Goal: Task Accomplishment & Management: Complete application form

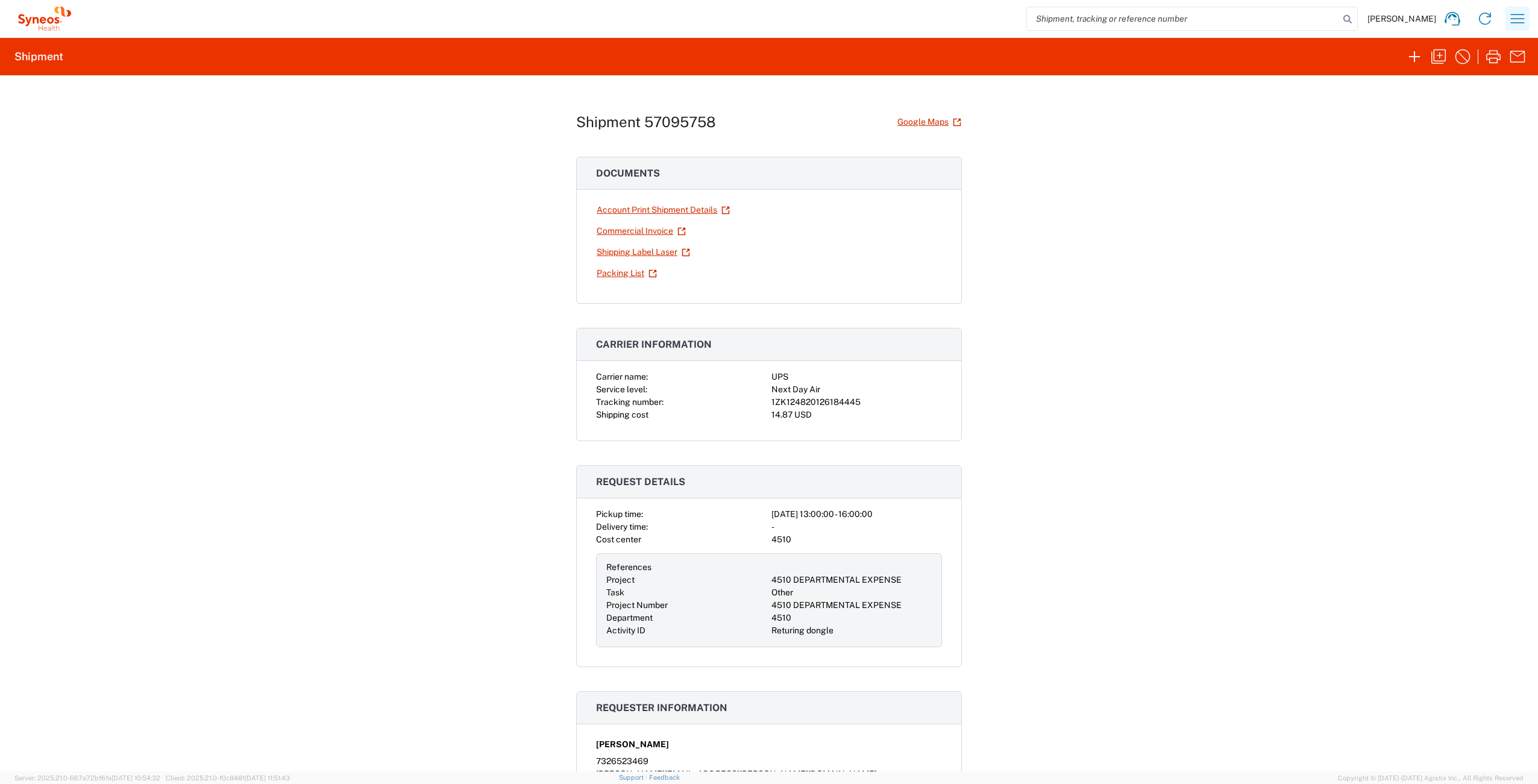
click at [1515, 22] on icon "button" at bounding box center [1517, 18] width 19 height 19
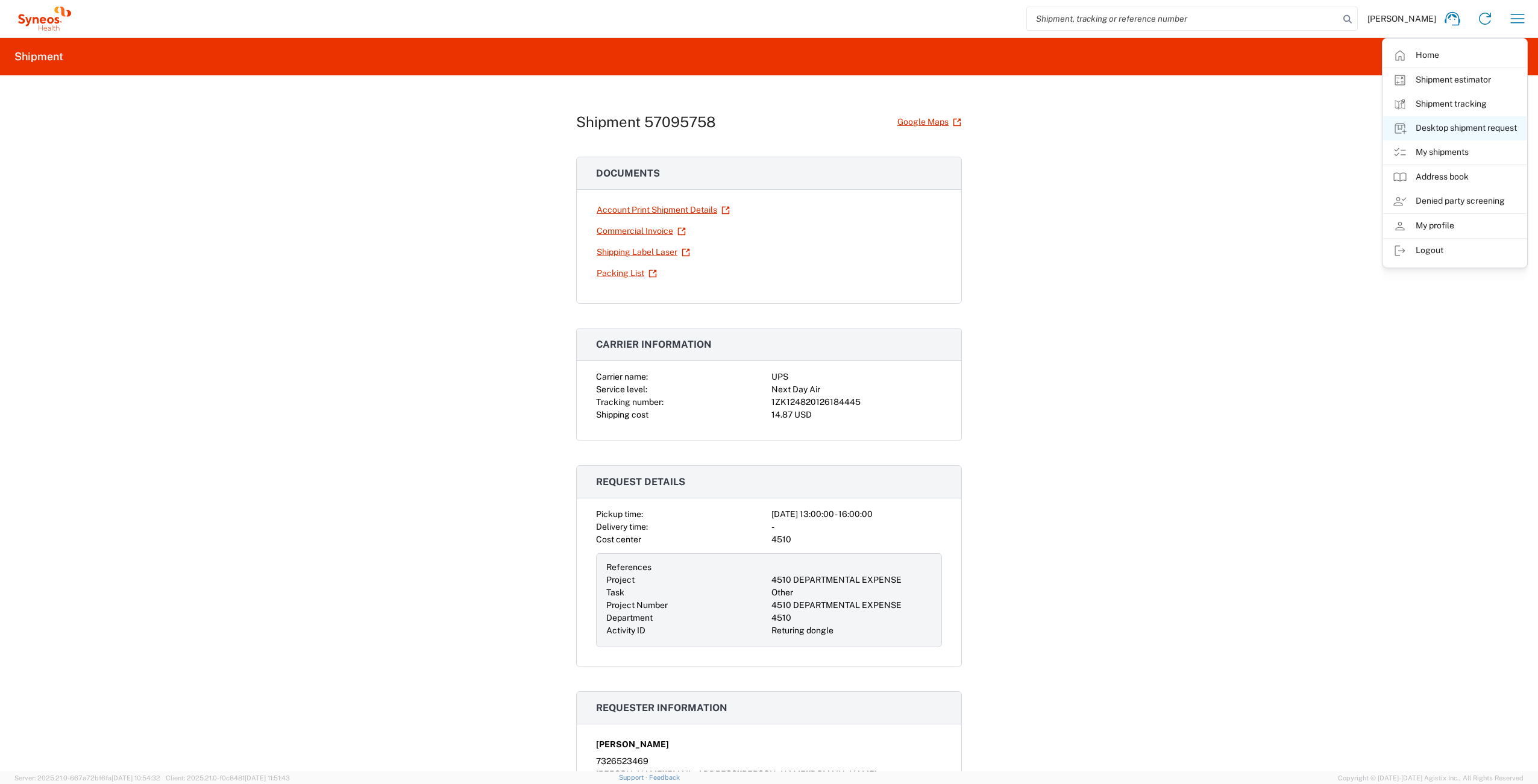
click at [1456, 130] on link "Desktop shipment request" at bounding box center [1455, 128] width 144 height 24
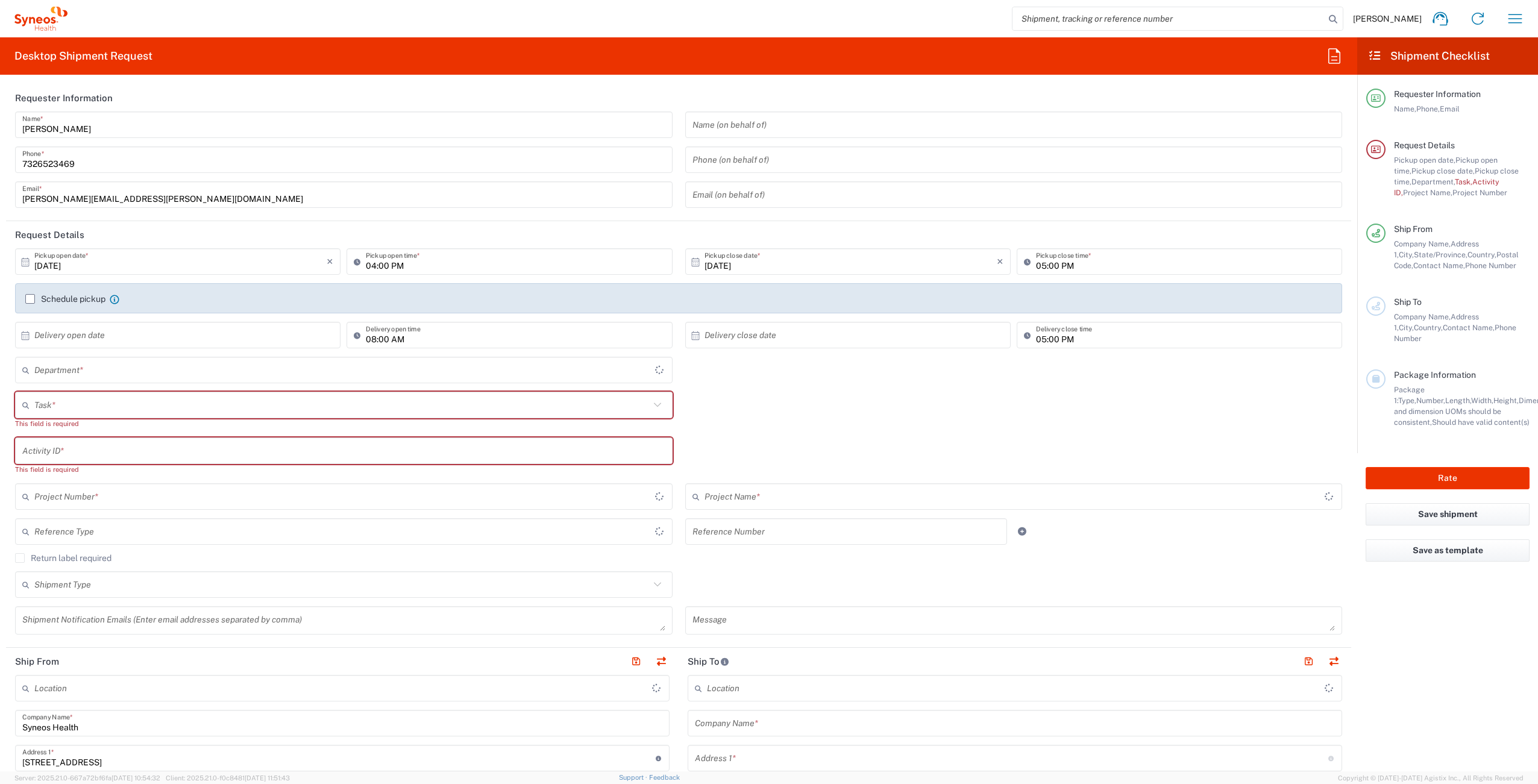
type input "New Jersey"
type input "United States"
type input "4510"
type input "Syneos Health Commercial Servi- NJ US"
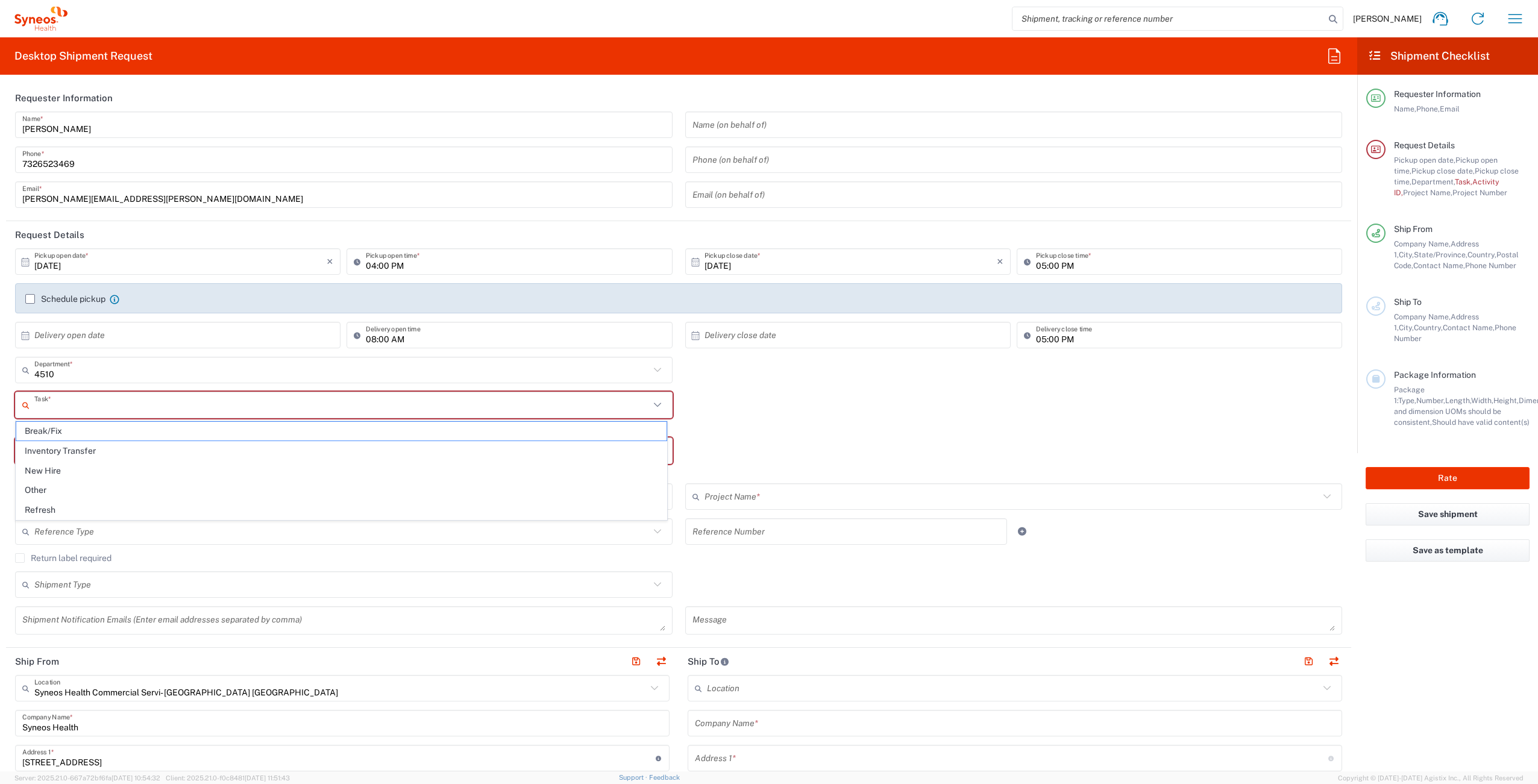
click at [125, 401] on input "text" at bounding box center [342, 405] width 616 height 21
click at [102, 432] on span "Break/Fix" at bounding box center [341, 431] width 651 height 18
type input "Break/Fix"
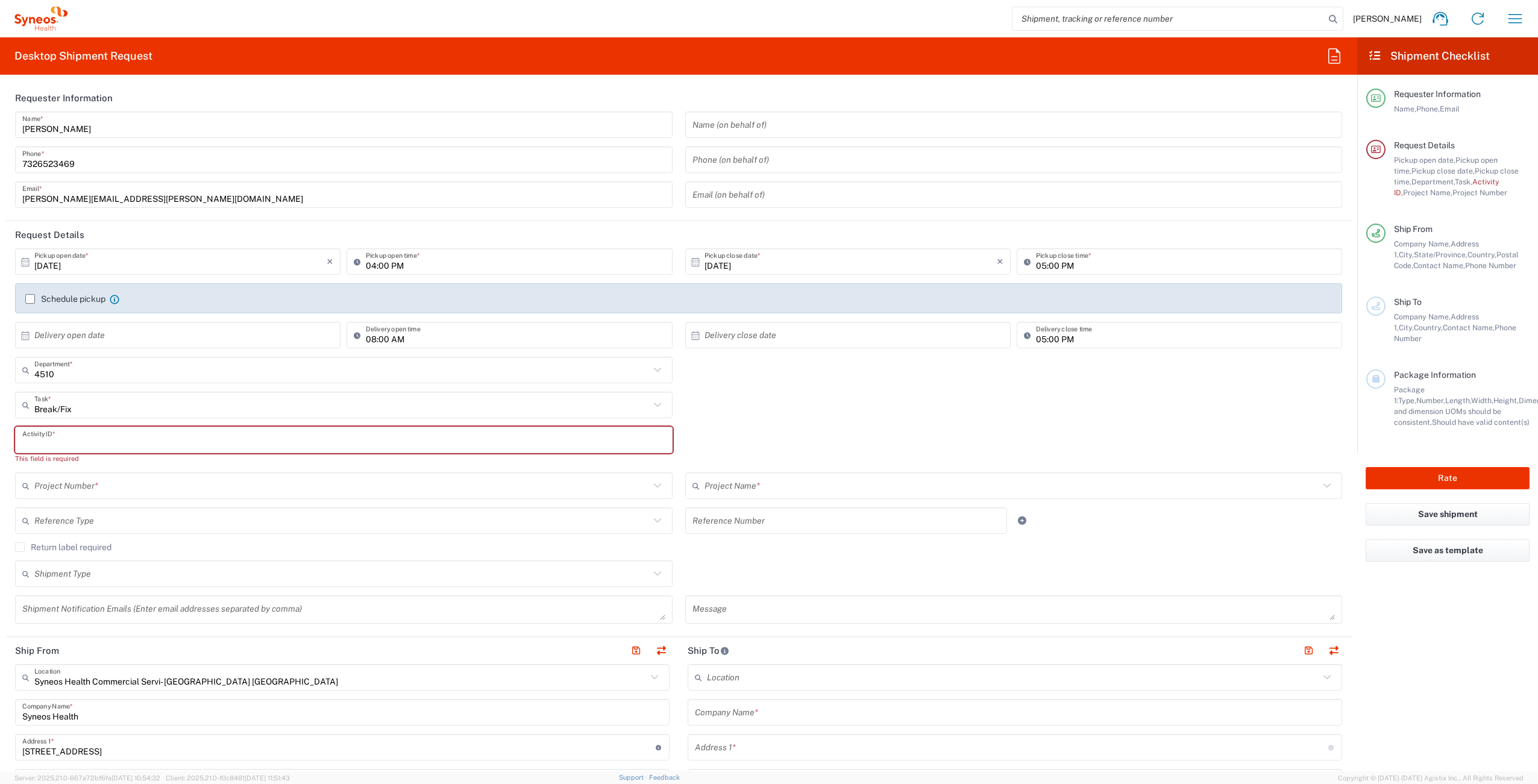
click at [100, 440] on input "text" at bounding box center [343, 440] width 643 height 21
click at [70, 446] on input "text" at bounding box center [343, 440] width 643 height 21
paste input "INC2671517"
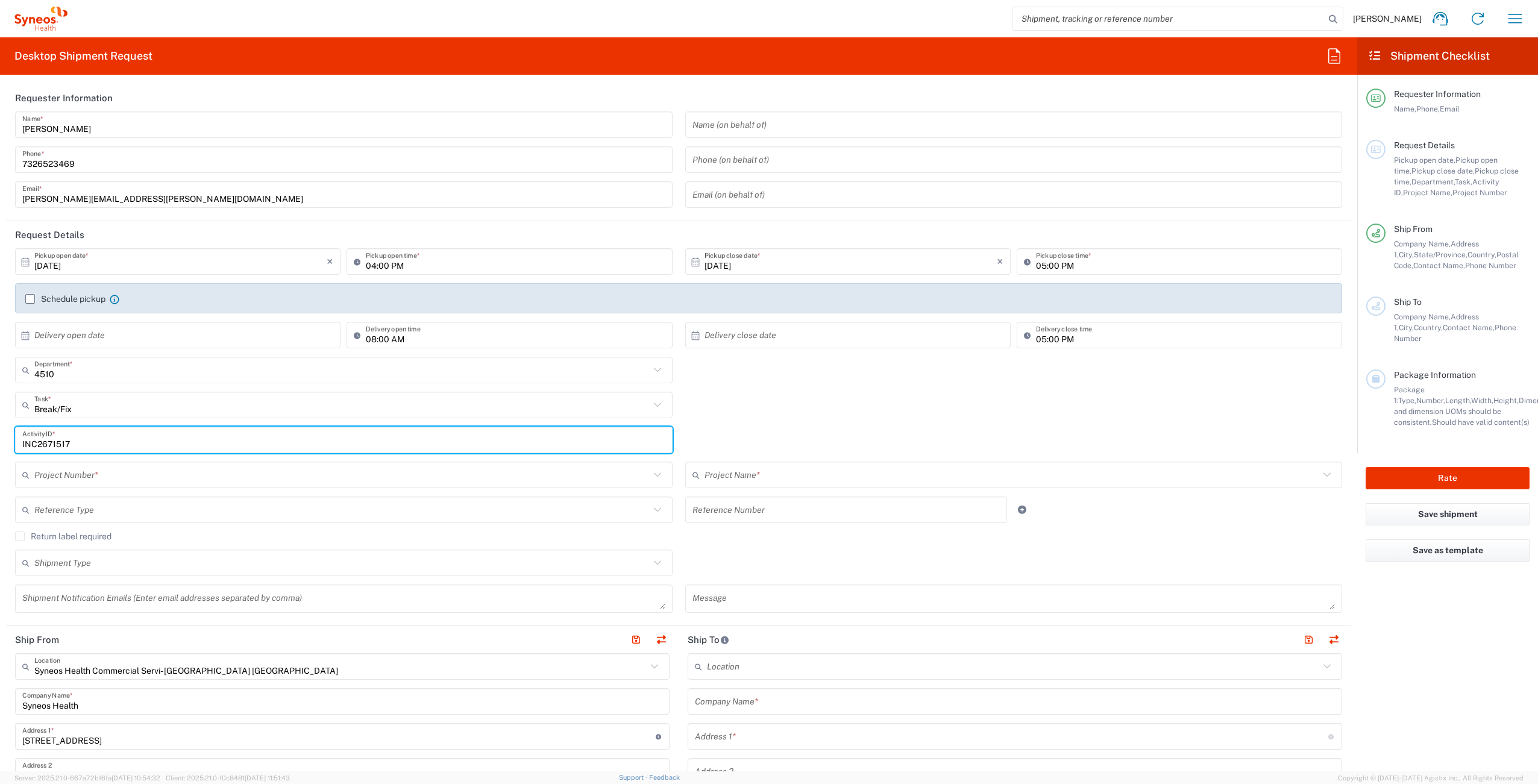
type input "INC2671517"
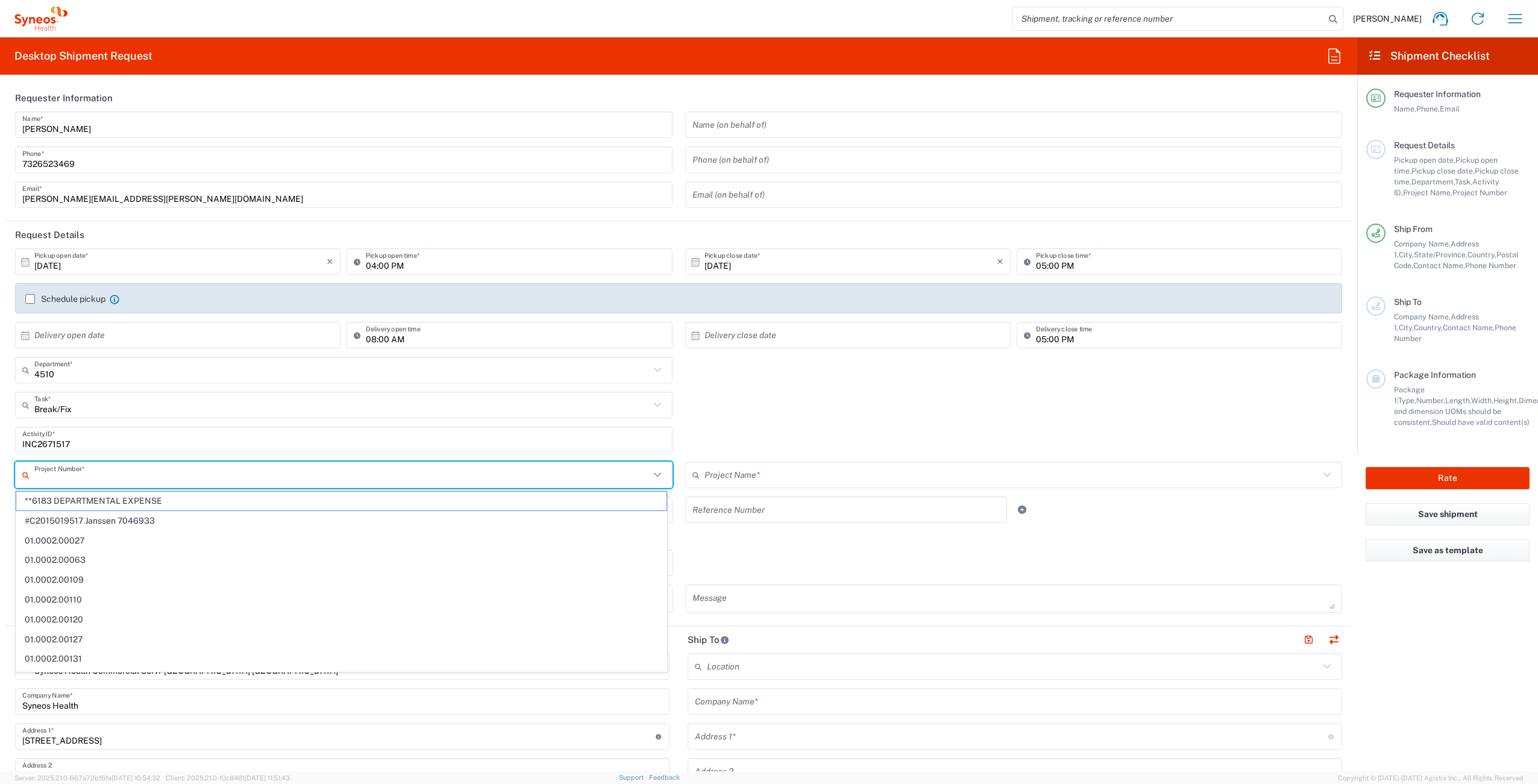
click at [110, 480] on input "text" at bounding box center [342, 475] width 616 height 21
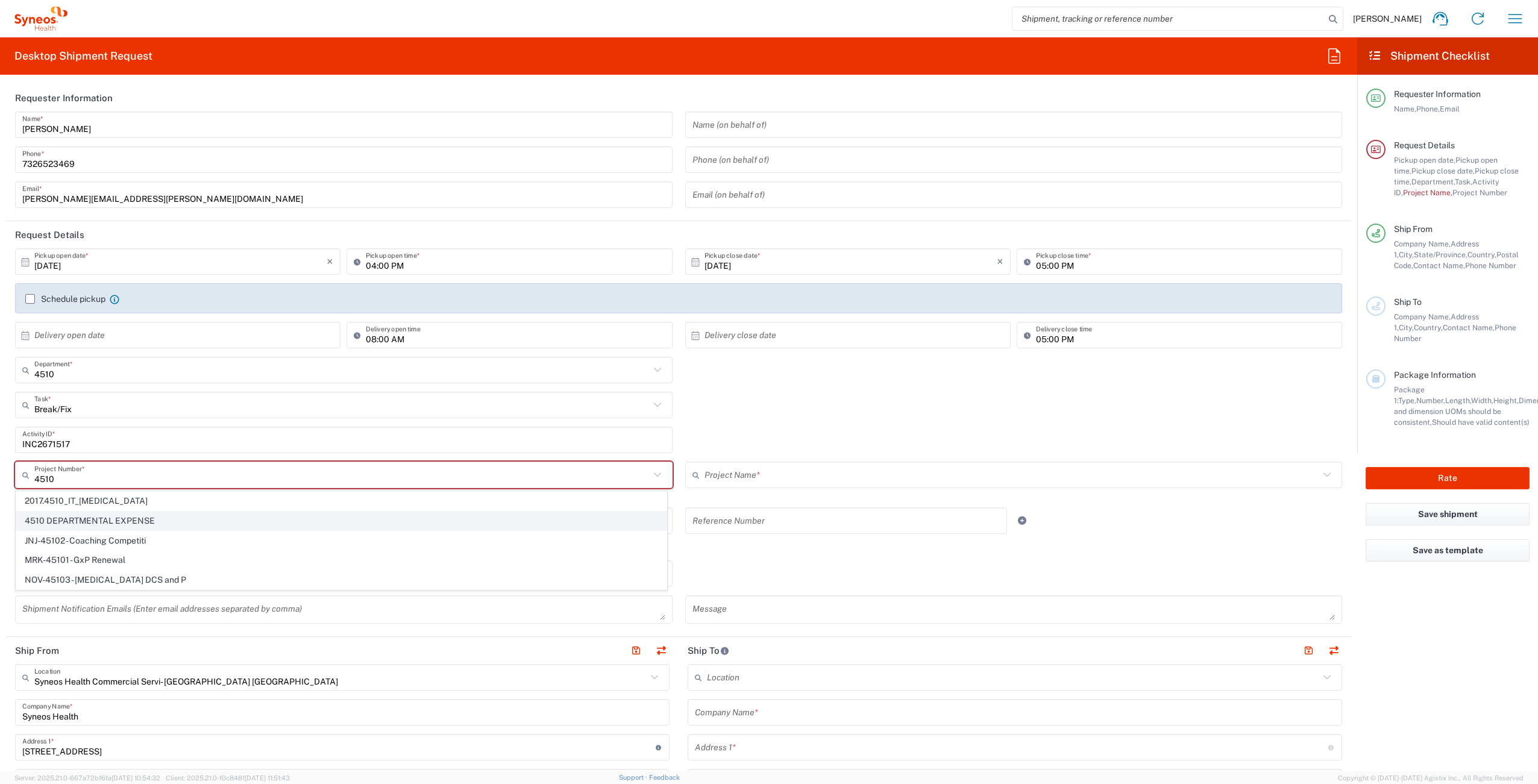
click at [145, 515] on span "4510 DEPARTMENTAL EXPENSE" at bounding box center [341, 521] width 651 height 18
type input "4510 DEPARTMENTAL EXPENSE"
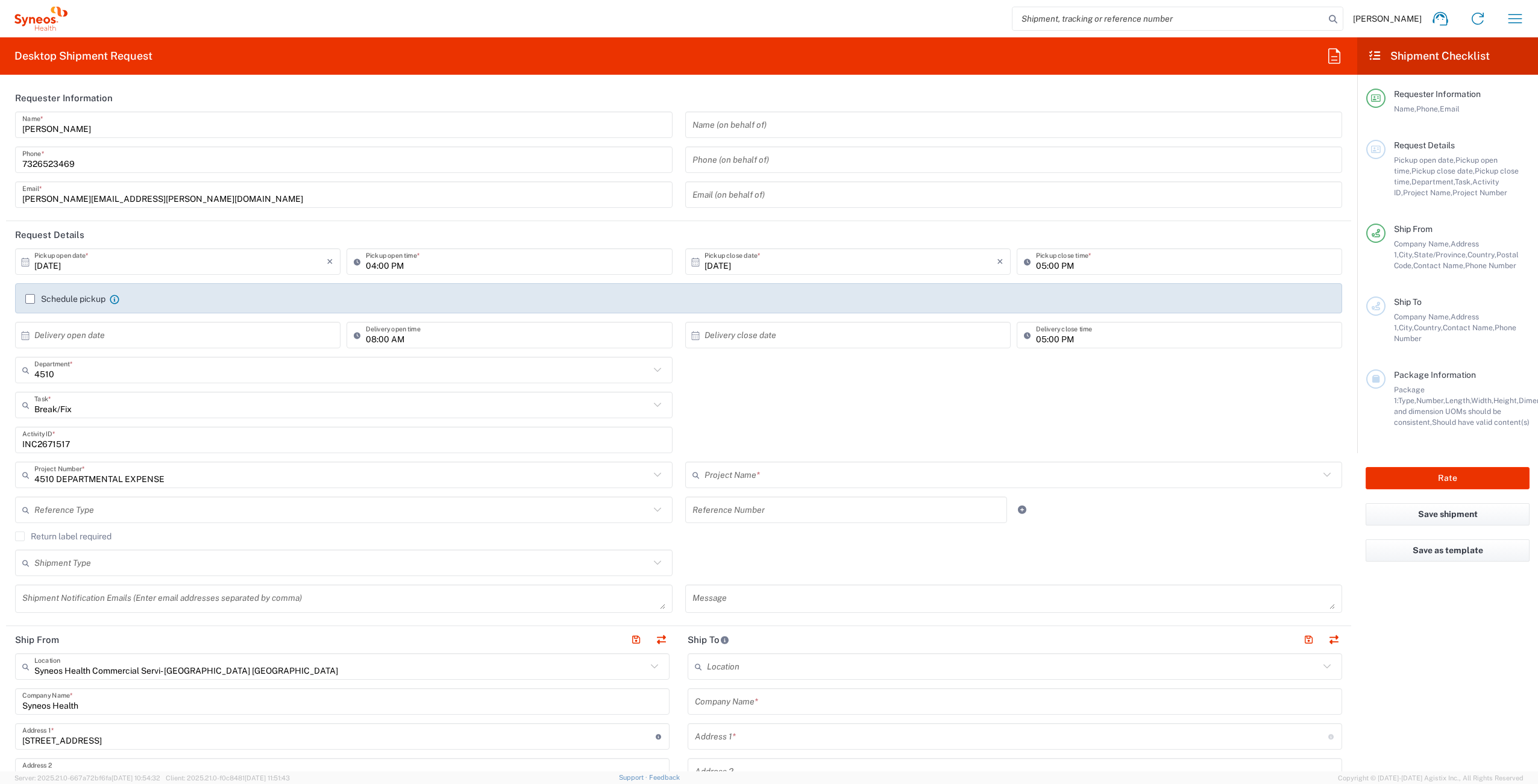
type input "4510 DEPARTMENTAL EXPENSE"
click at [22, 536] on label "Return label required" at bounding box center [62, 536] width 96 height 10
click at [20, 536] on input "Return label required" at bounding box center [20, 536] width 0 height 0
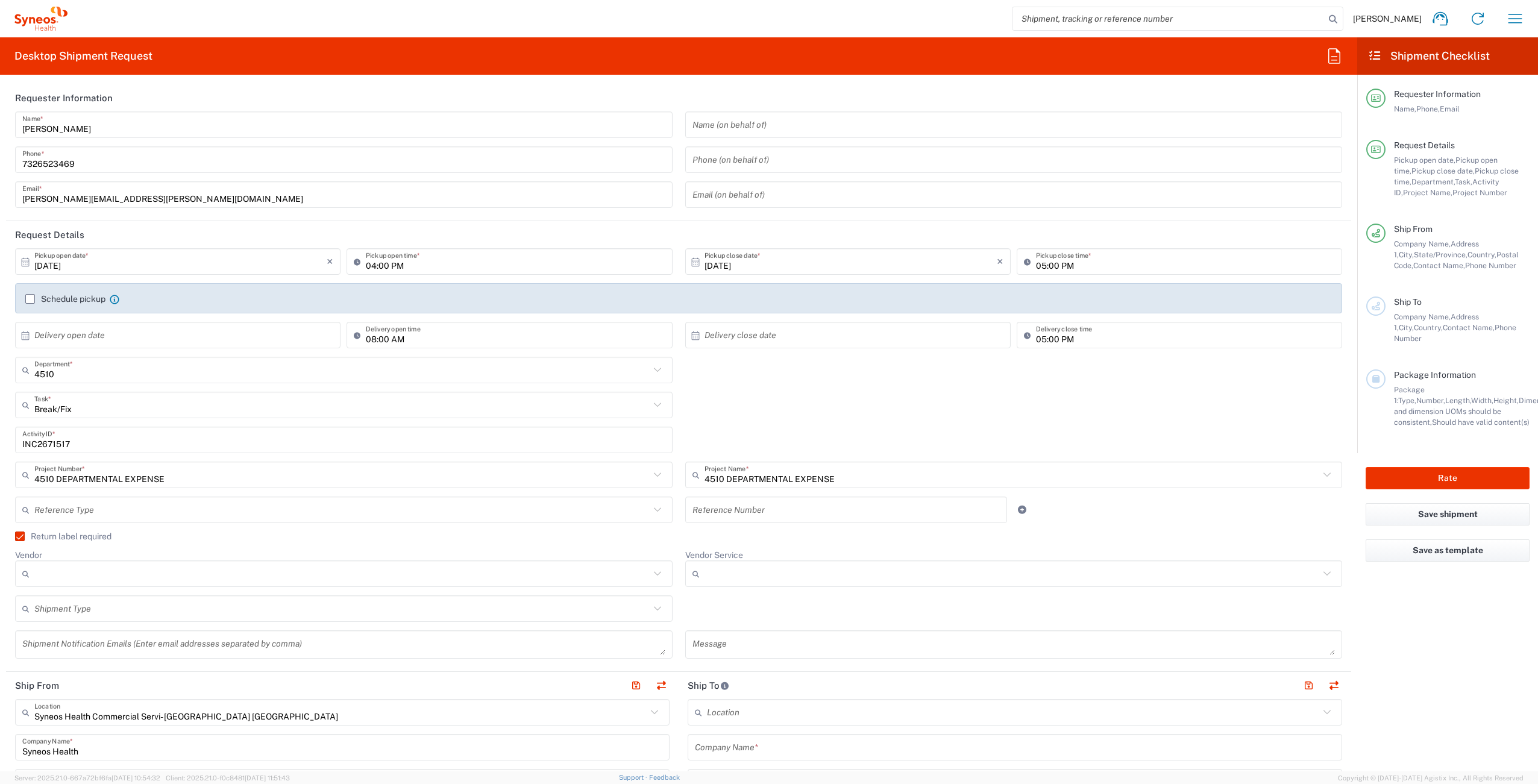
click at [113, 578] on input "Vendor" at bounding box center [342, 574] width 616 height 19
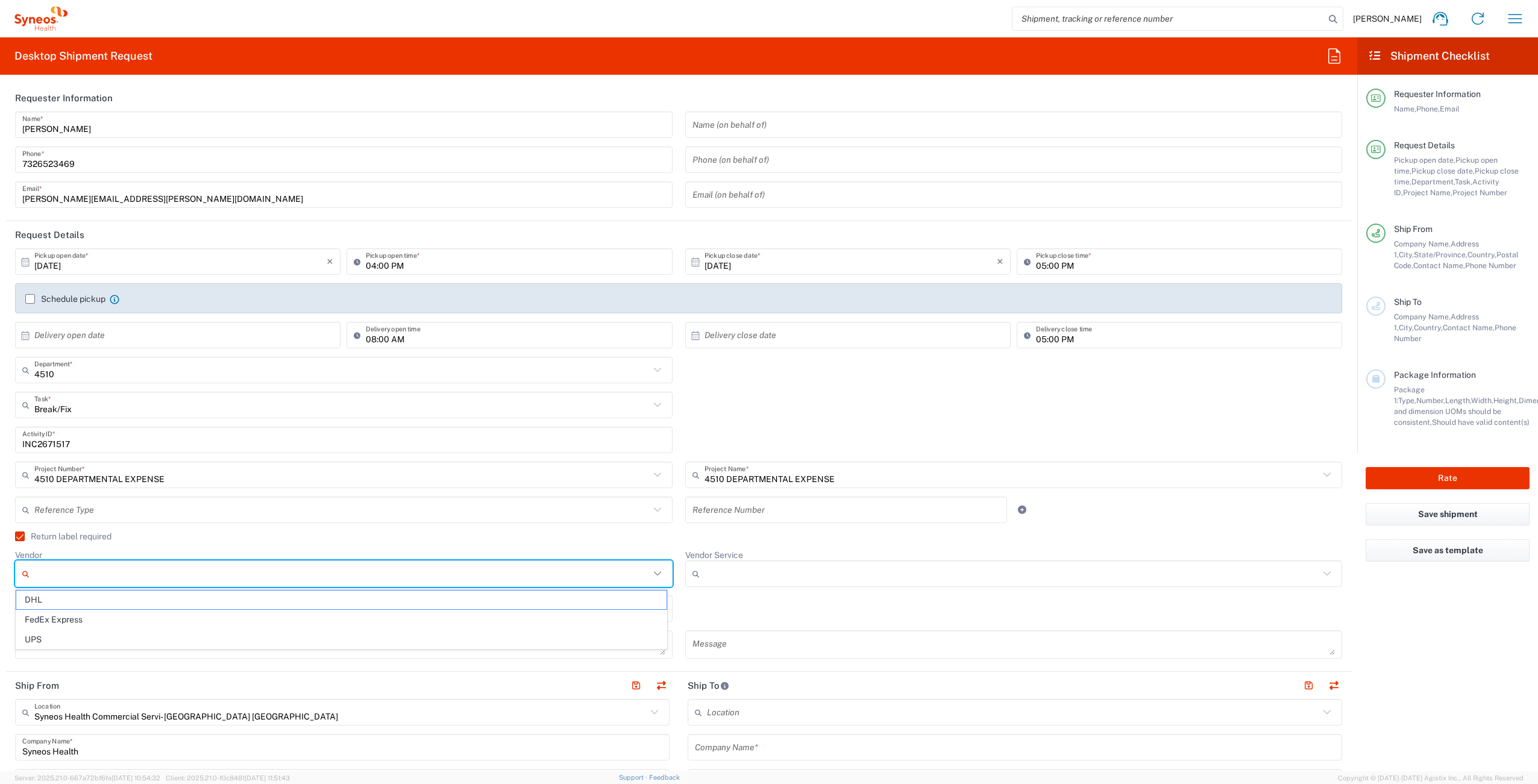
drag, startPoint x: 95, startPoint y: 633, endPoint x: 137, endPoint y: 618, distance: 44.6
click at [96, 633] on span "UPS" at bounding box center [341, 639] width 651 height 18
type input "UPS"
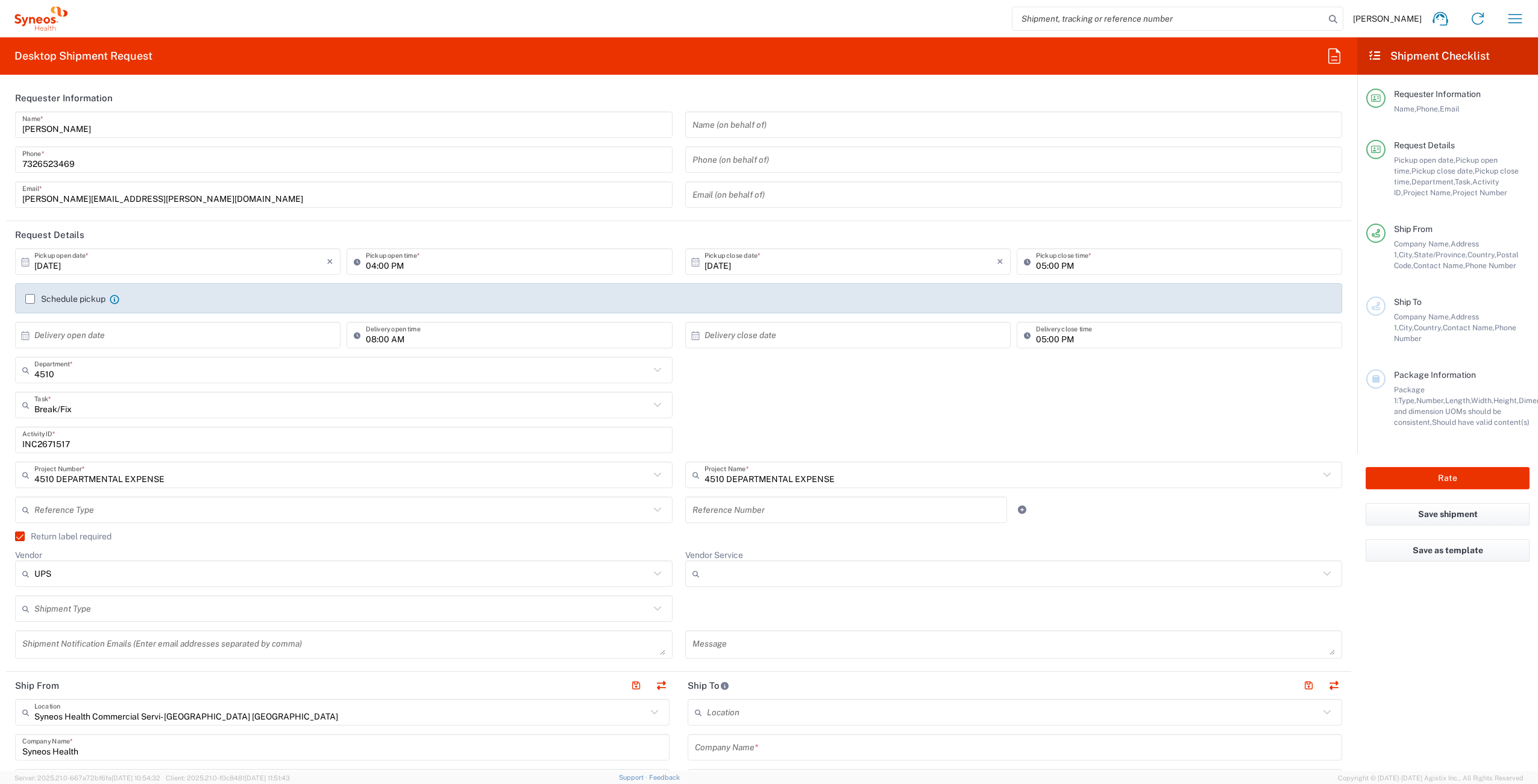
click at [739, 575] on input "Vendor Service" at bounding box center [1012, 574] width 616 height 19
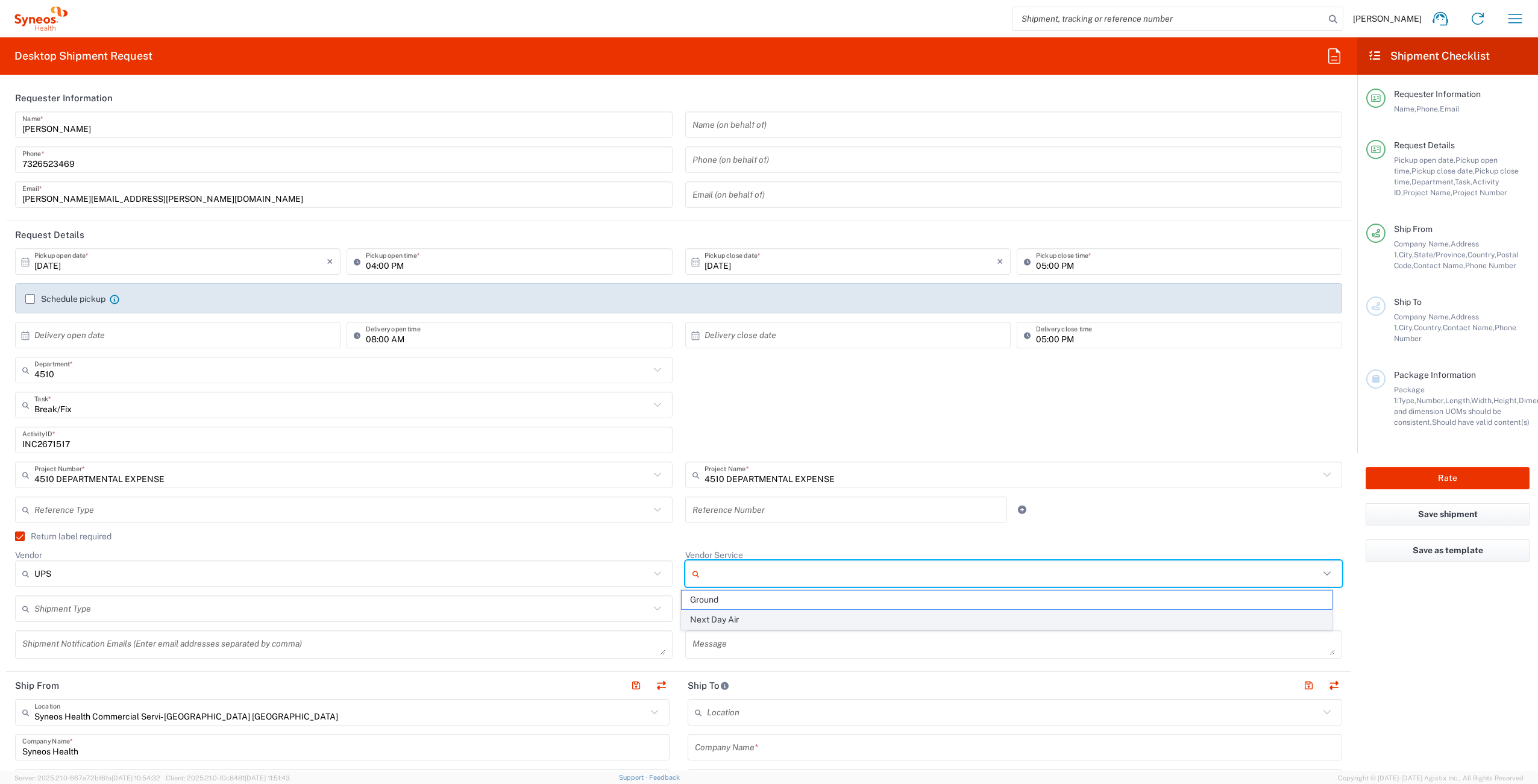
click at [726, 616] on span "Next Day Air" at bounding box center [1006, 619] width 651 height 18
type input "Next Day Air"
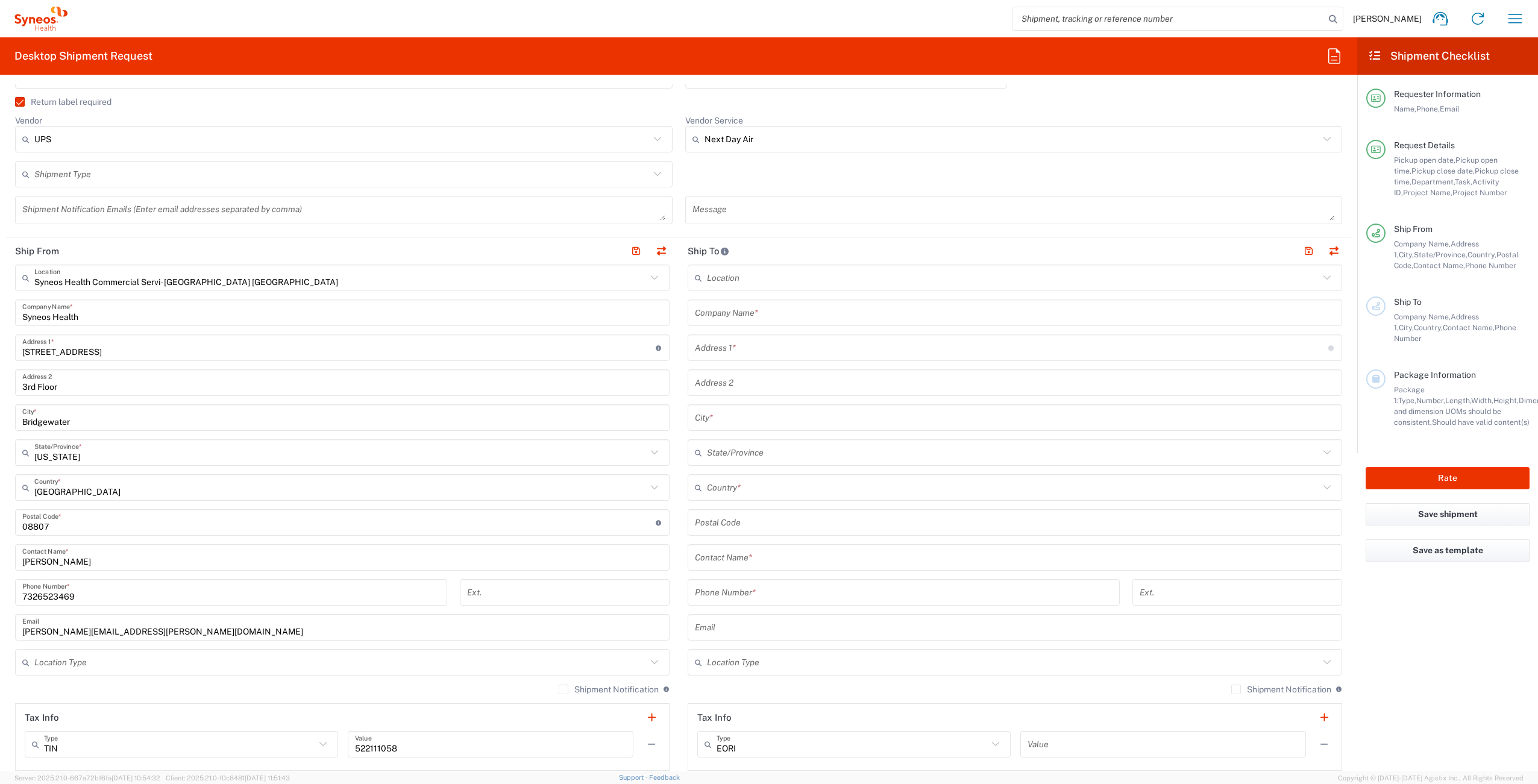
scroll to position [441, 0]
drag, startPoint x: 739, startPoint y: 309, endPoint x: 752, endPoint y: 309, distance: 13.0
click at [739, 309] on input "text" at bounding box center [1016, 306] width 640 height 21
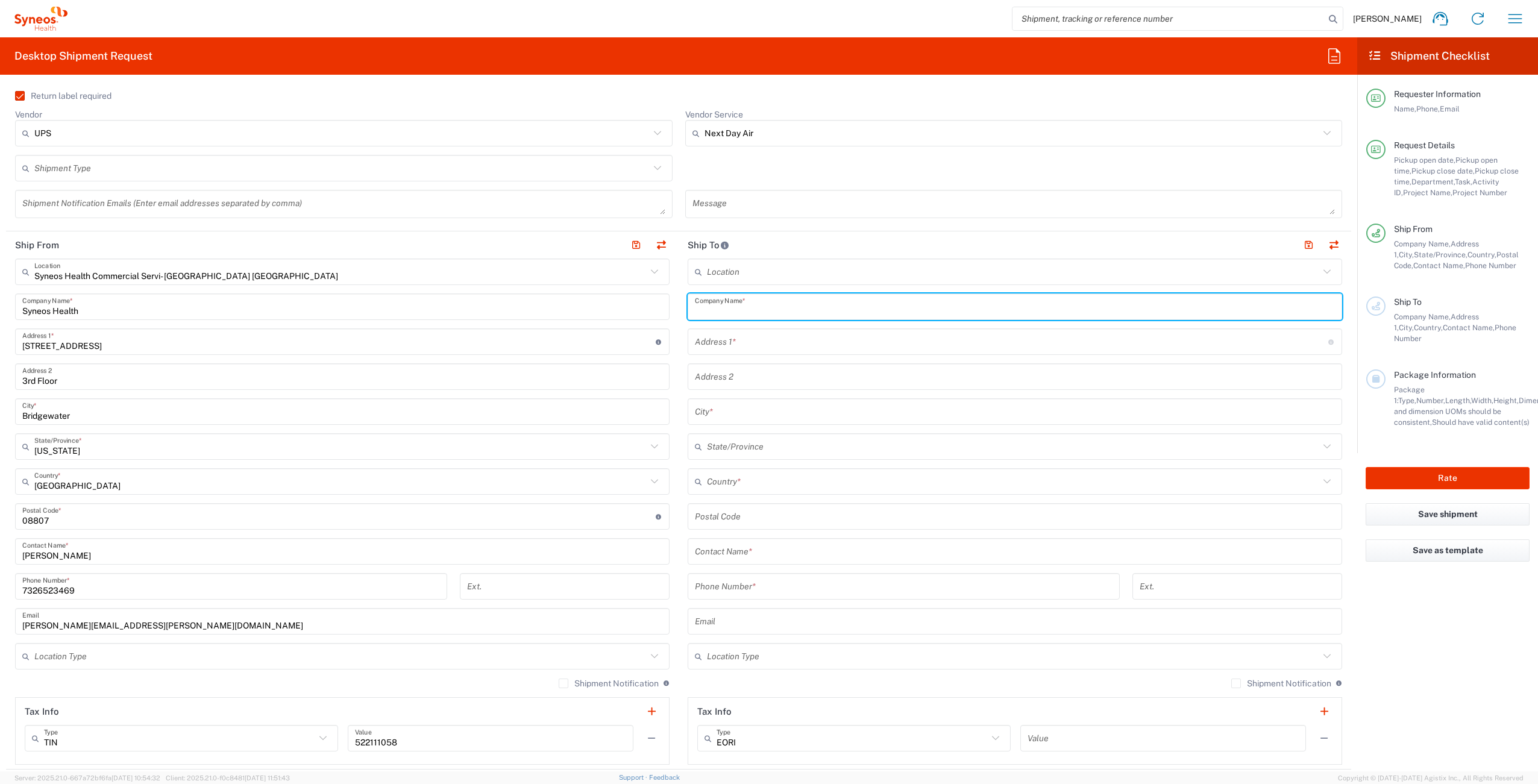
paste input "Lee Nield"
type input "Lee Nield"
click at [745, 564] on div "Contact Name *" at bounding box center [1015, 551] width 654 height 27
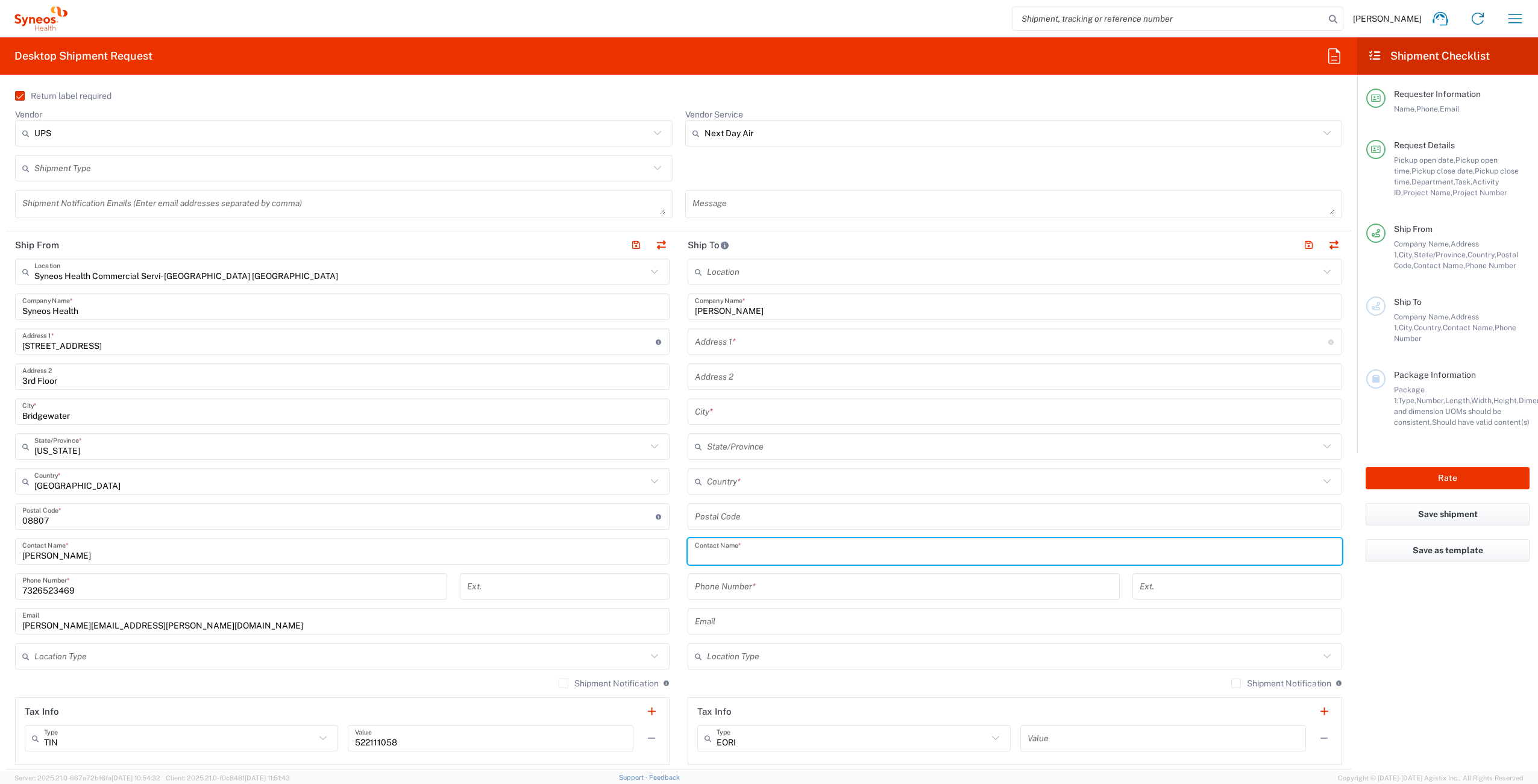
drag, startPoint x: 745, startPoint y: 556, endPoint x: 782, endPoint y: 545, distance: 38.6
click at [745, 556] on input "text" at bounding box center [1016, 552] width 640 height 21
paste input "Lee Nield"
type input "Lee Nield"
click at [758, 586] on input "tel" at bounding box center [904, 586] width 418 height 21
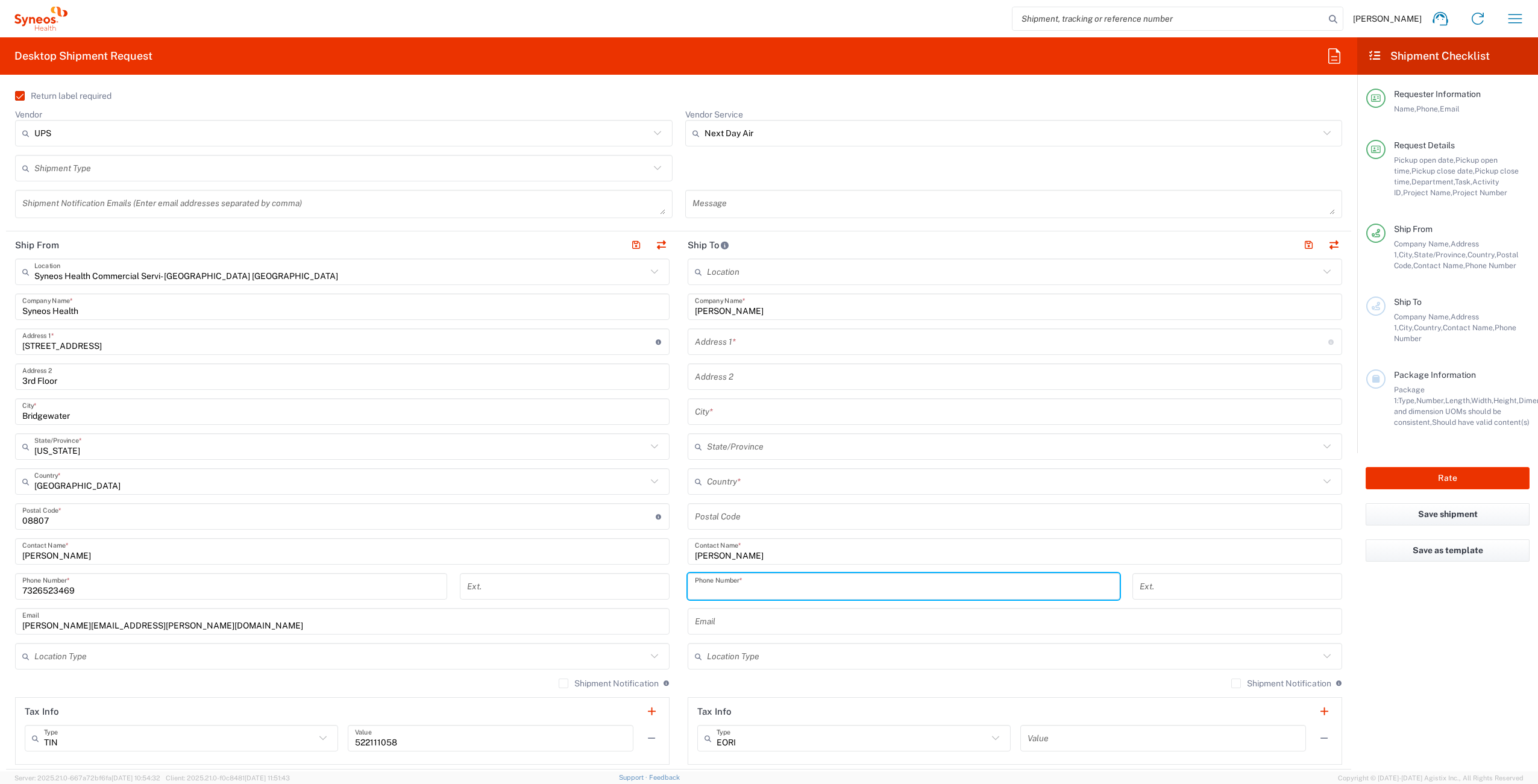
paste input "801/573-7989"
click at [726, 595] on input "801/573-7989" at bounding box center [904, 586] width 418 height 21
type input "8015737989"
click at [724, 628] on input "text" at bounding box center [1016, 621] width 640 height 21
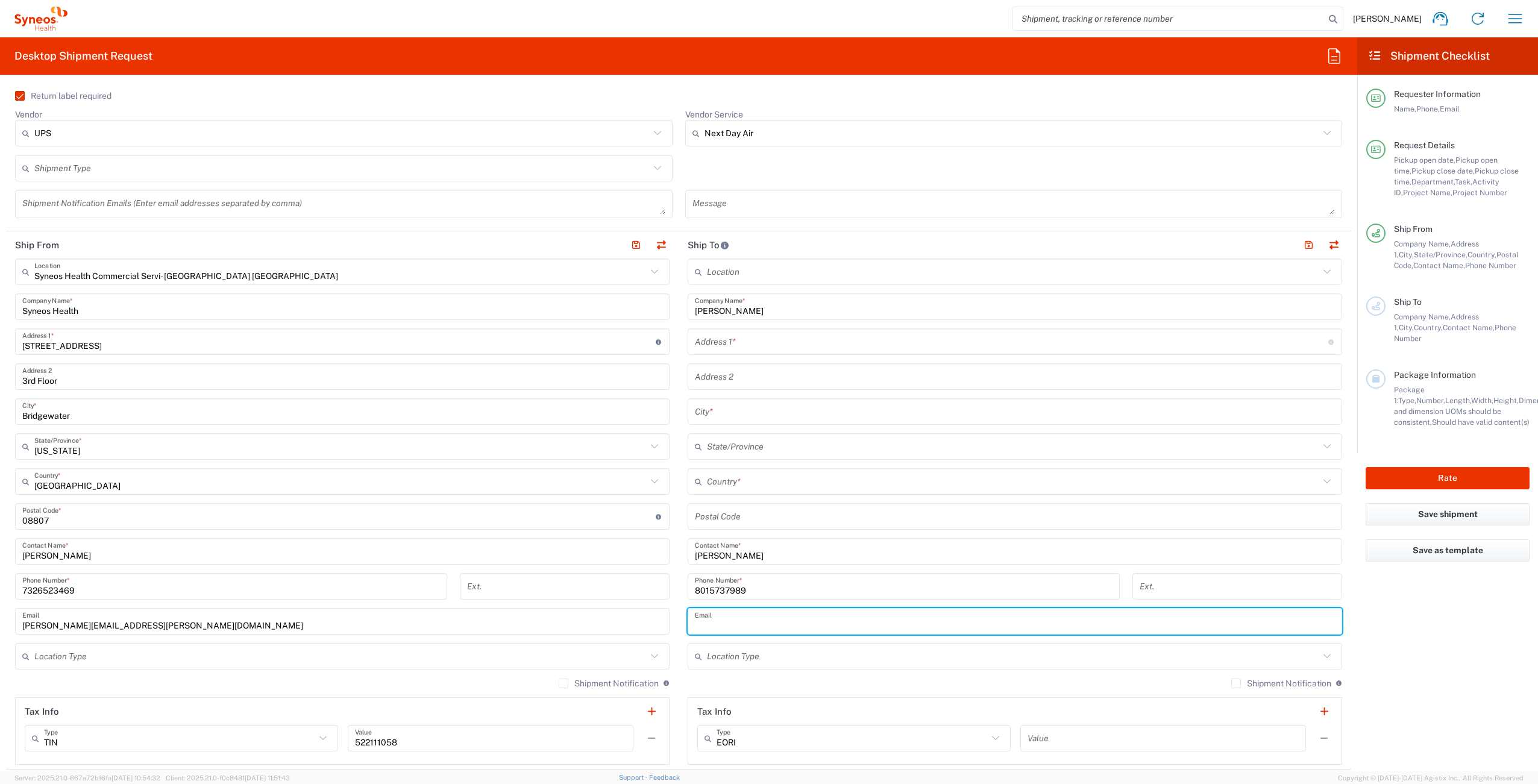
paste input "lee.nield@syneoshealth.com"
type input "lee.nield@syneoshealth.com"
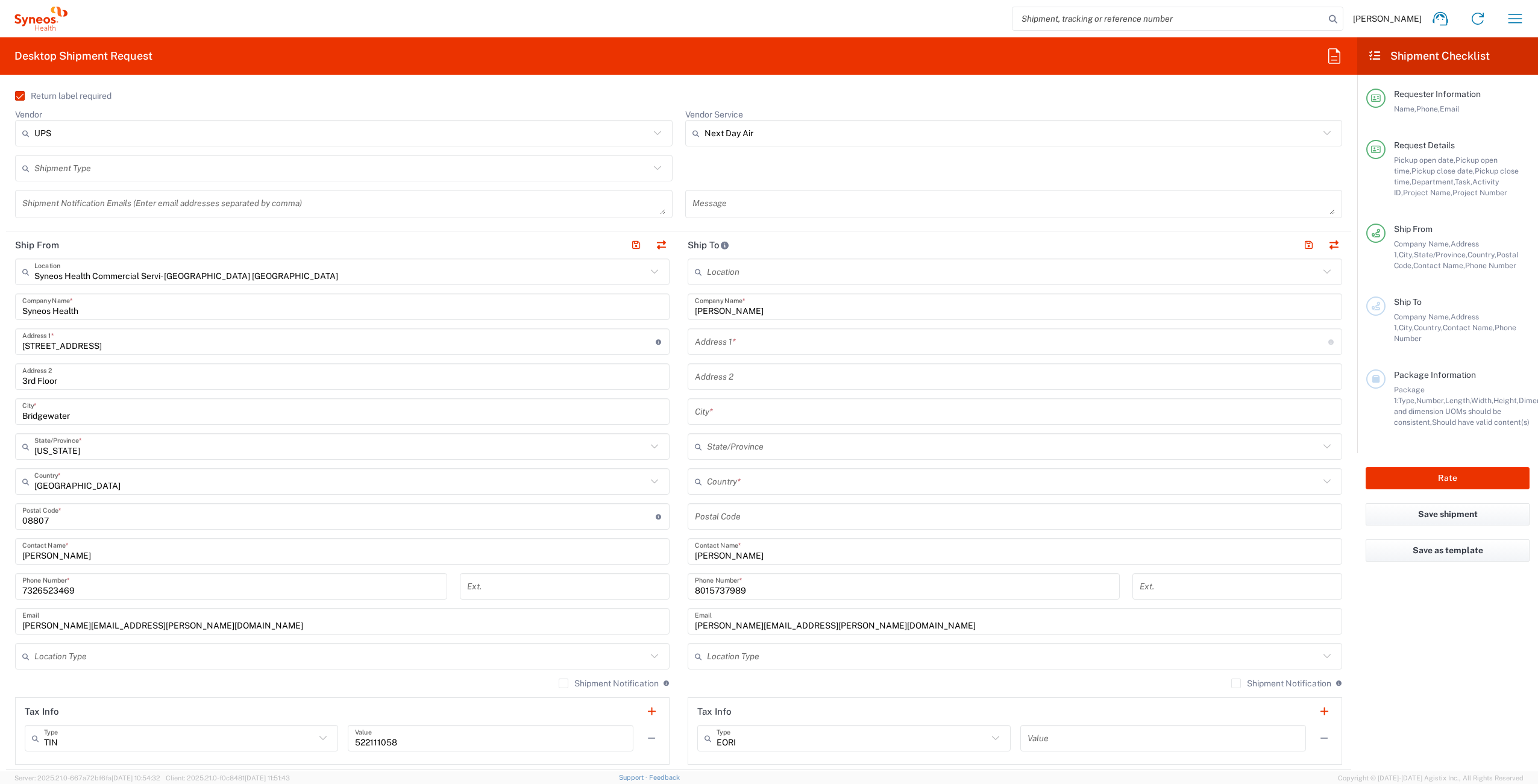
click at [1231, 686] on label "Shipment Notification" at bounding box center [1281, 683] width 100 height 10
click at [1236, 683] on input "Shipment Notification" at bounding box center [1236, 683] width 0 height 0
click at [766, 479] on input "text" at bounding box center [1013, 481] width 612 height 21
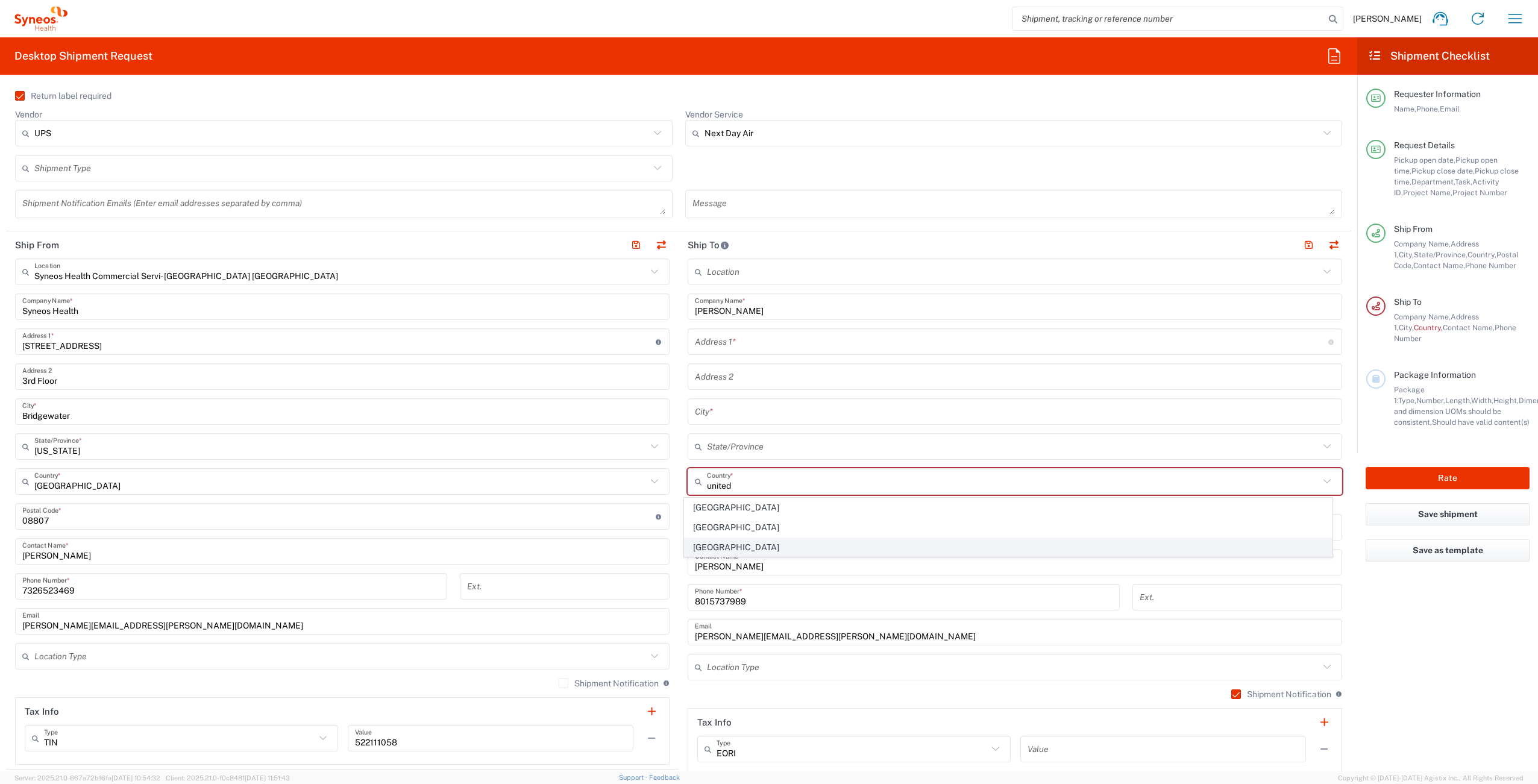
click at [874, 543] on span "United States" at bounding box center [1008, 547] width 648 height 18
type input "United States"
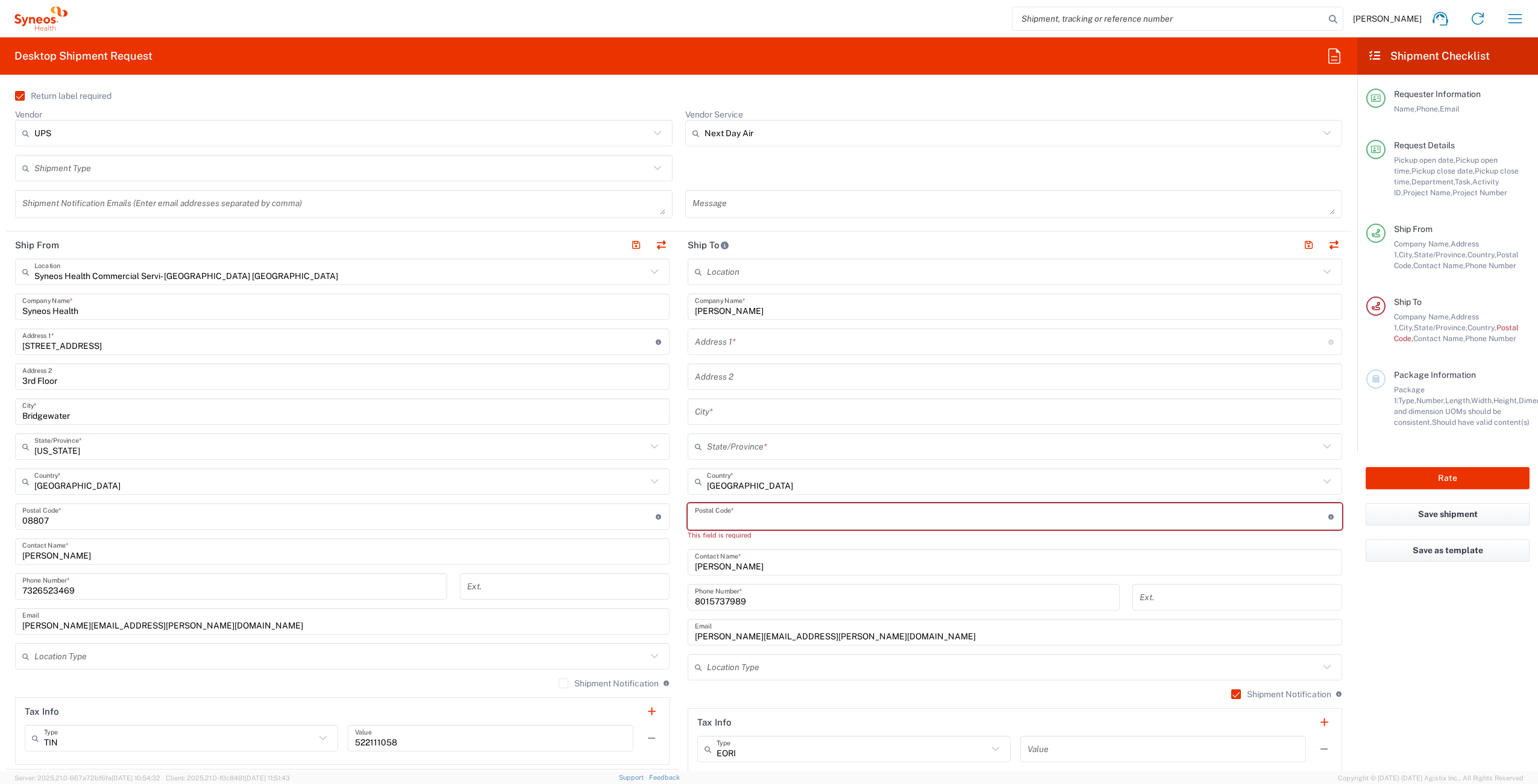
click at [761, 515] on input "undefined" at bounding box center [1012, 516] width 633 height 21
paste input "84119"
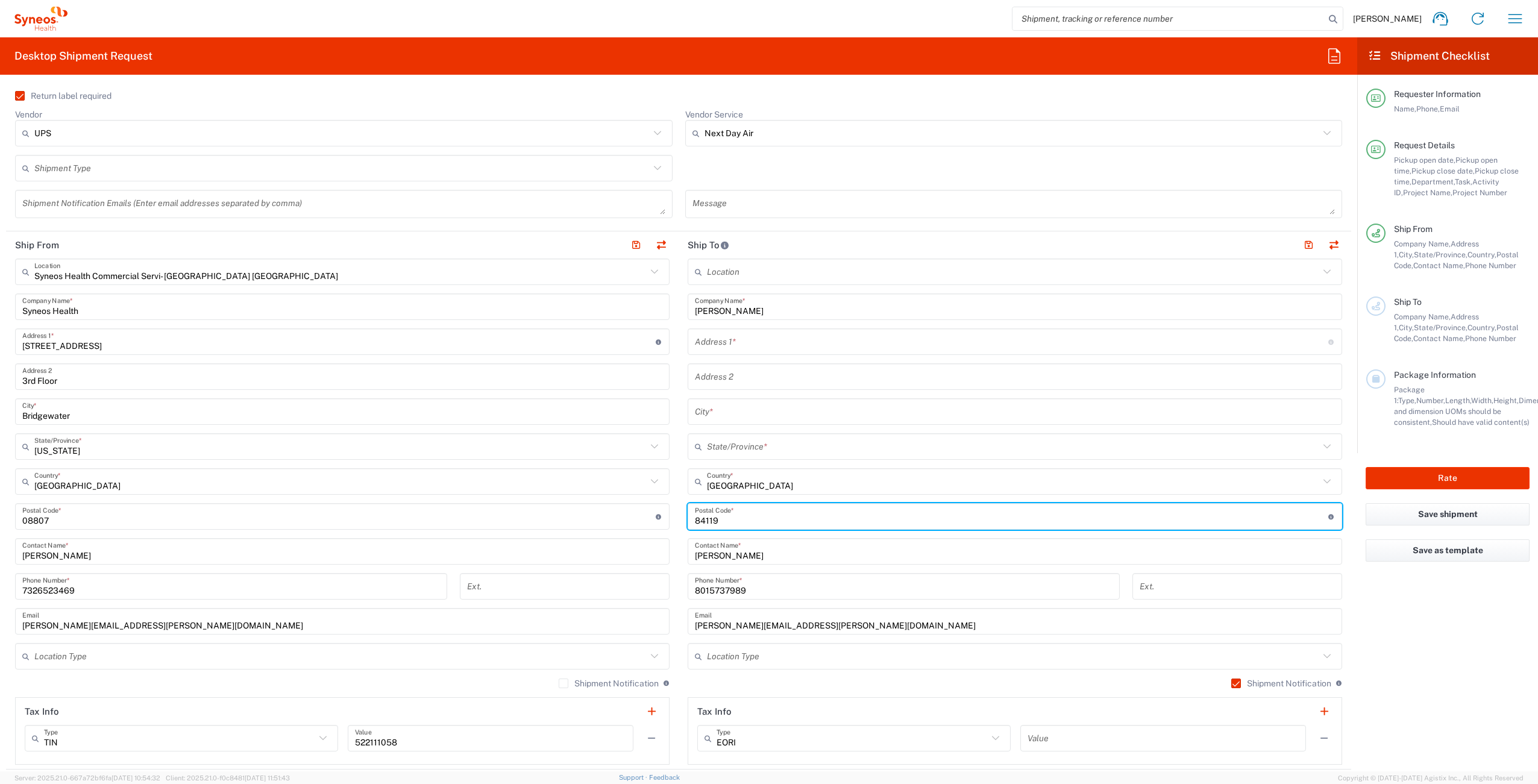
type input "84119"
drag, startPoint x: 750, startPoint y: 345, endPoint x: 780, endPoint y: 339, distance: 30.6
click at [752, 345] on input "text" at bounding box center [1012, 341] width 633 height 21
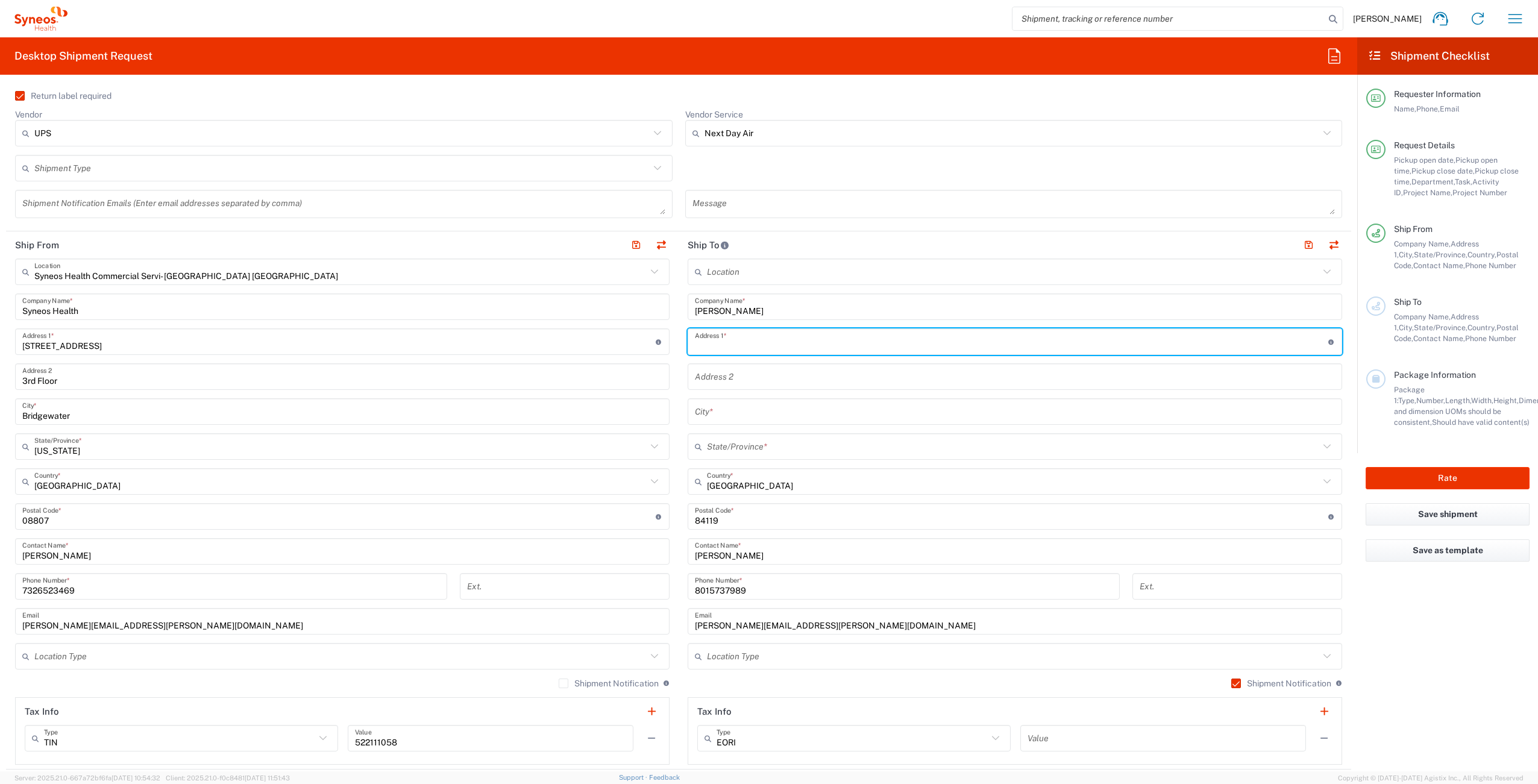
paste input "4218 S. Wade Way"
type input "4218 S. Wade Way"
click at [729, 414] on input "text" at bounding box center [1016, 412] width 640 height 21
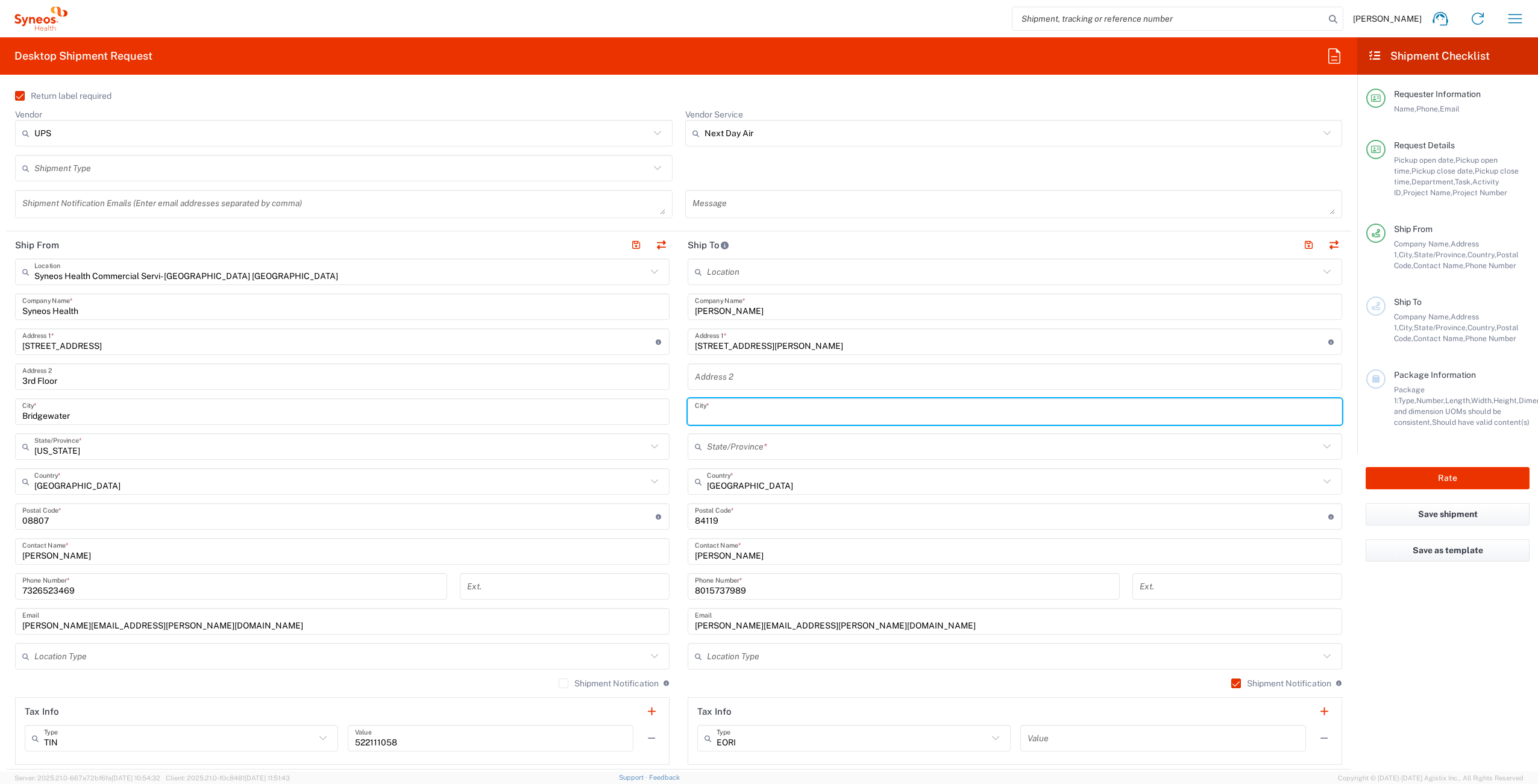
paste input "West Valley City"
type input "West Valley City"
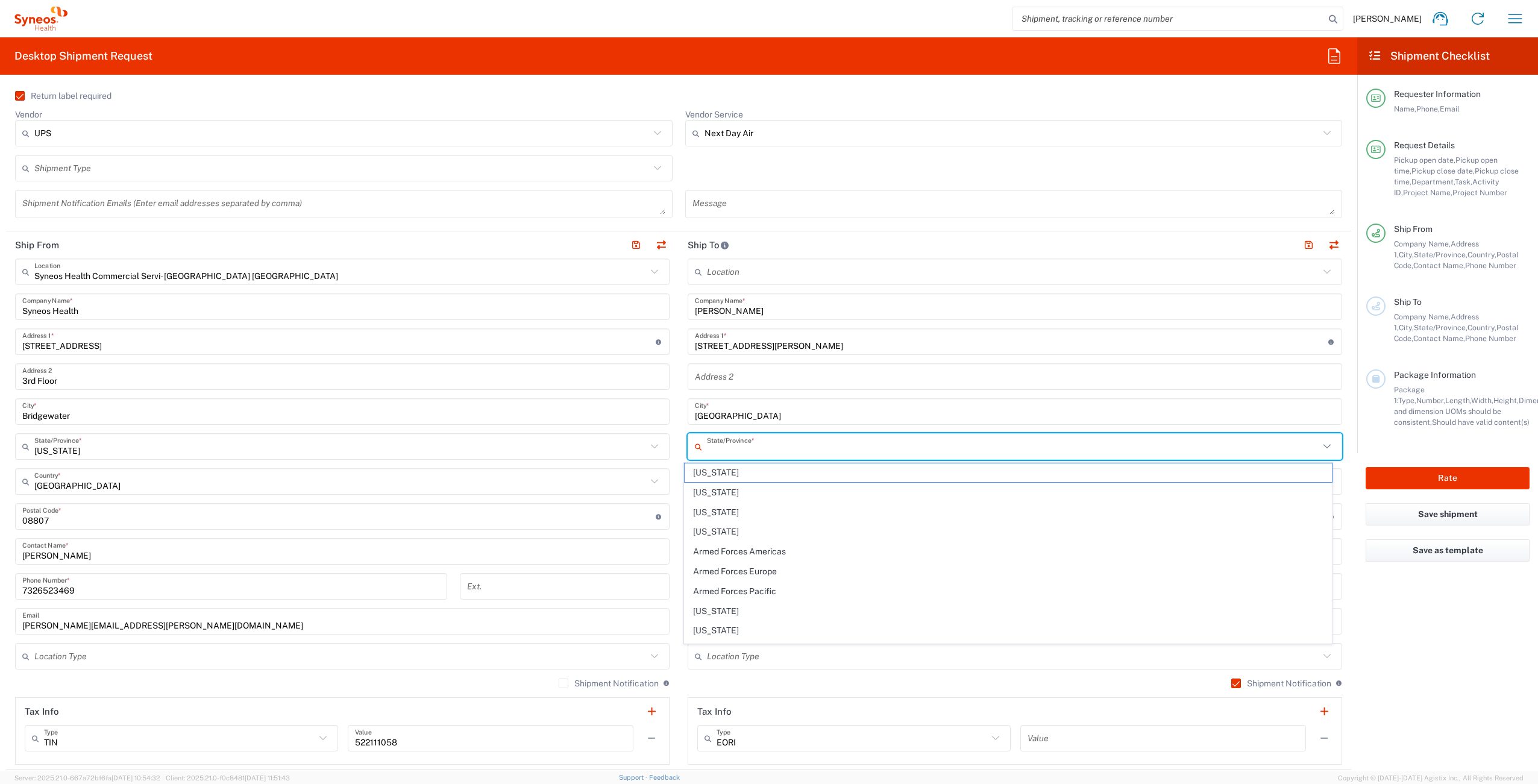
click at [762, 444] on input "text" at bounding box center [1013, 446] width 612 height 21
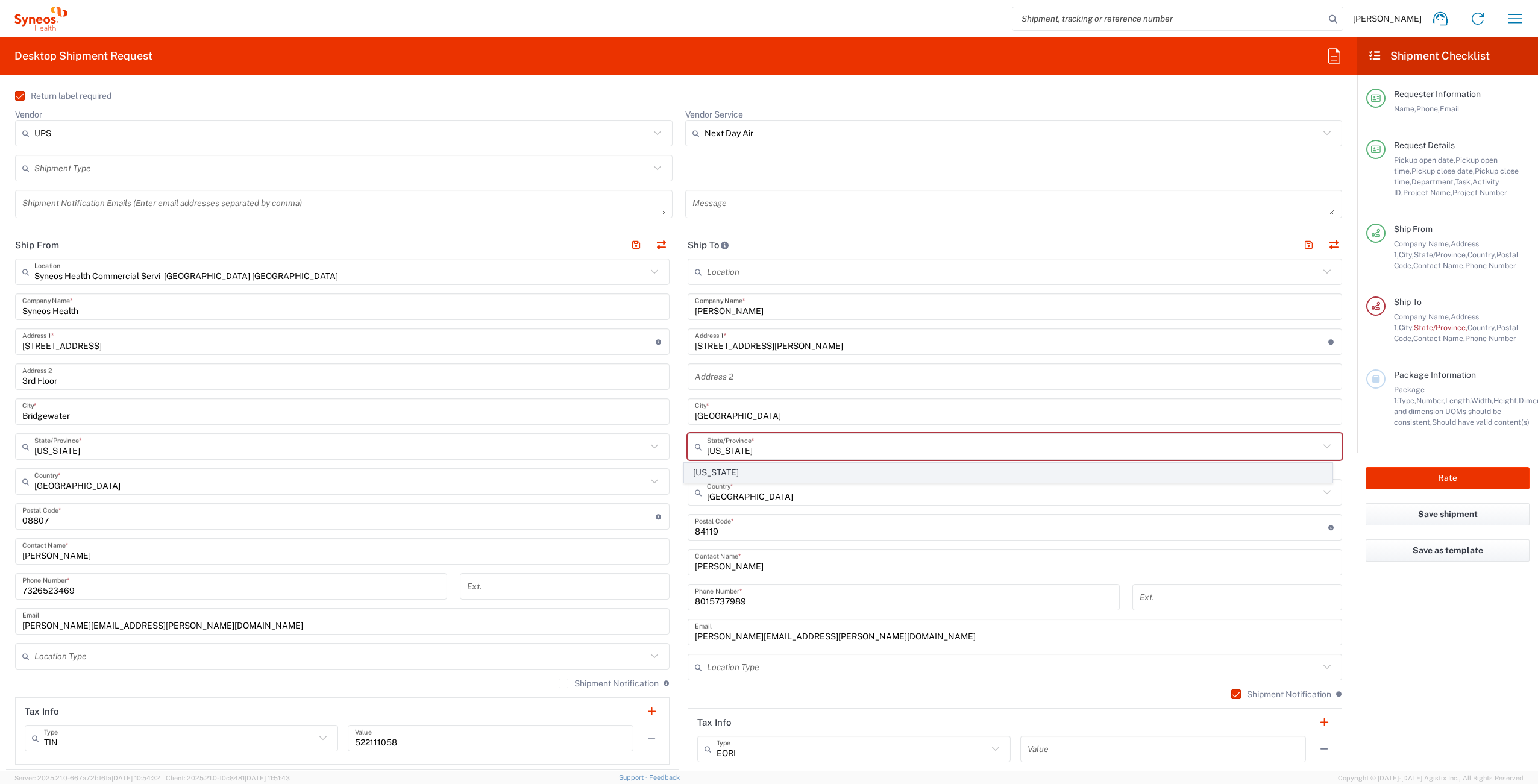
click at [715, 467] on span "Utah" at bounding box center [1008, 473] width 648 height 18
type input "Utah"
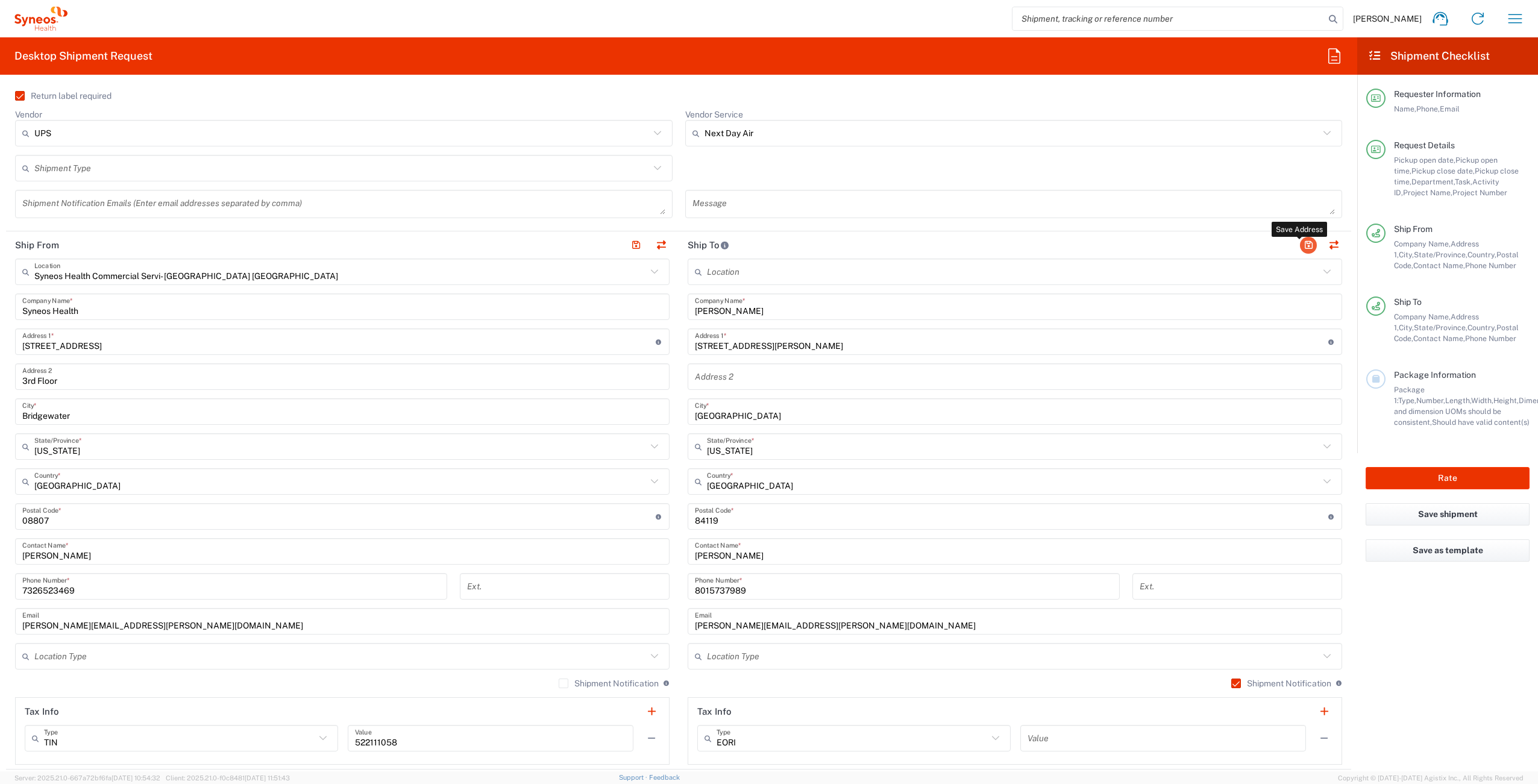
click at [1301, 244] on button "button" at bounding box center [1308, 245] width 16 height 16
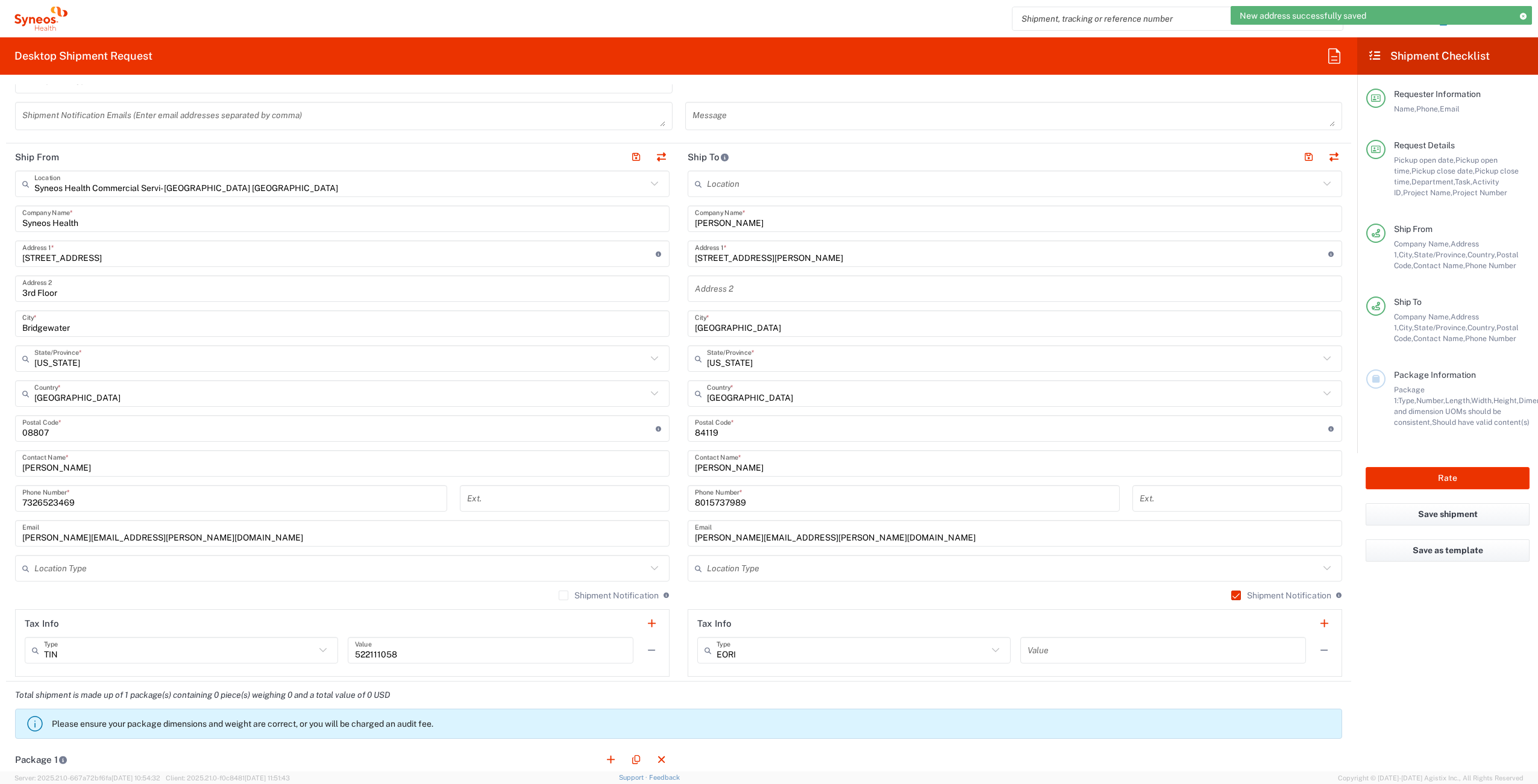
scroll to position [874, 0]
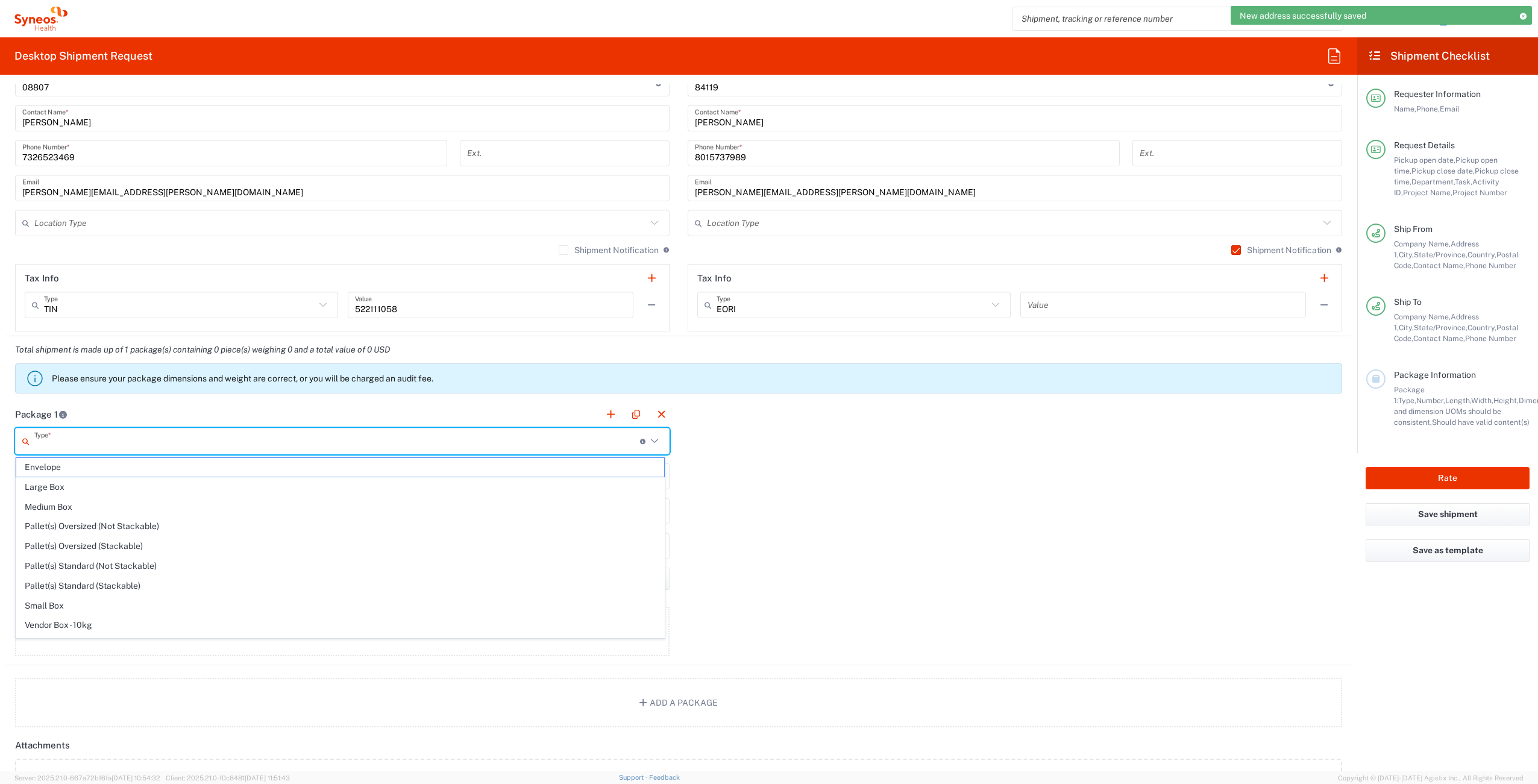
click at [114, 446] on input "text" at bounding box center [338, 441] width 606 height 21
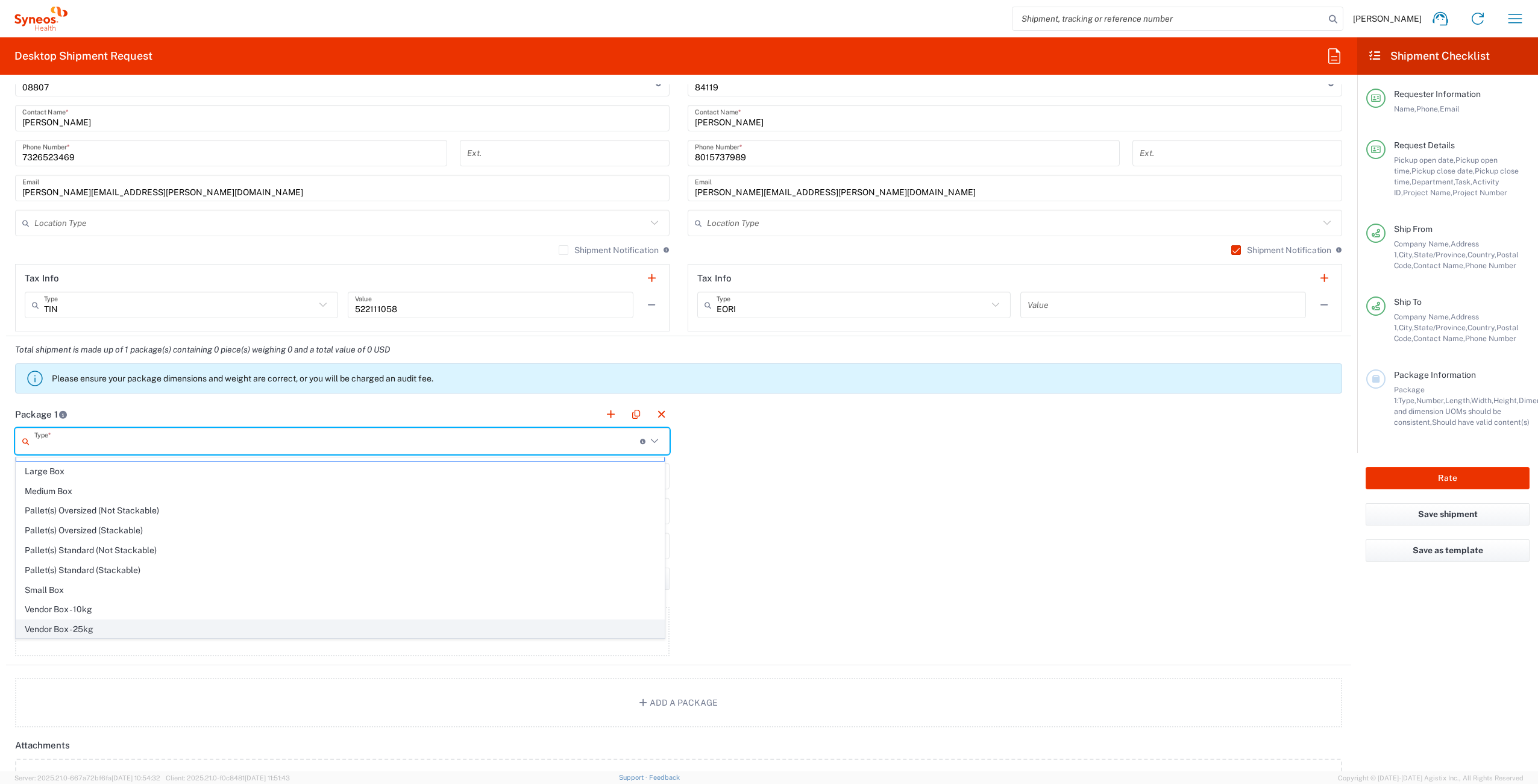
scroll to position [37, 0]
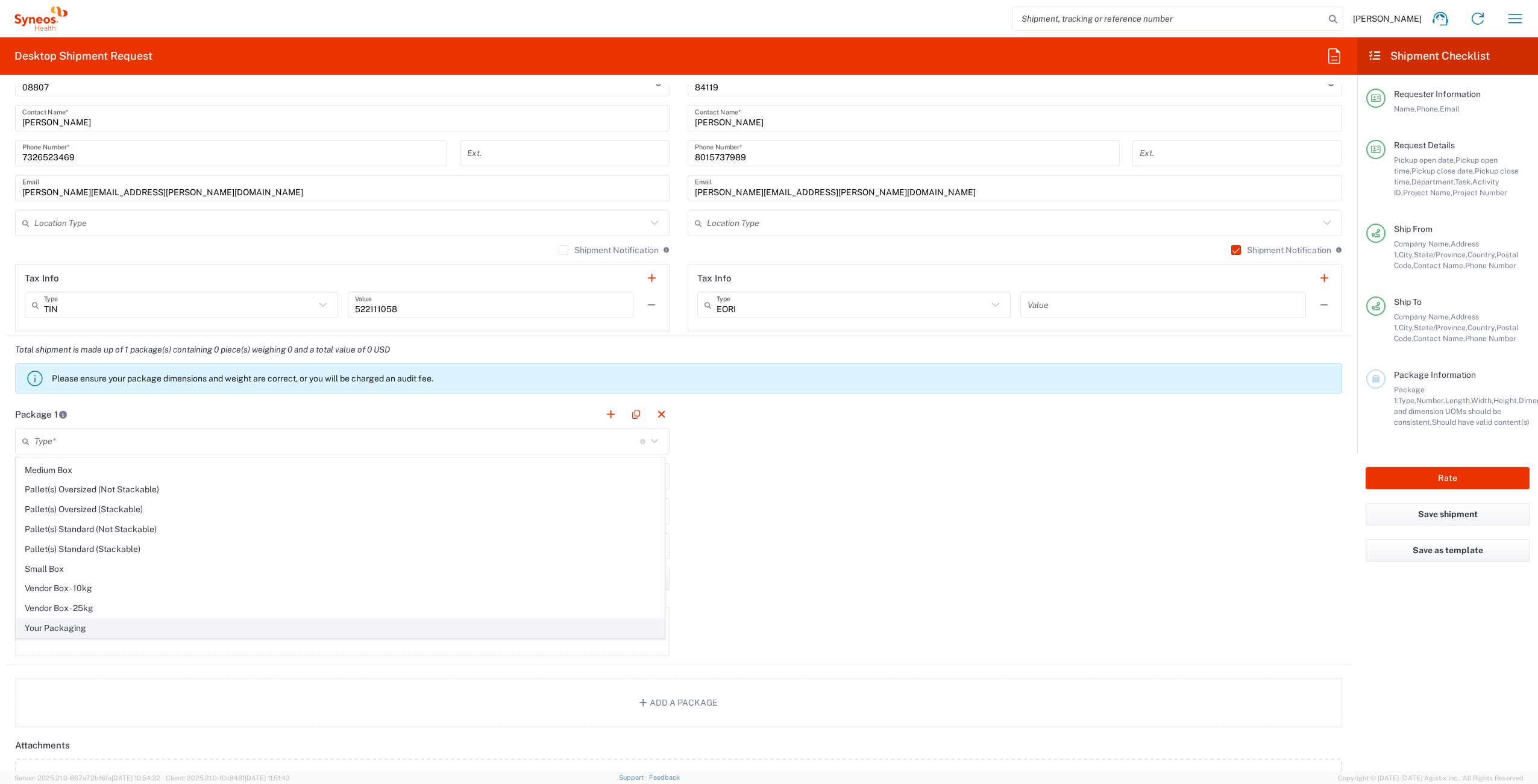
click at [124, 628] on span "Your Packaging" at bounding box center [340, 628] width 648 height 18
type input "Your Packaging"
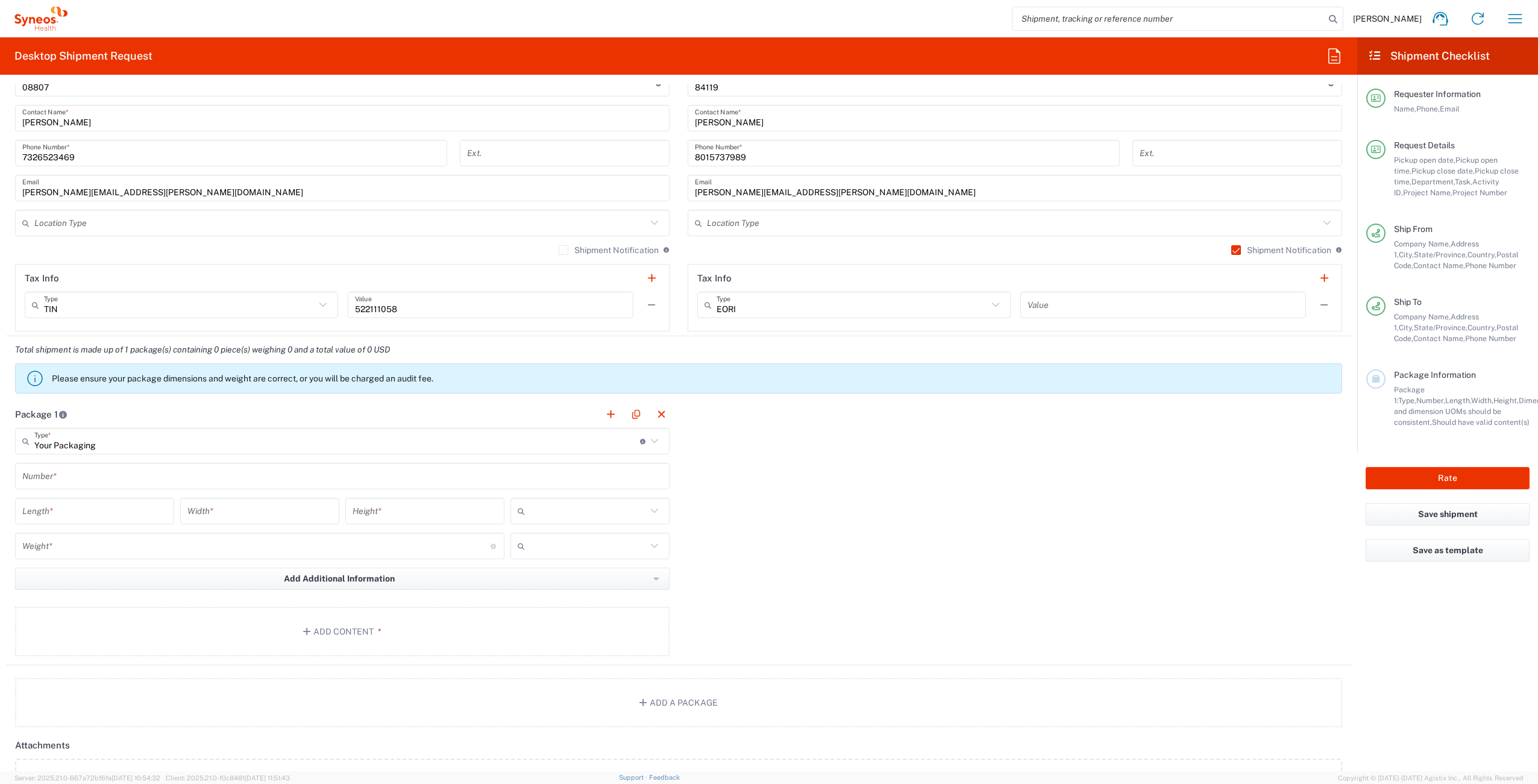
click at [76, 481] on input "text" at bounding box center [342, 476] width 640 height 21
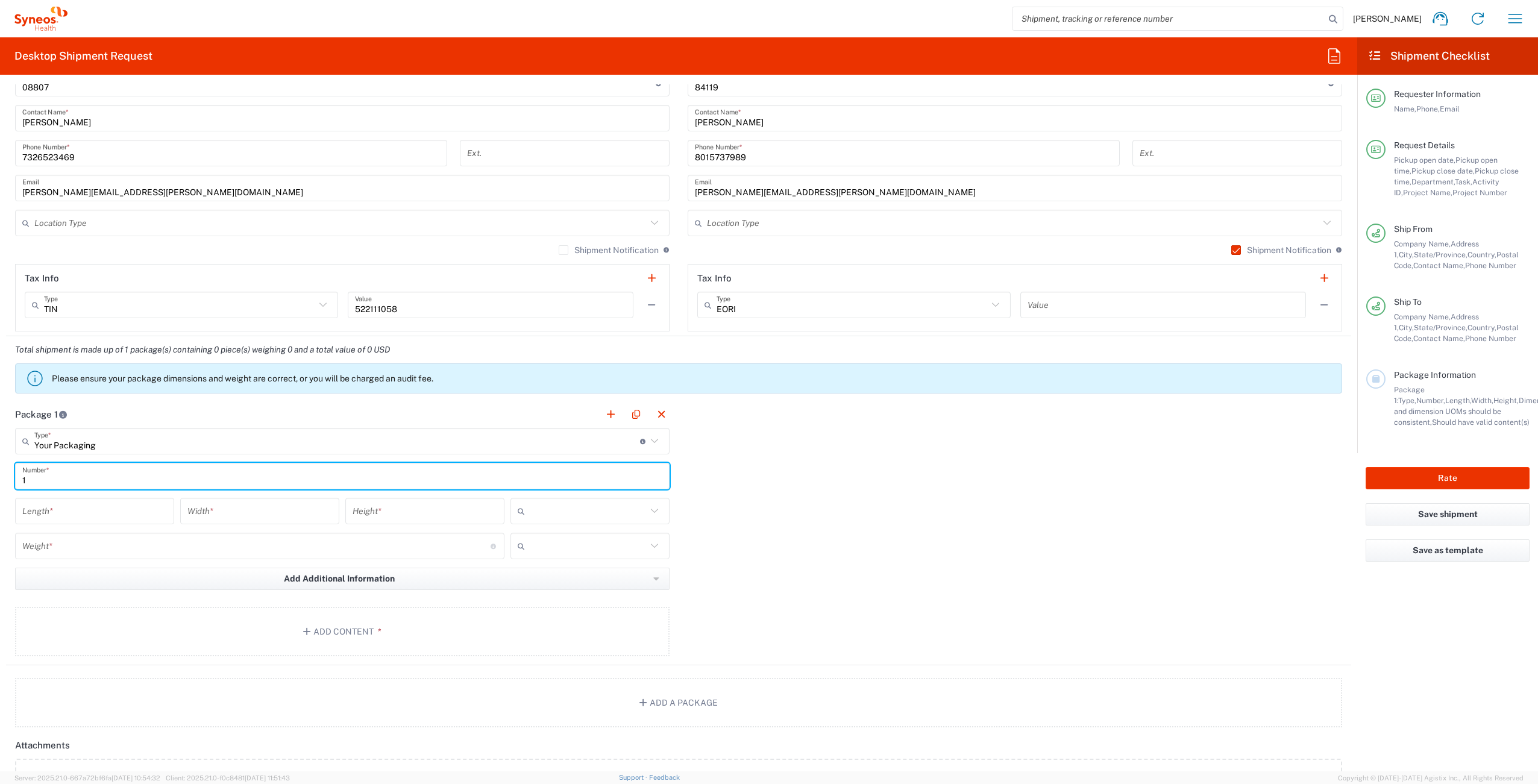
type input "1"
click at [91, 519] on input "number" at bounding box center [94, 510] width 145 height 21
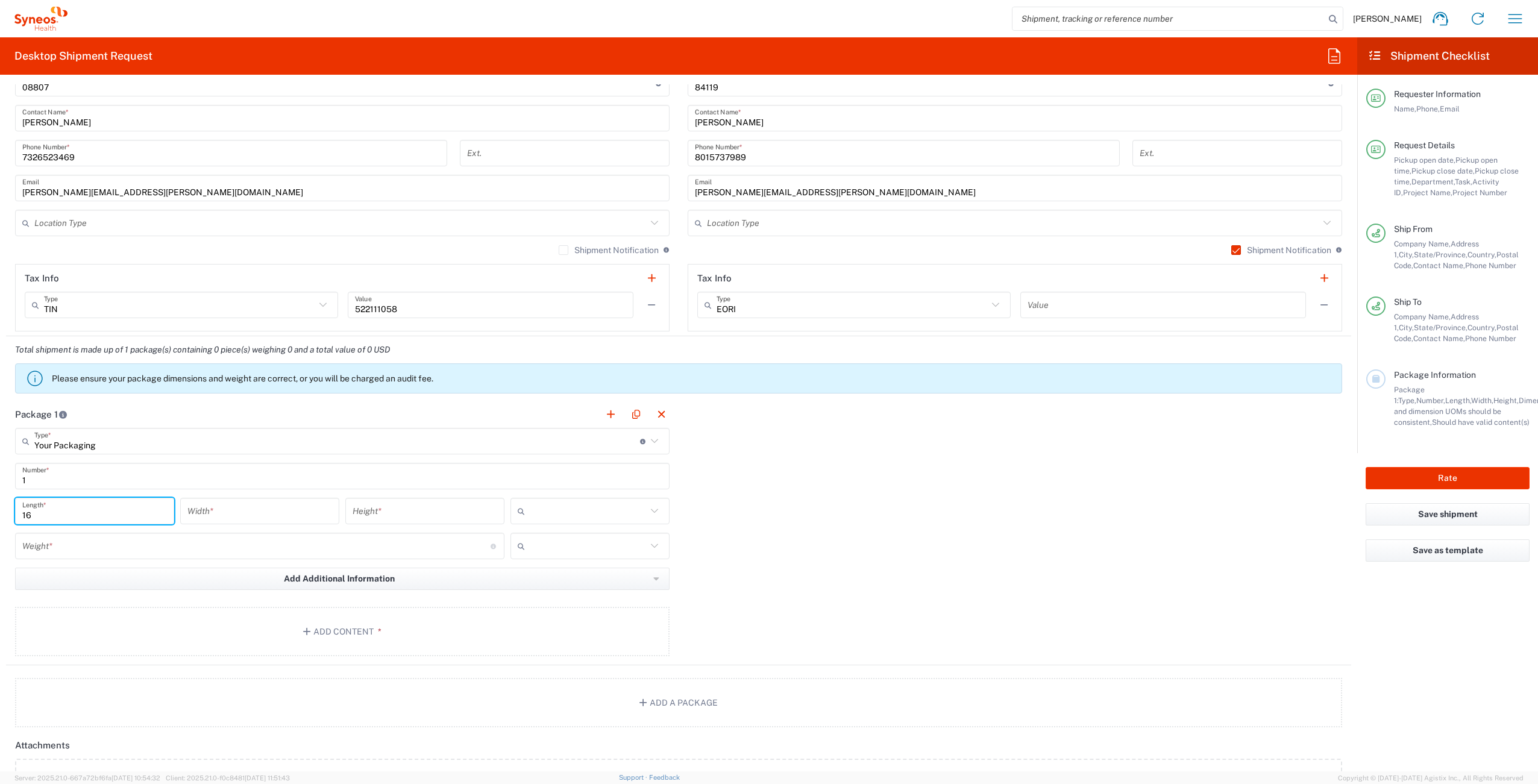
type input "16"
type input "12"
type input "3"
click at [119, 542] on input "number" at bounding box center [256, 546] width 468 height 21
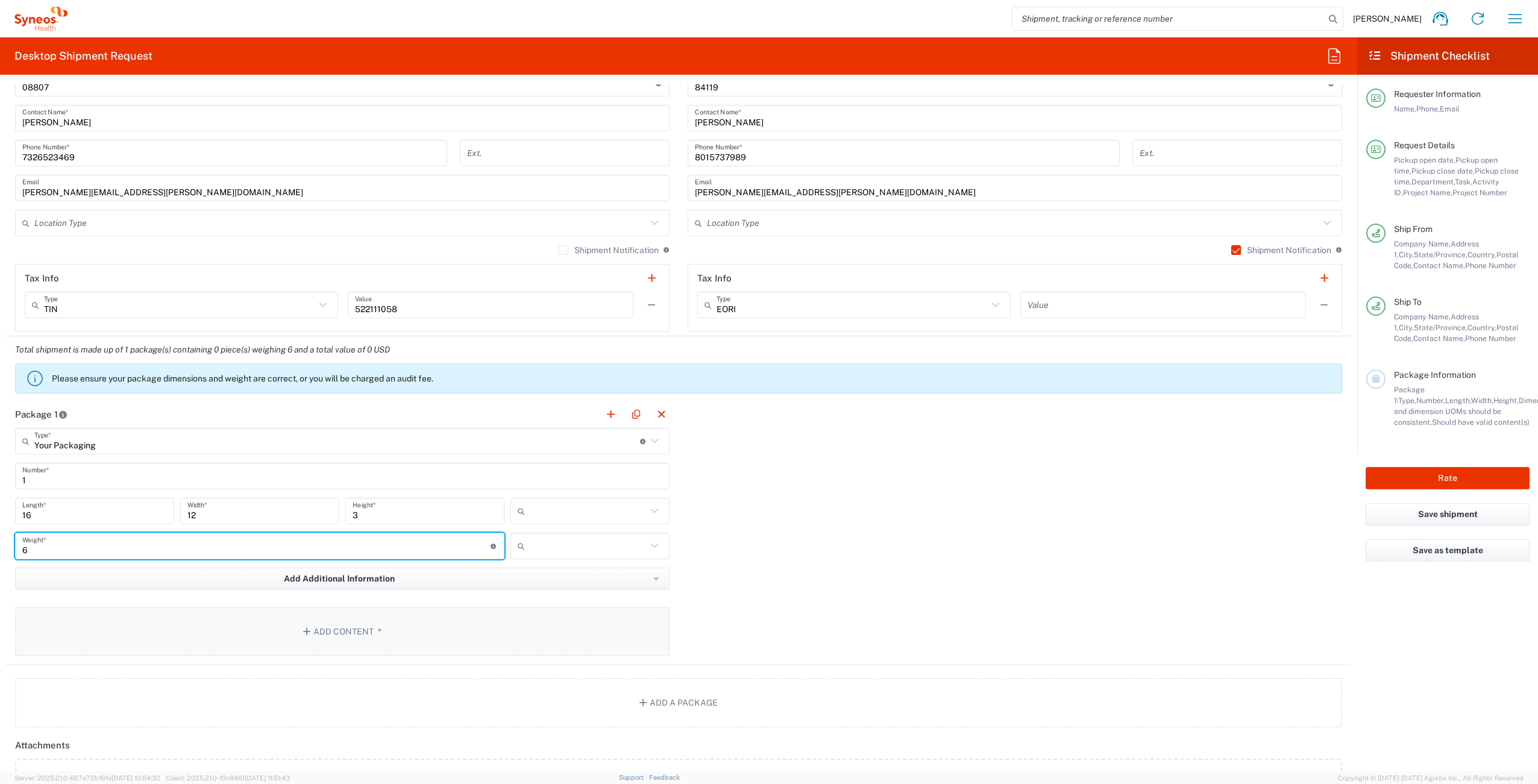
type input "6"
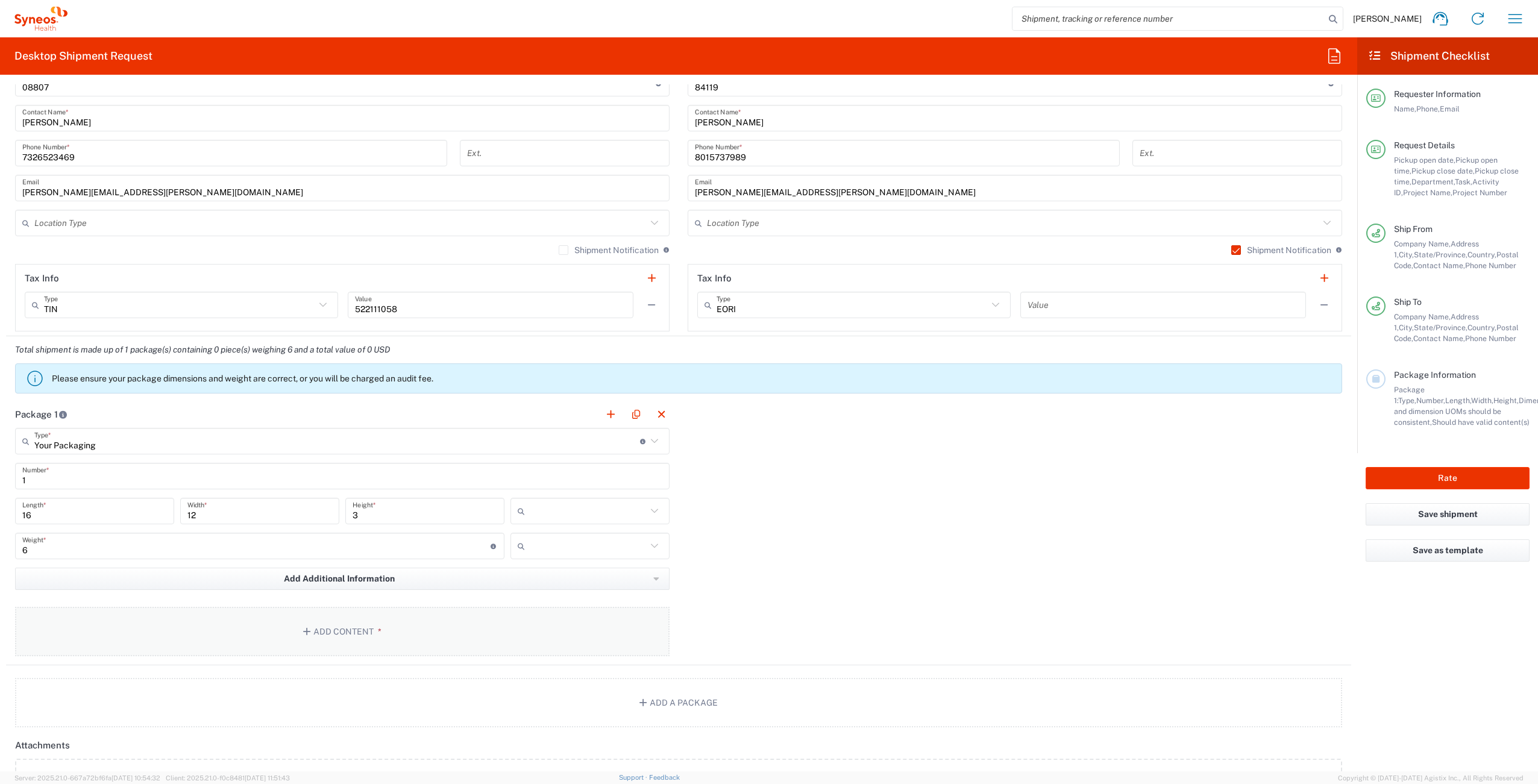
click at [349, 633] on button "Add Content *" at bounding box center [341, 631] width 654 height 49
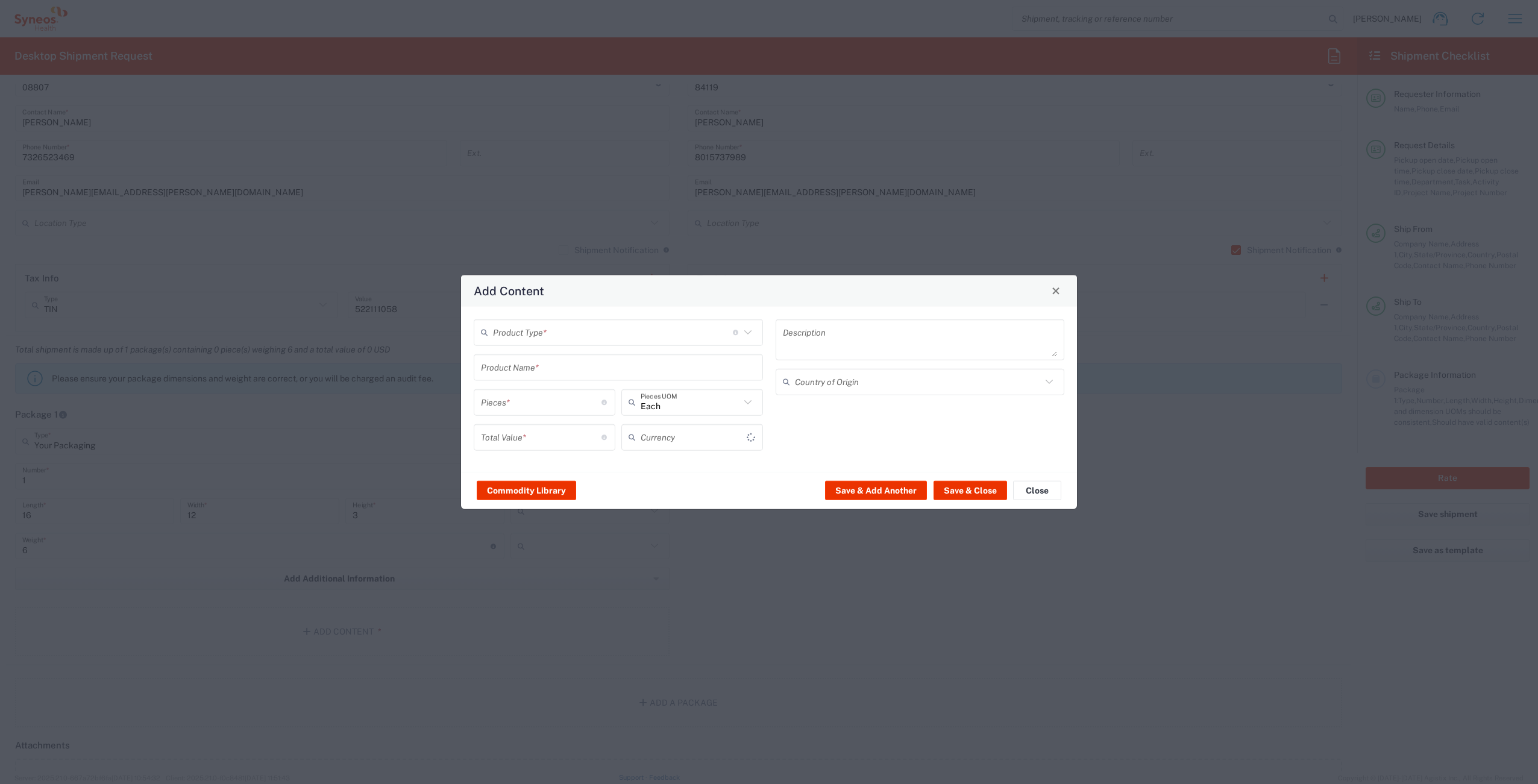
type input "US Dollar"
click at [615, 333] on input "text" at bounding box center [613, 332] width 240 height 21
click at [590, 374] on span "General Commodity" at bounding box center [618, 378] width 287 height 18
type input "General Commodity"
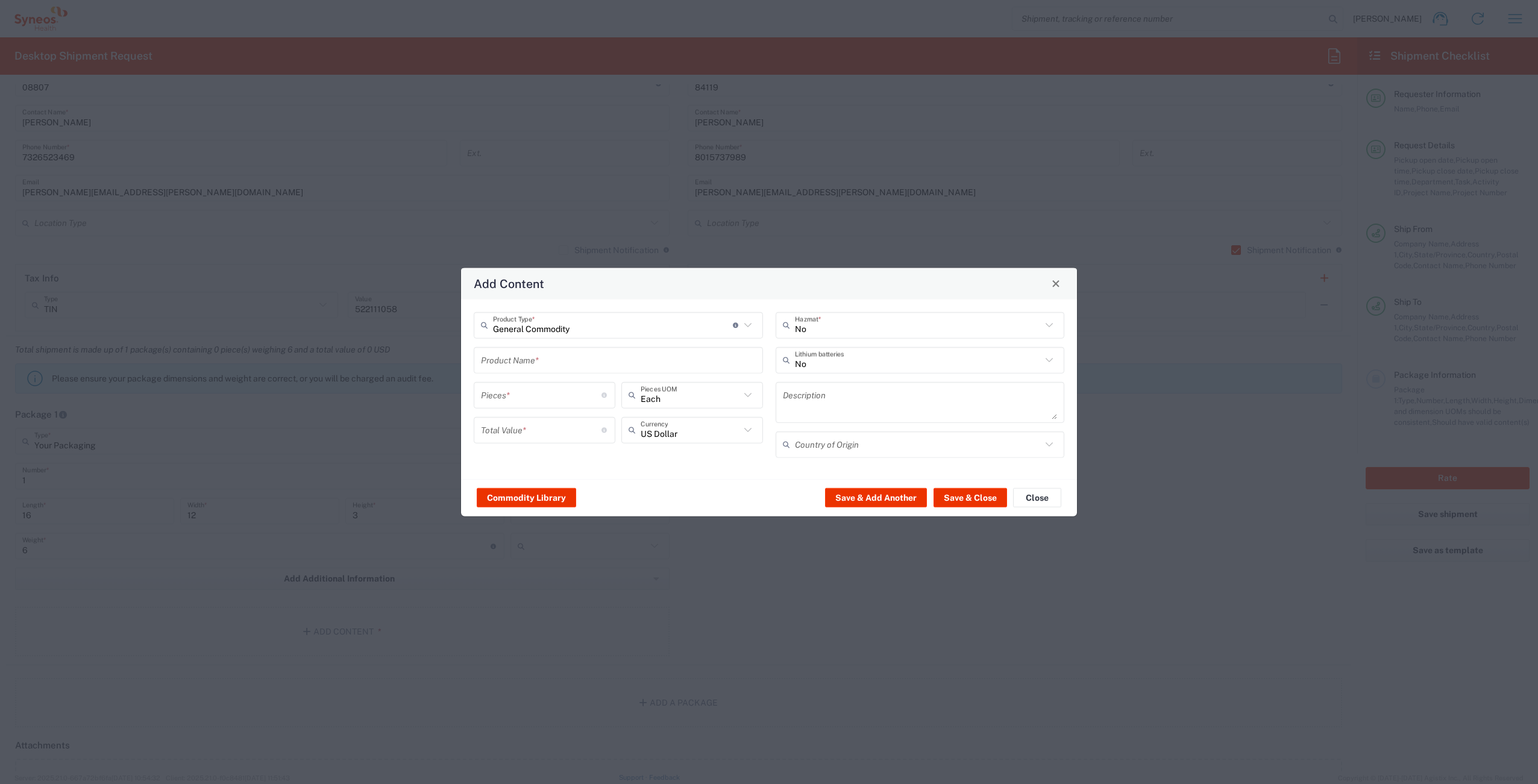
click at [551, 363] on input "text" at bounding box center [618, 360] width 274 height 21
click at [542, 392] on input "number" at bounding box center [542, 394] width 121 height 21
drag, startPoint x: 536, startPoint y: 365, endPoint x: 466, endPoint y: 365, distance: 70.0
click at [466, 365] on div "General Commodity Product Type * Document: Paper document generated internally …" at bounding box center [769, 389] width 616 height 179
drag, startPoint x: 534, startPoint y: 361, endPoint x: 443, endPoint y: 358, distance: 91.0
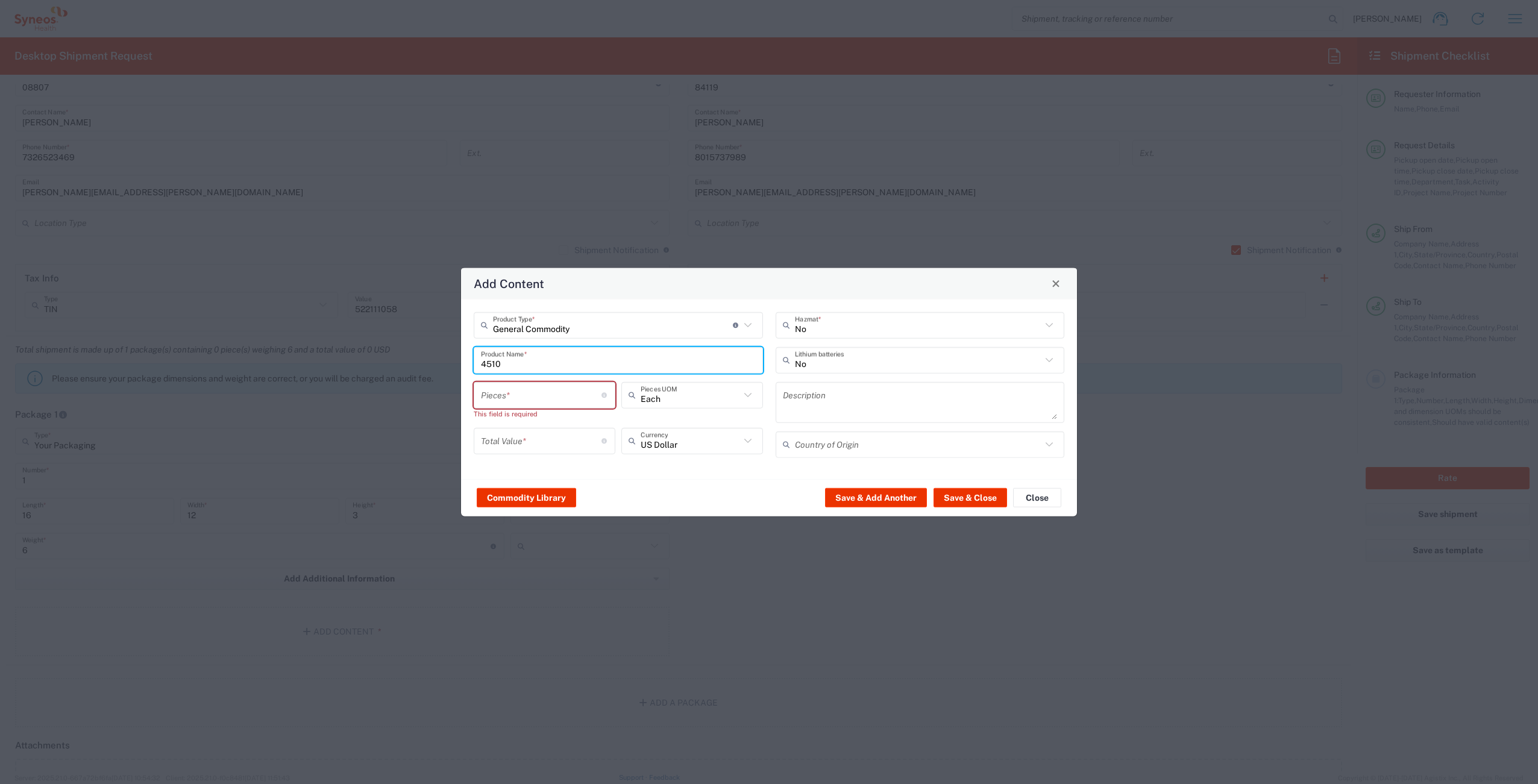
click at [443, 358] on div "Add Content General Commodity Product Type * Document: Paper document generated…" at bounding box center [769, 392] width 1538 height 784
type input "4510"
drag, startPoint x: 503, startPoint y: 384, endPoint x: 532, endPoint y: 384, distance: 29.0
click at [504, 384] on input "number" at bounding box center [542, 394] width 121 height 21
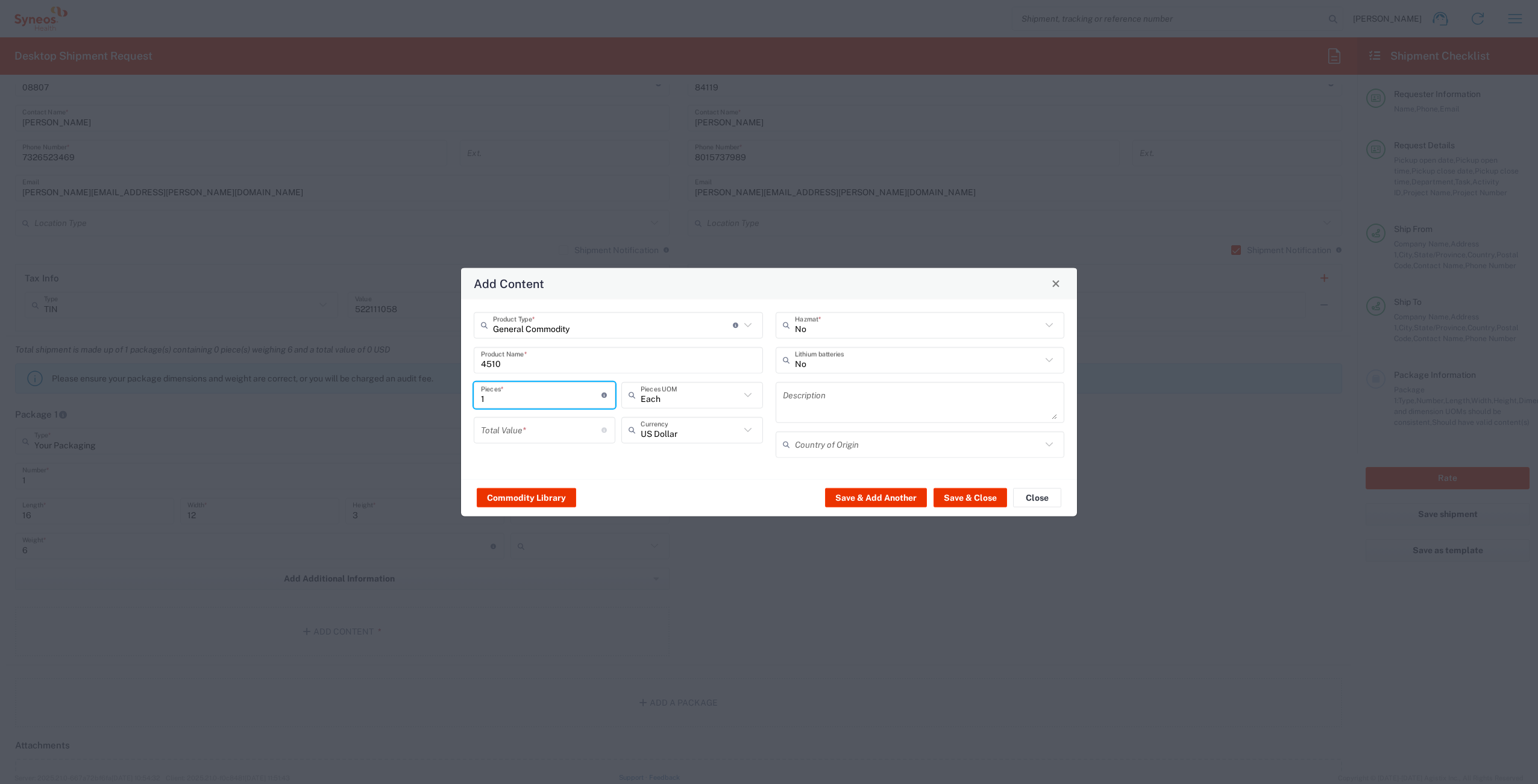
type input "1"
click at [453, 361] on div "Add Content General Commodity Product Type * Document: Paper document generated…" at bounding box center [769, 392] width 1538 height 784
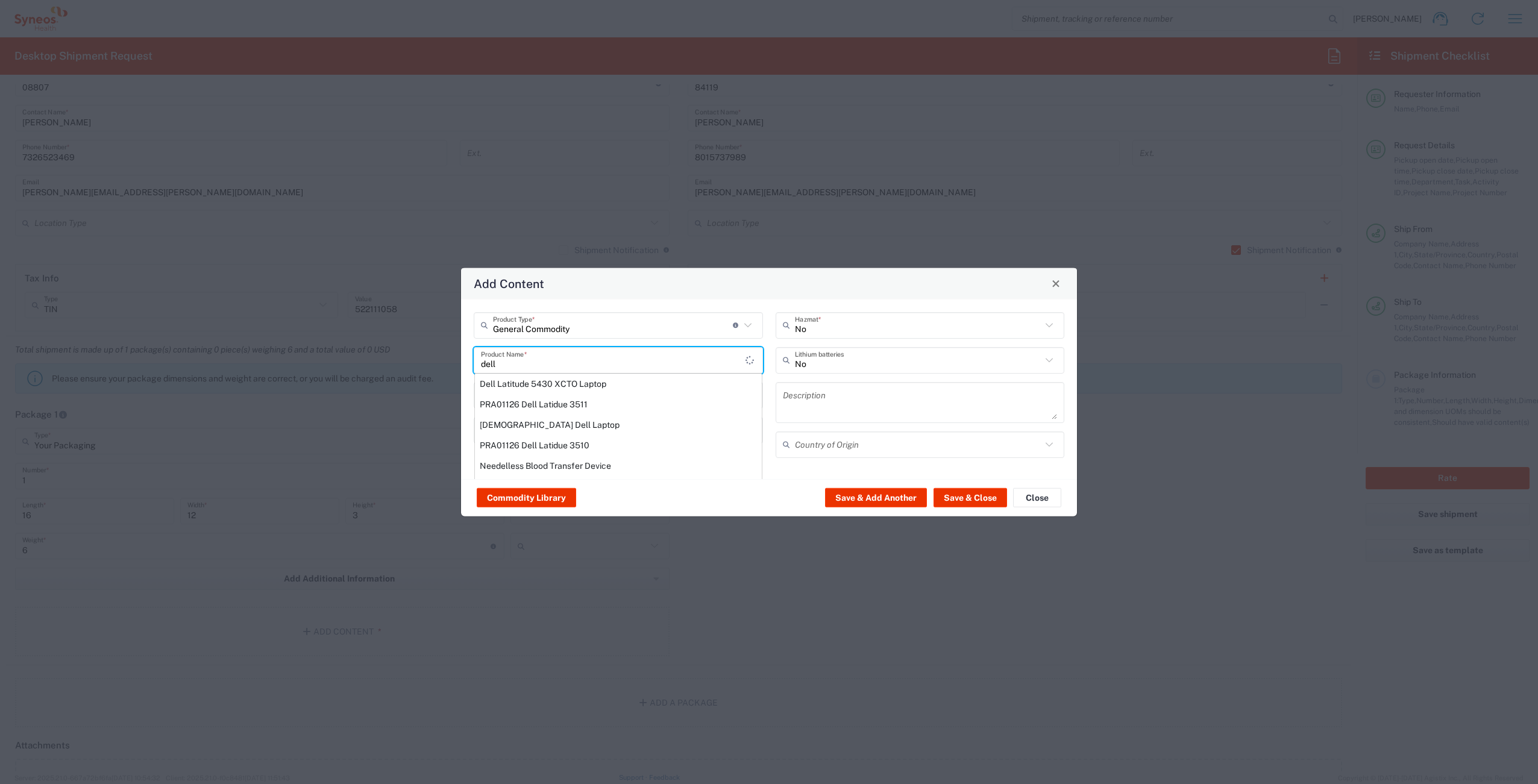
scroll to position [0, 0]
drag, startPoint x: 510, startPoint y: 369, endPoint x: 452, endPoint y: 360, distance: 58.7
click at [453, 361] on div "Add Content General Commodity Product Type * Document: Paper document generated…" at bounding box center [769, 392] width 1538 height 784
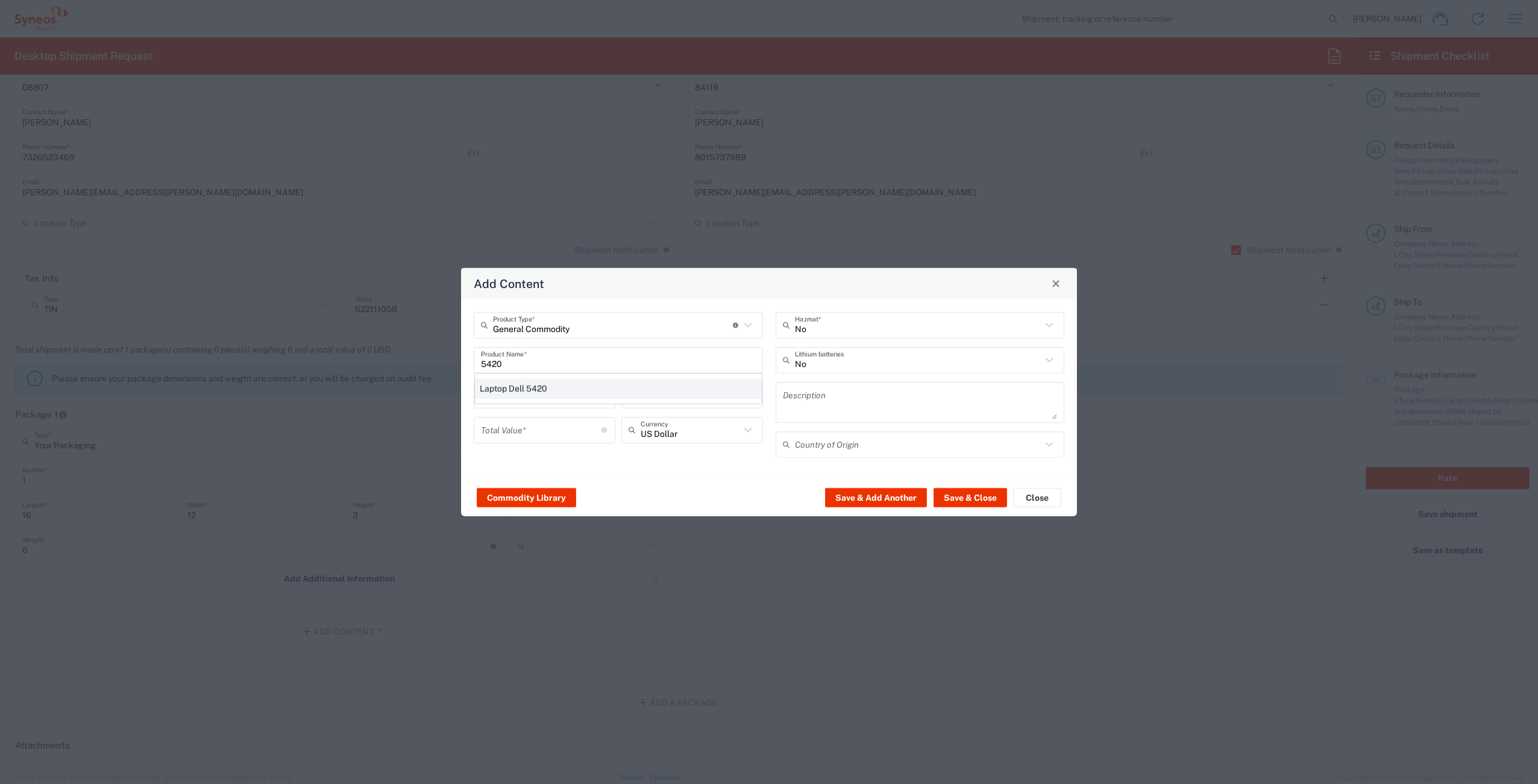
click at [566, 383] on div "Laptop Dell 5420" at bounding box center [618, 388] width 287 height 20
type input "Laptop Dell 5420"
type textarea "Laptop Latitude Dell 5420"
type input "China"
type input "Yes"
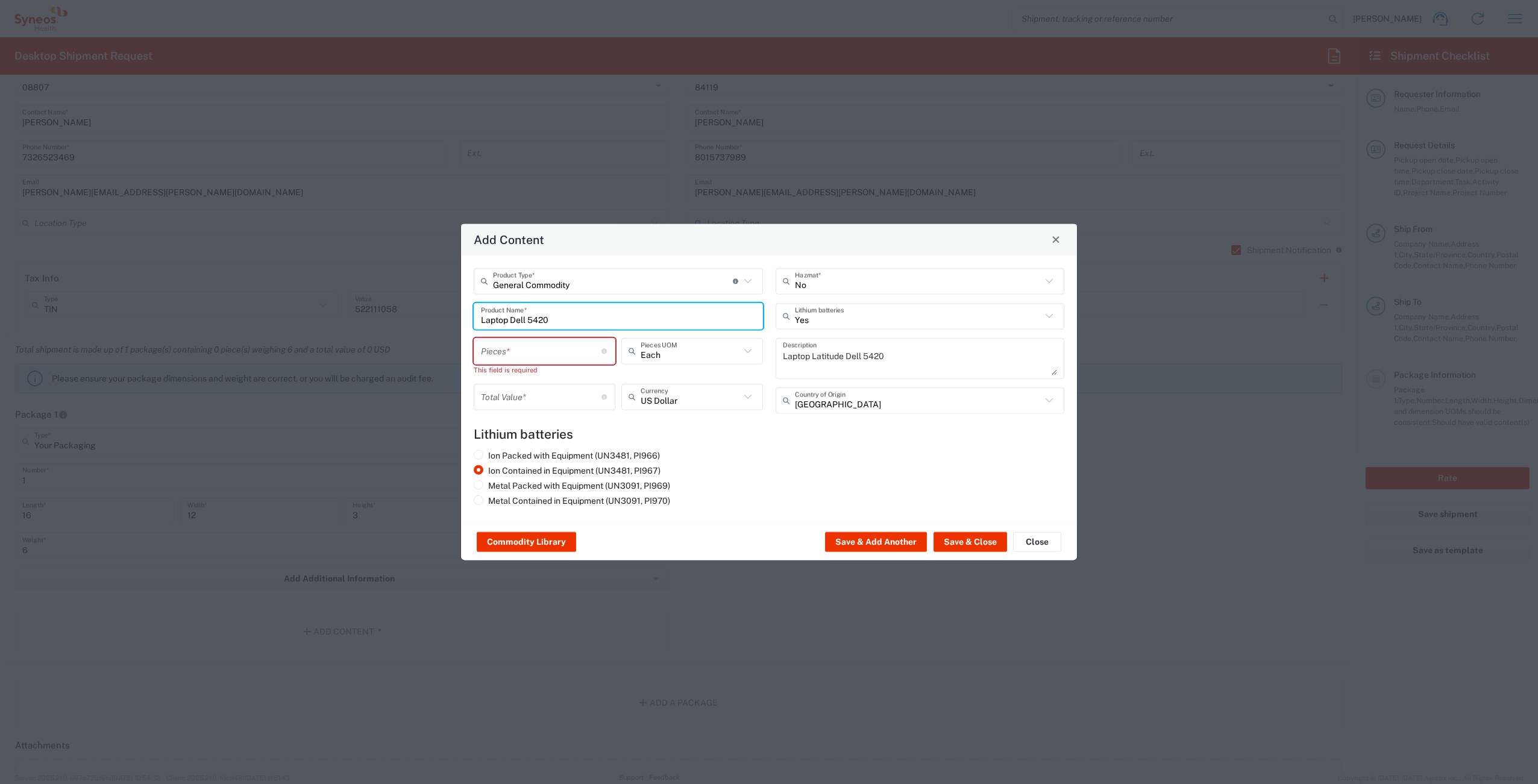
drag, startPoint x: 522, startPoint y: 360, endPoint x: 530, endPoint y: 357, distance: 8.5
click at [523, 359] on input "number" at bounding box center [542, 350] width 121 height 21
type input "1"
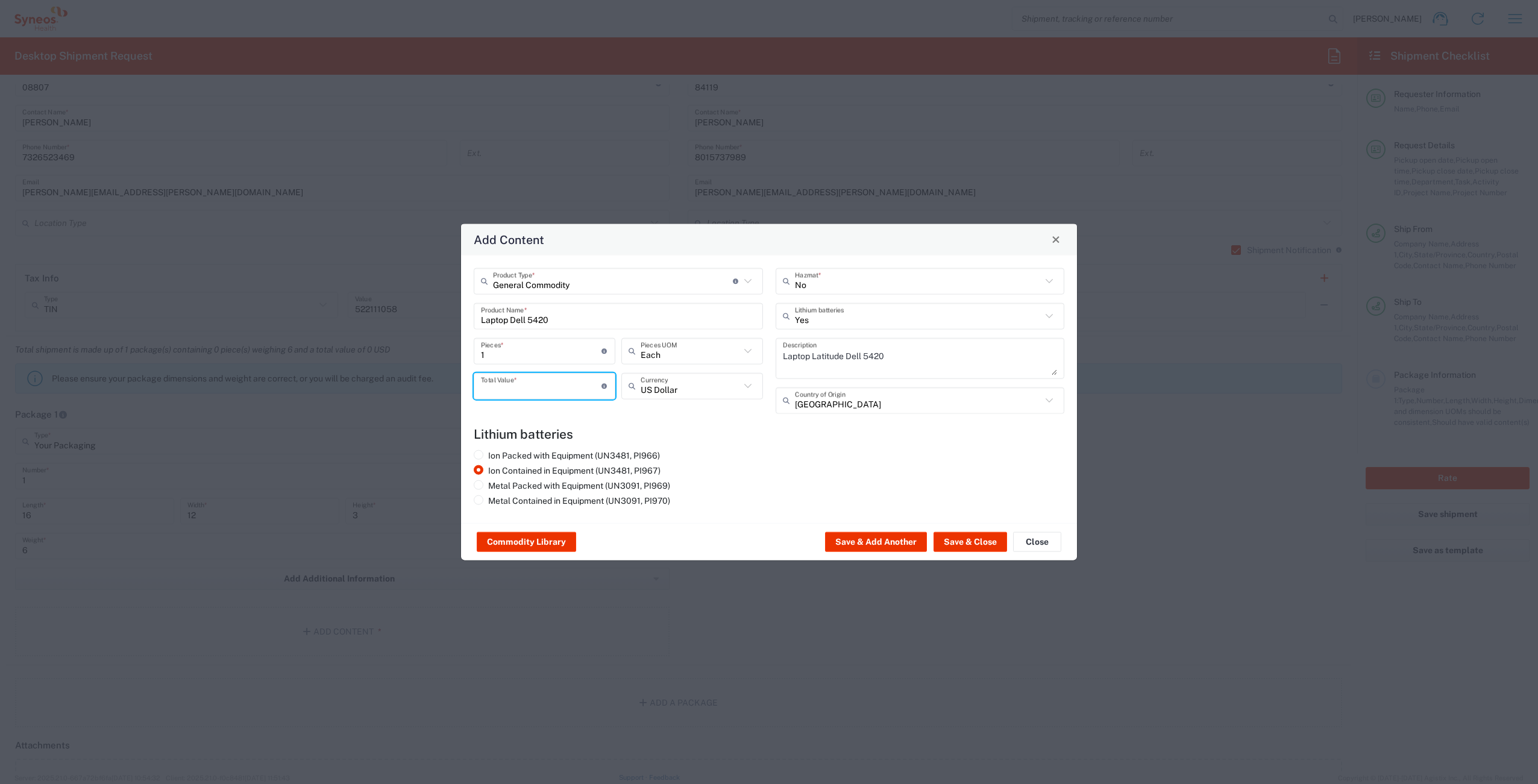
click at [529, 394] on input "number" at bounding box center [542, 385] width 121 height 21
type input "1000"
click at [965, 550] on button "Save & Close" at bounding box center [971, 542] width 73 height 19
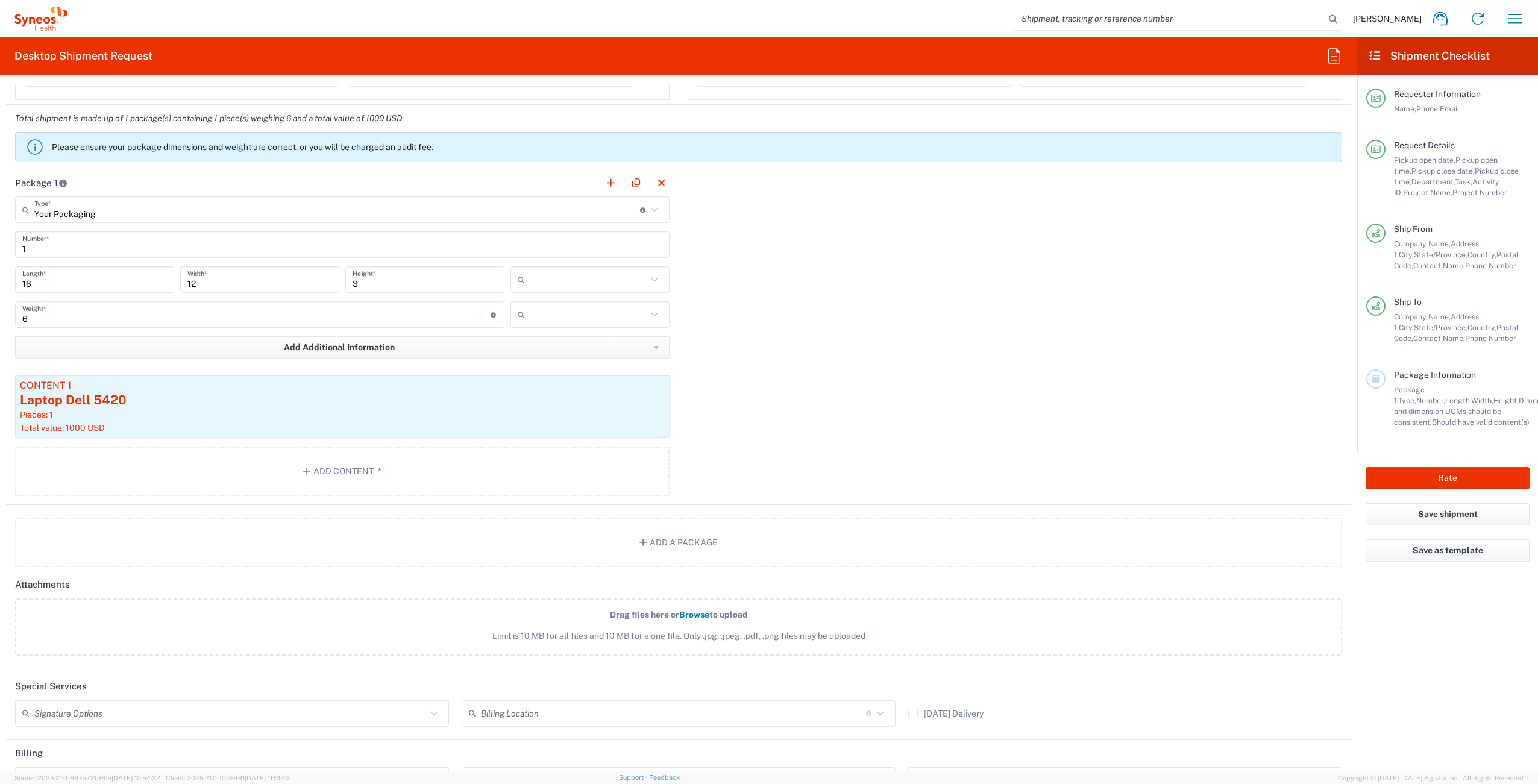
scroll to position [1116, 0]
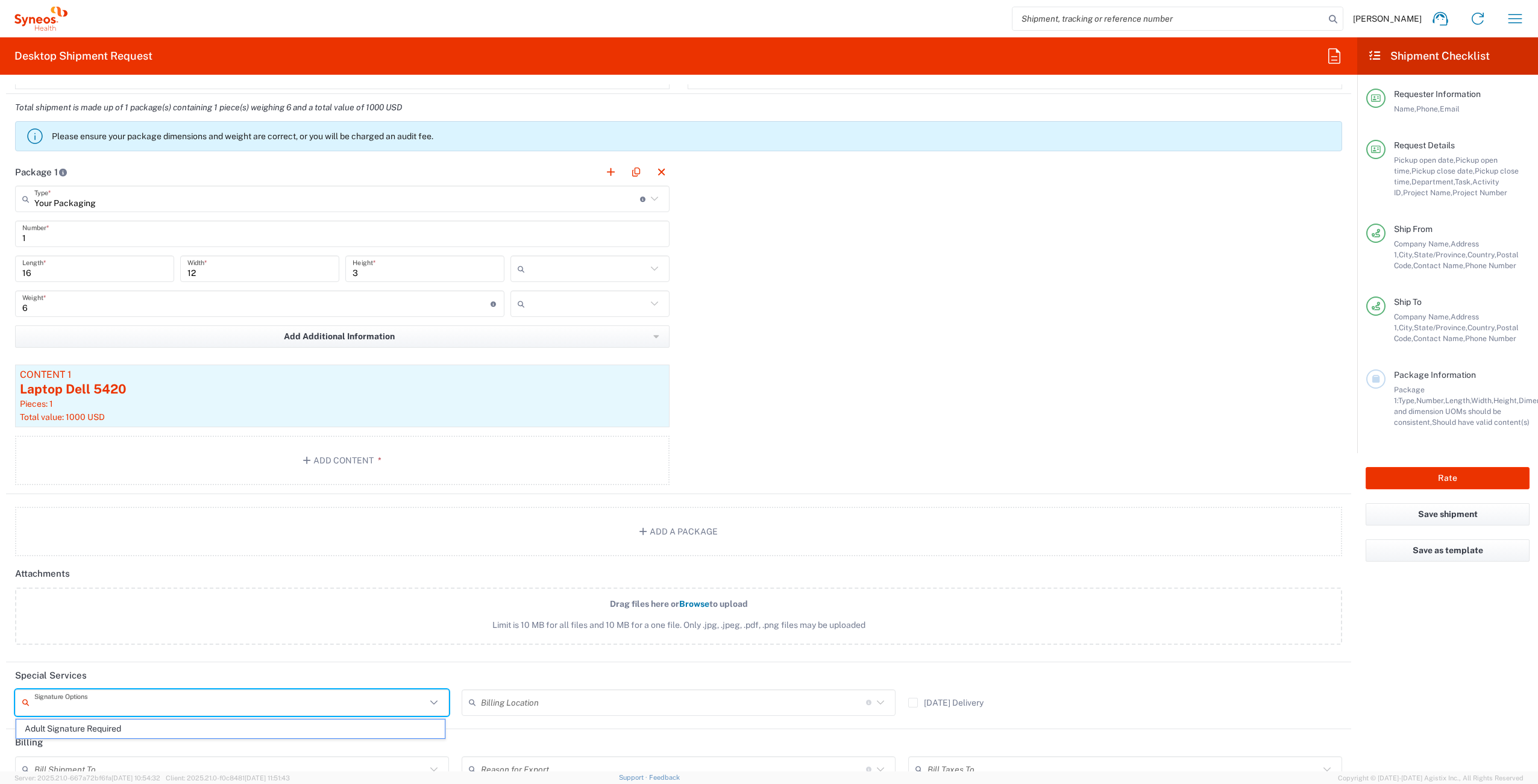
click at [102, 705] on input "text" at bounding box center [231, 702] width 392 height 21
click at [76, 723] on span "Adult Signature Required" at bounding box center [231, 729] width 428 height 18
type input "Adult Signature Required"
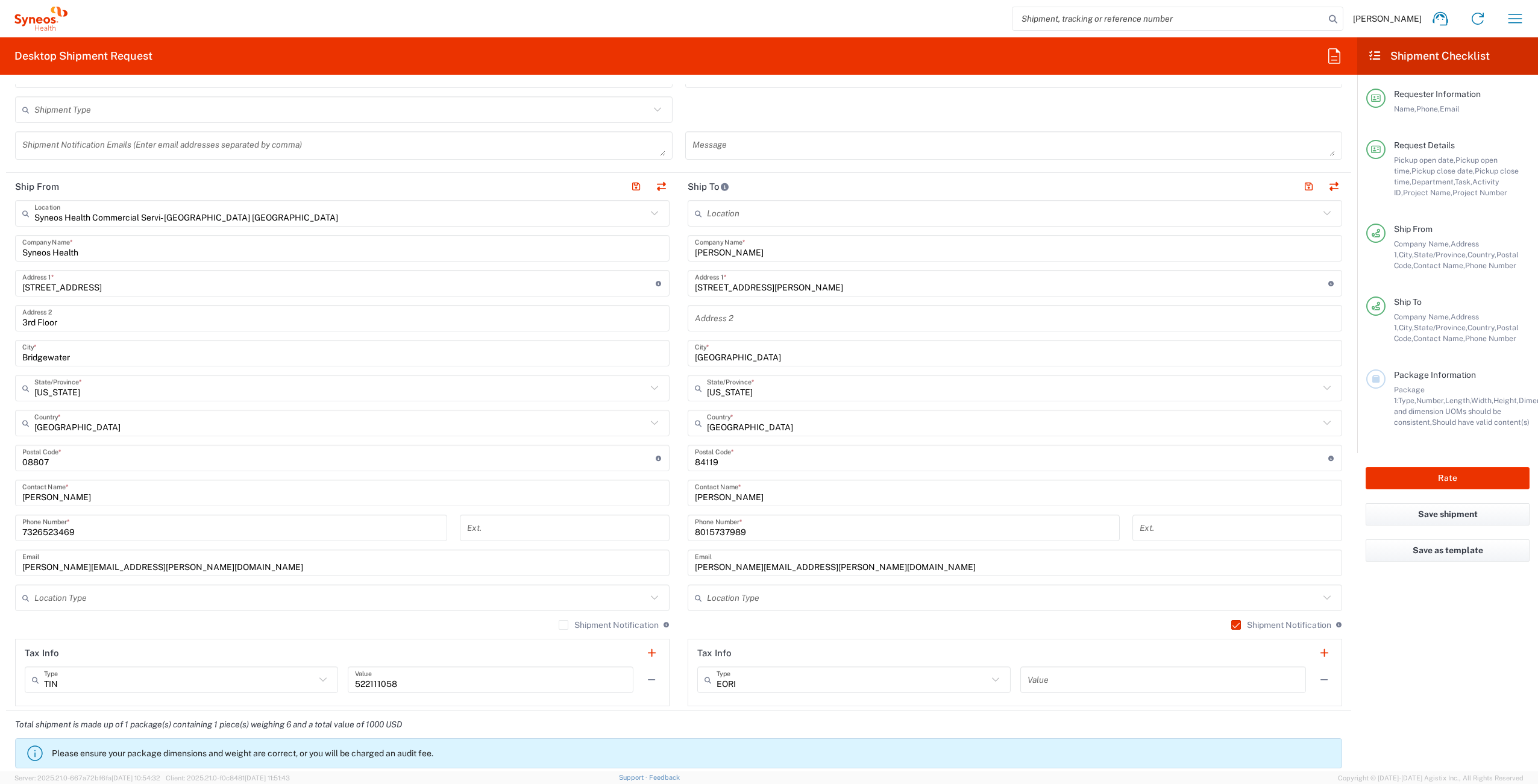
scroll to position [500, 0]
click at [1437, 484] on button "Rate" at bounding box center [1447, 478] width 164 height 22
type input "4510"
type input "4510 DEPARTMENTAL EXPENSE"
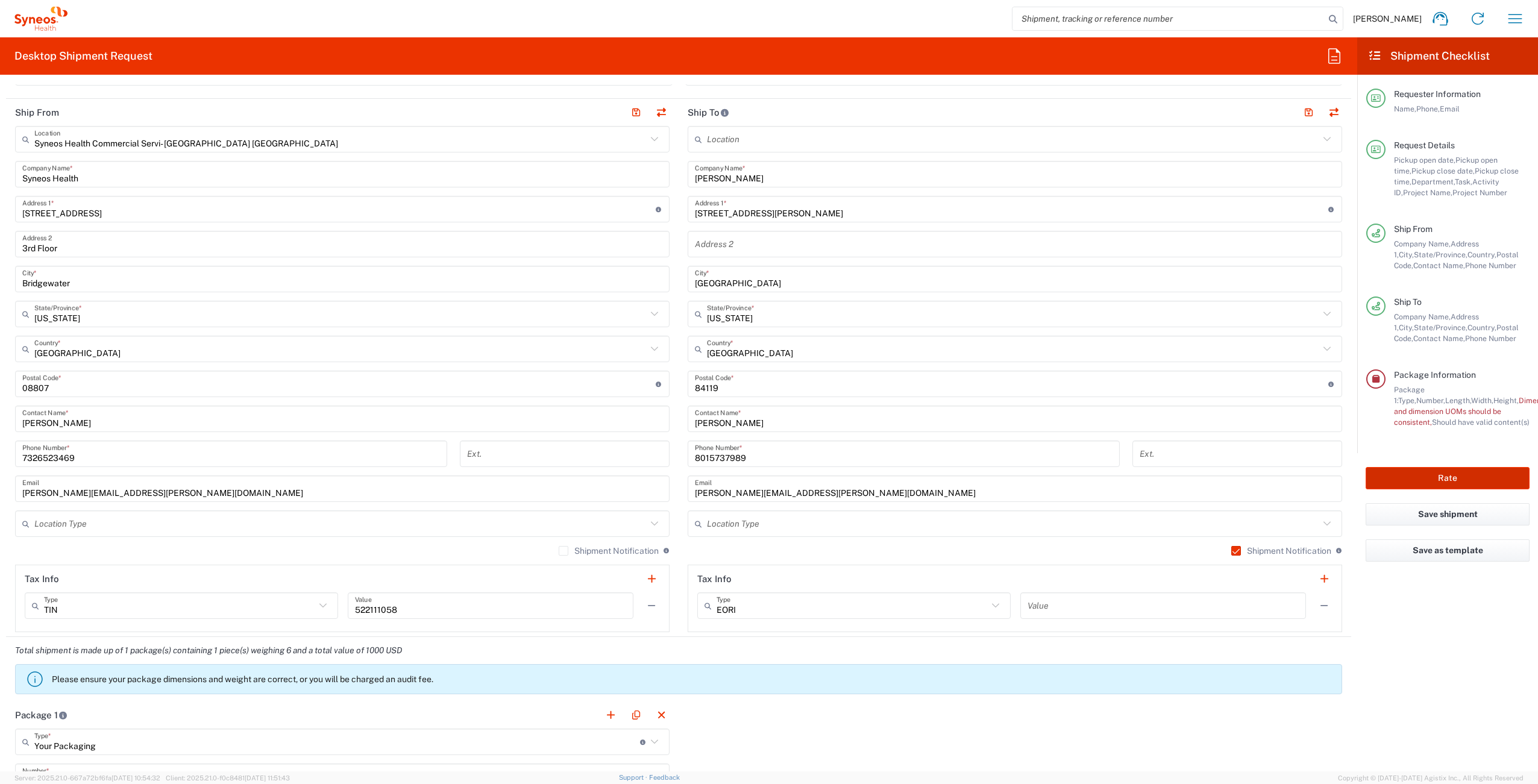
scroll to position [733, 0]
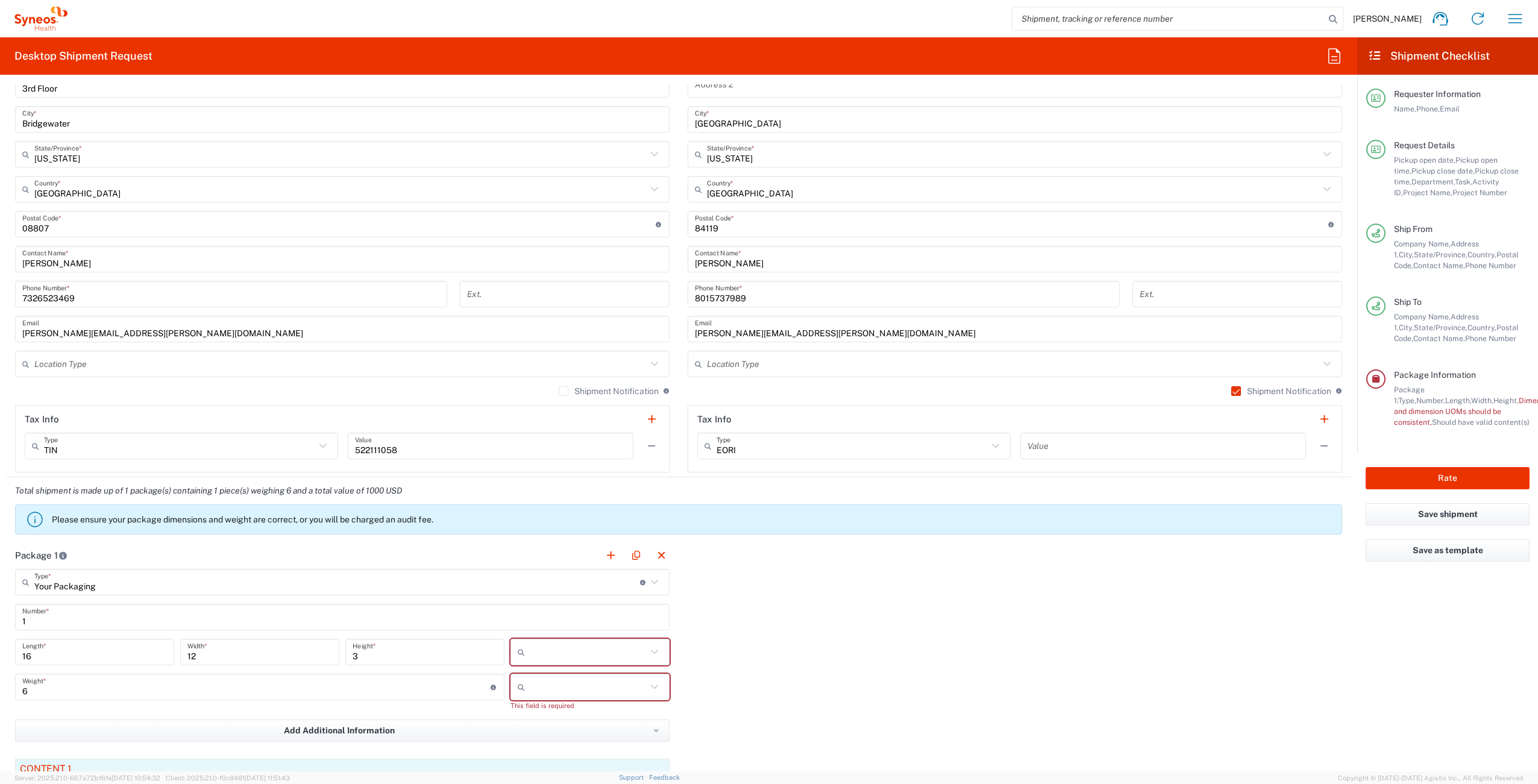
click at [573, 648] on input "text" at bounding box center [588, 651] width 117 height 19
click at [536, 719] on span "in" at bounding box center [586, 718] width 156 height 18
type input "in"
click at [545, 693] on input "text" at bounding box center [588, 687] width 117 height 19
click at [552, 727] on span "lbs" at bounding box center [586, 733] width 156 height 18
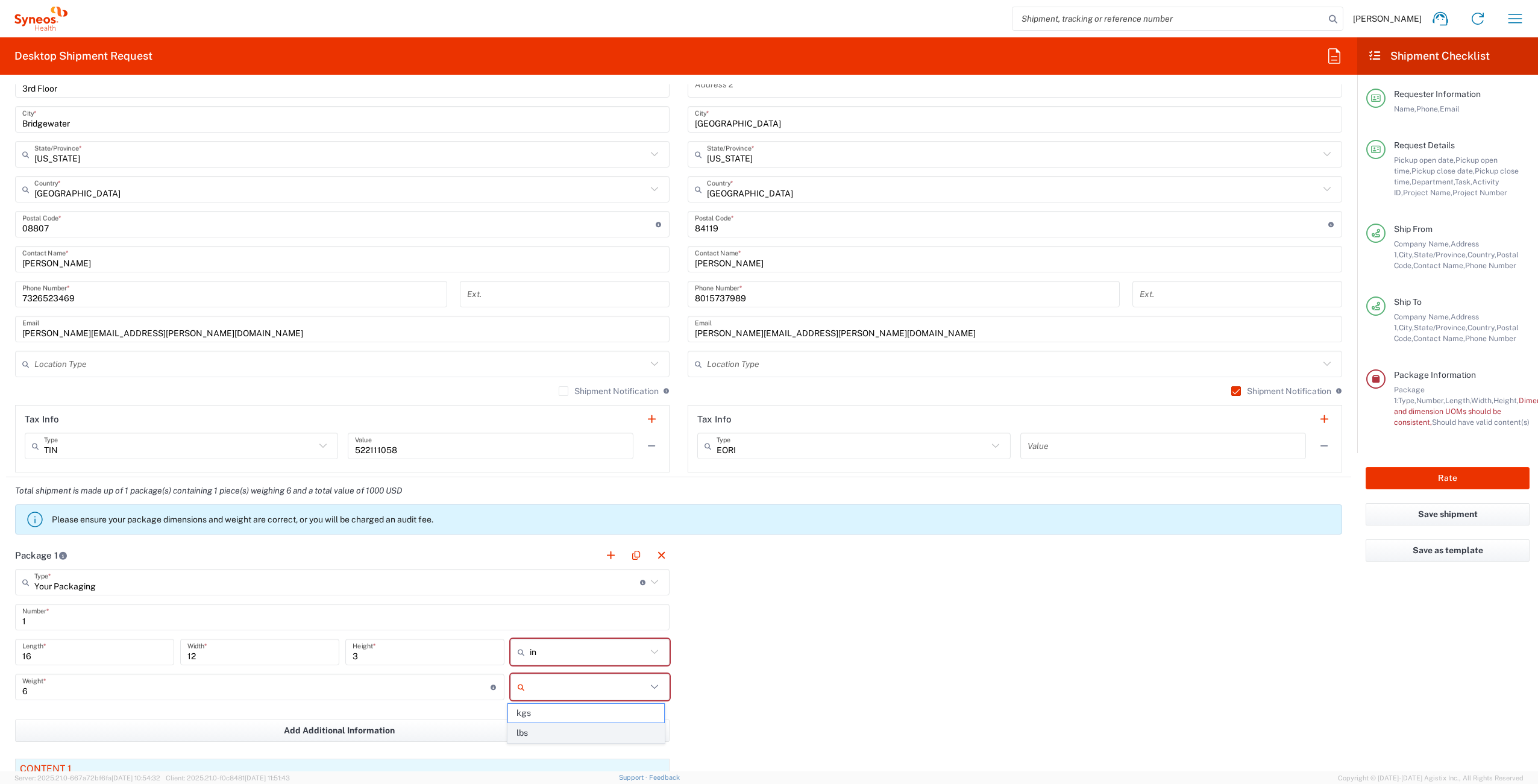
type input "lbs"
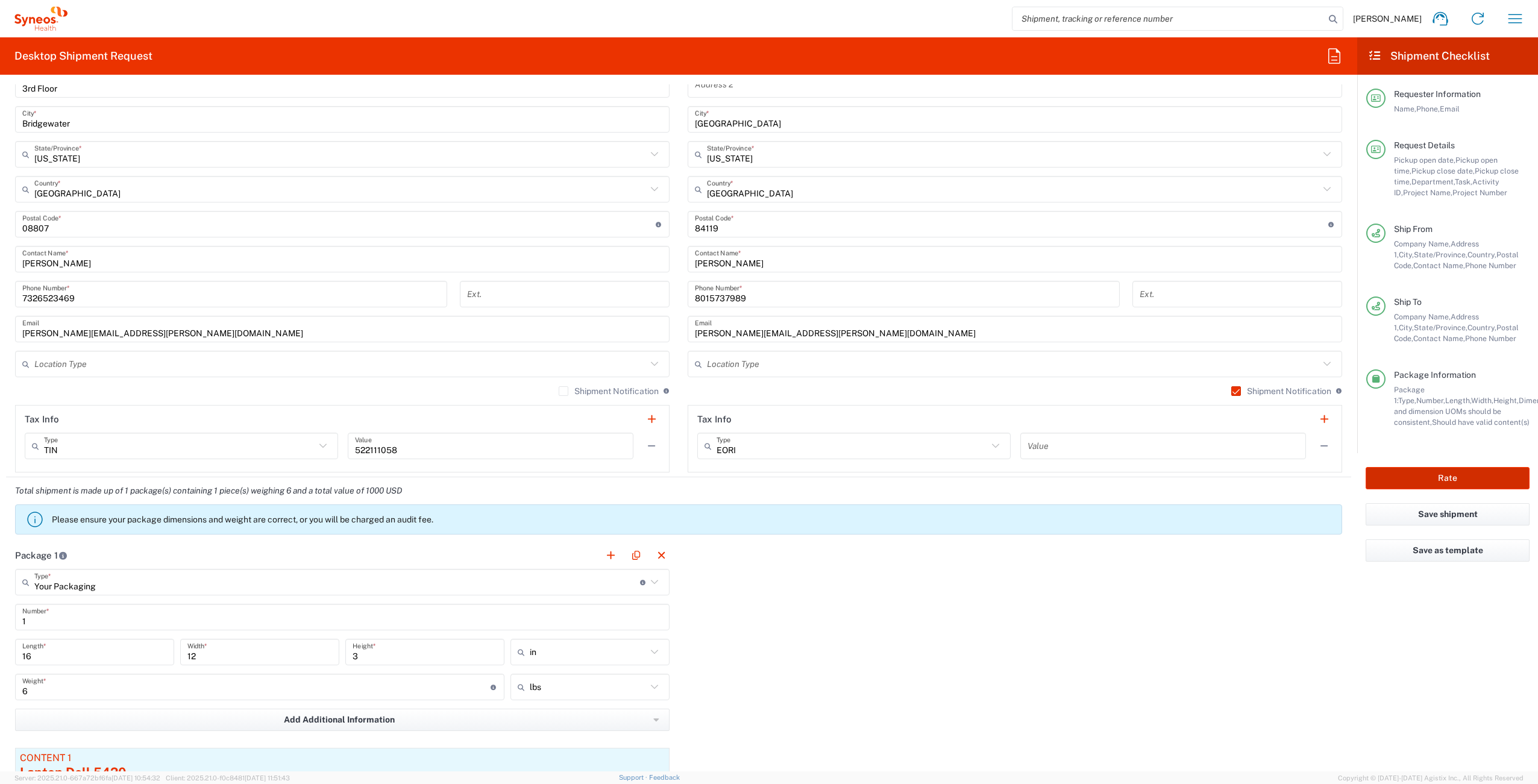
click at [1428, 485] on button "Rate" at bounding box center [1447, 478] width 164 height 22
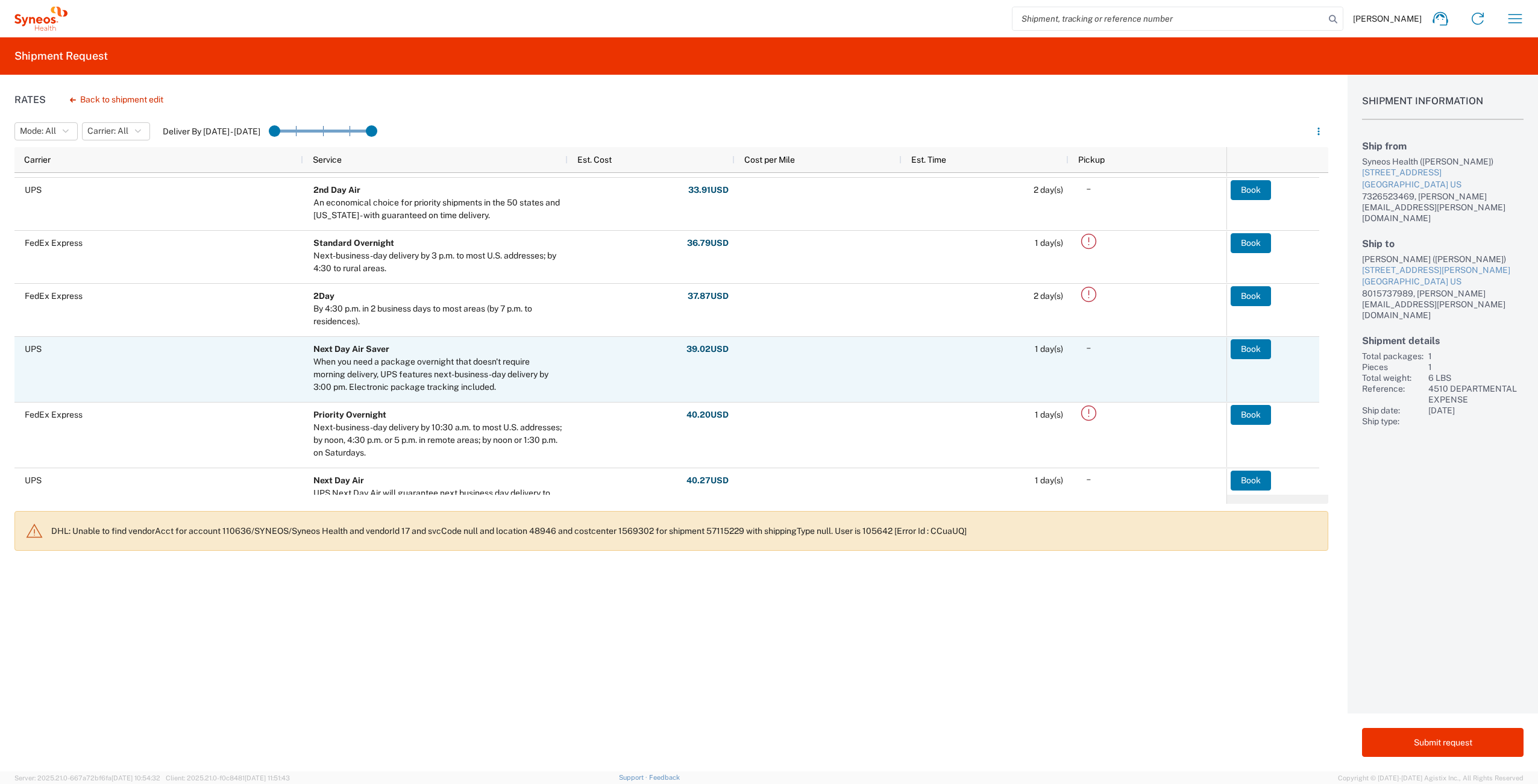
scroll to position [287, 0]
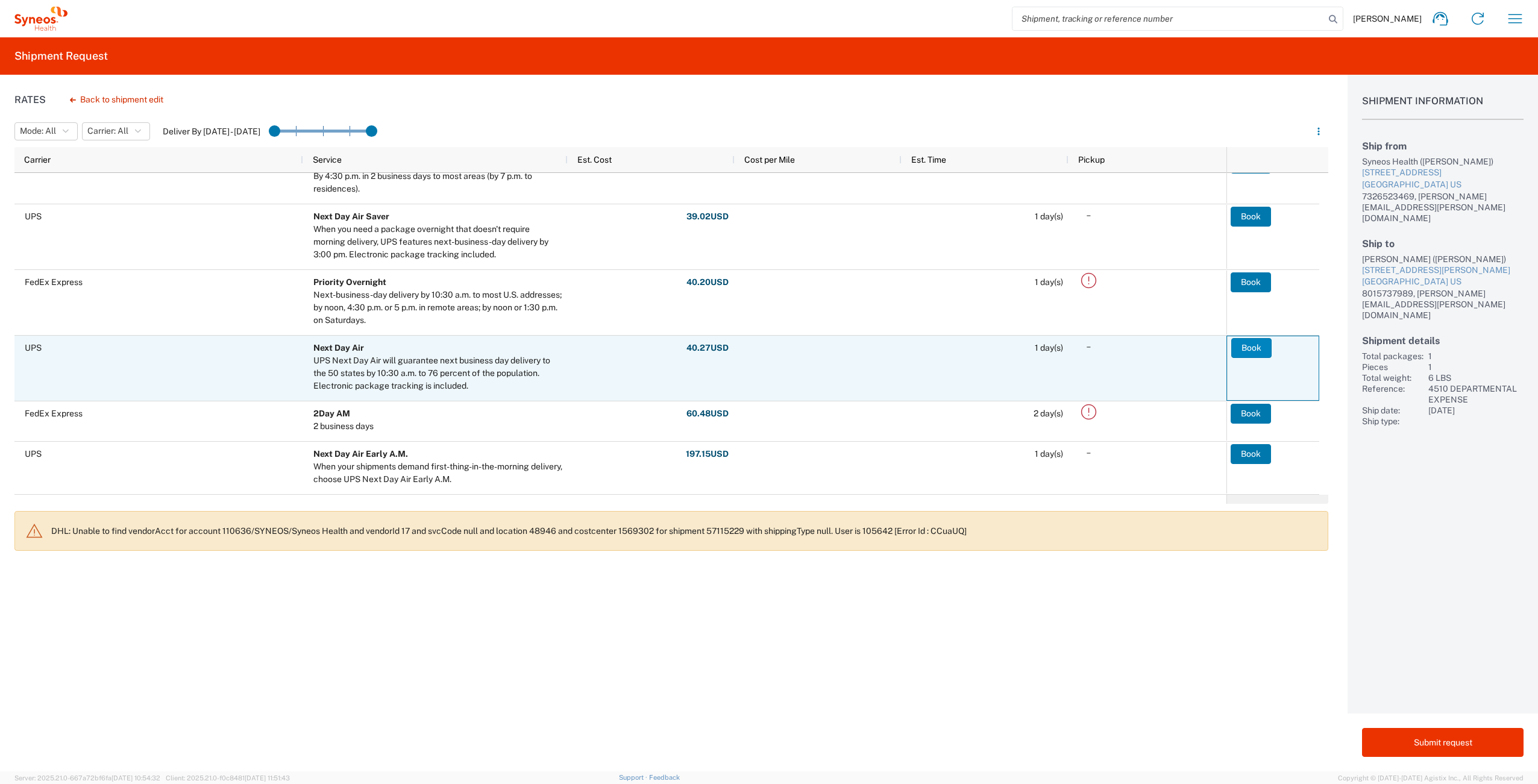
click at [1246, 349] on button "Book" at bounding box center [1252, 348] width 40 height 19
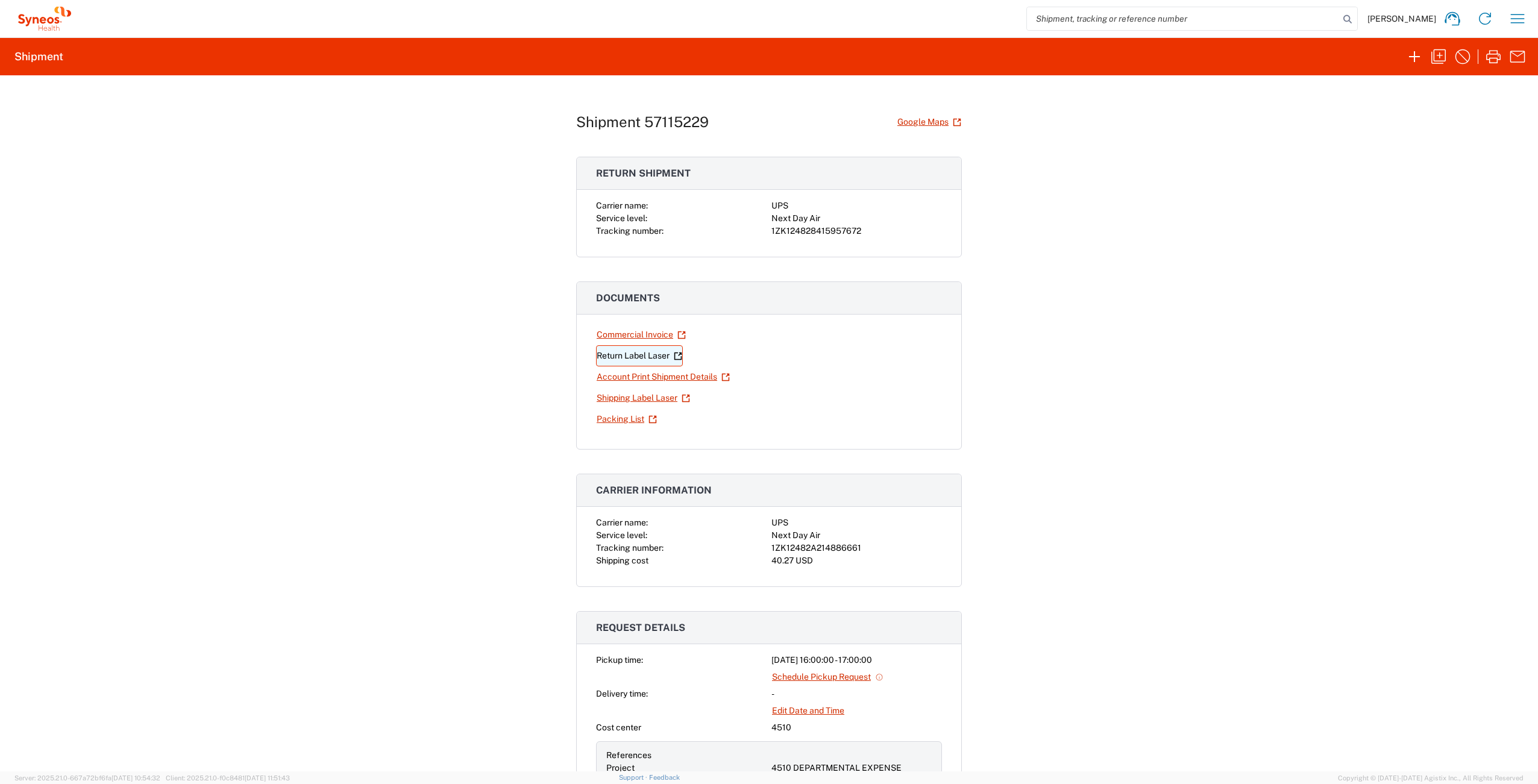
click at [643, 352] on link "Return Label Laser" at bounding box center [640, 356] width 87 height 21
click at [631, 400] on link "Shipping Label Laser" at bounding box center [643, 398] width 94 height 21
click at [808, 225] on div "1ZK124828415957672" at bounding box center [856, 231] width 170 height 13
copy div "1ZK124828415957672"
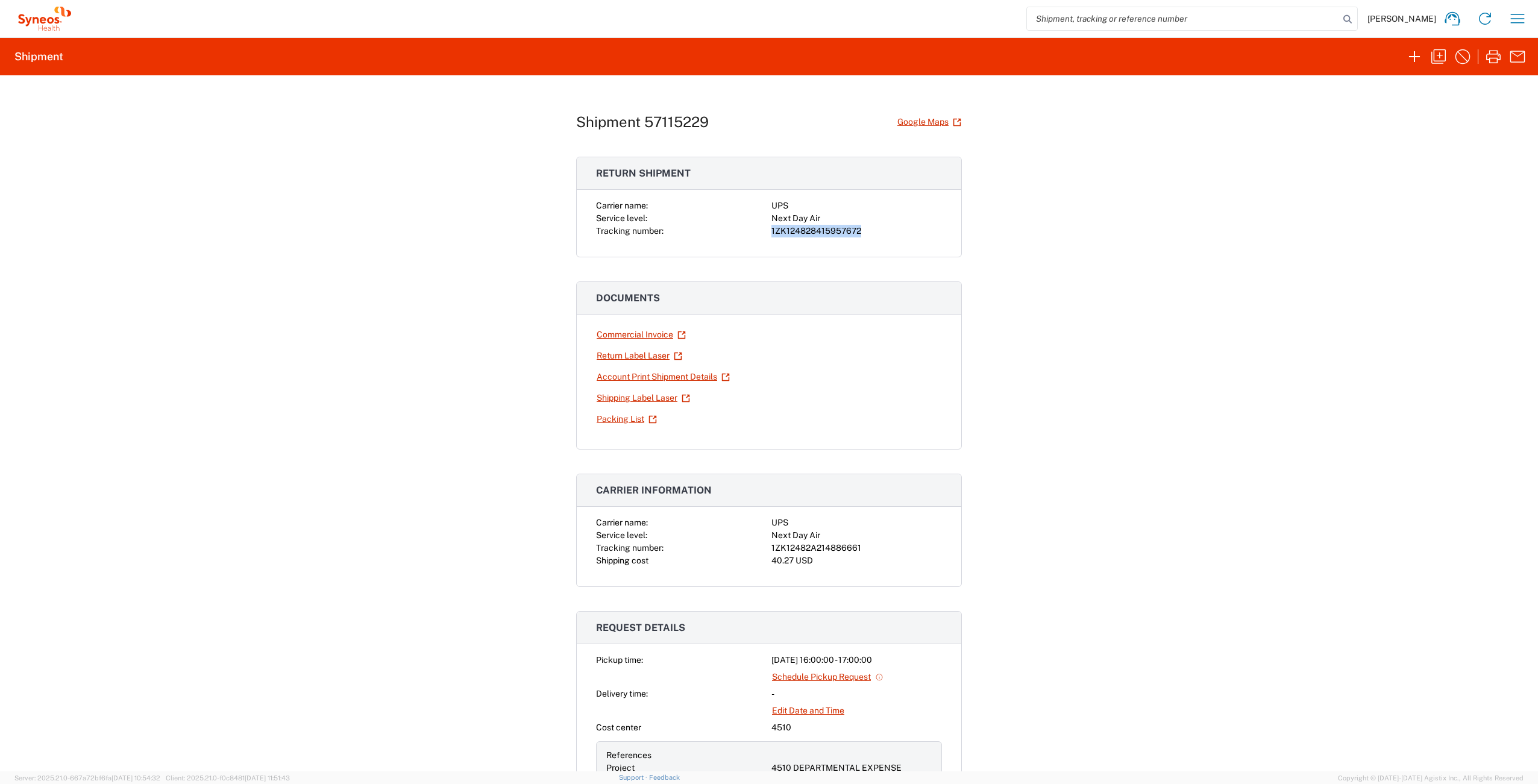
copy div "1ZK124828415957672"
click at [1522, 24] on icon "button" at bounding box center [1517, 18] width 19 height 19
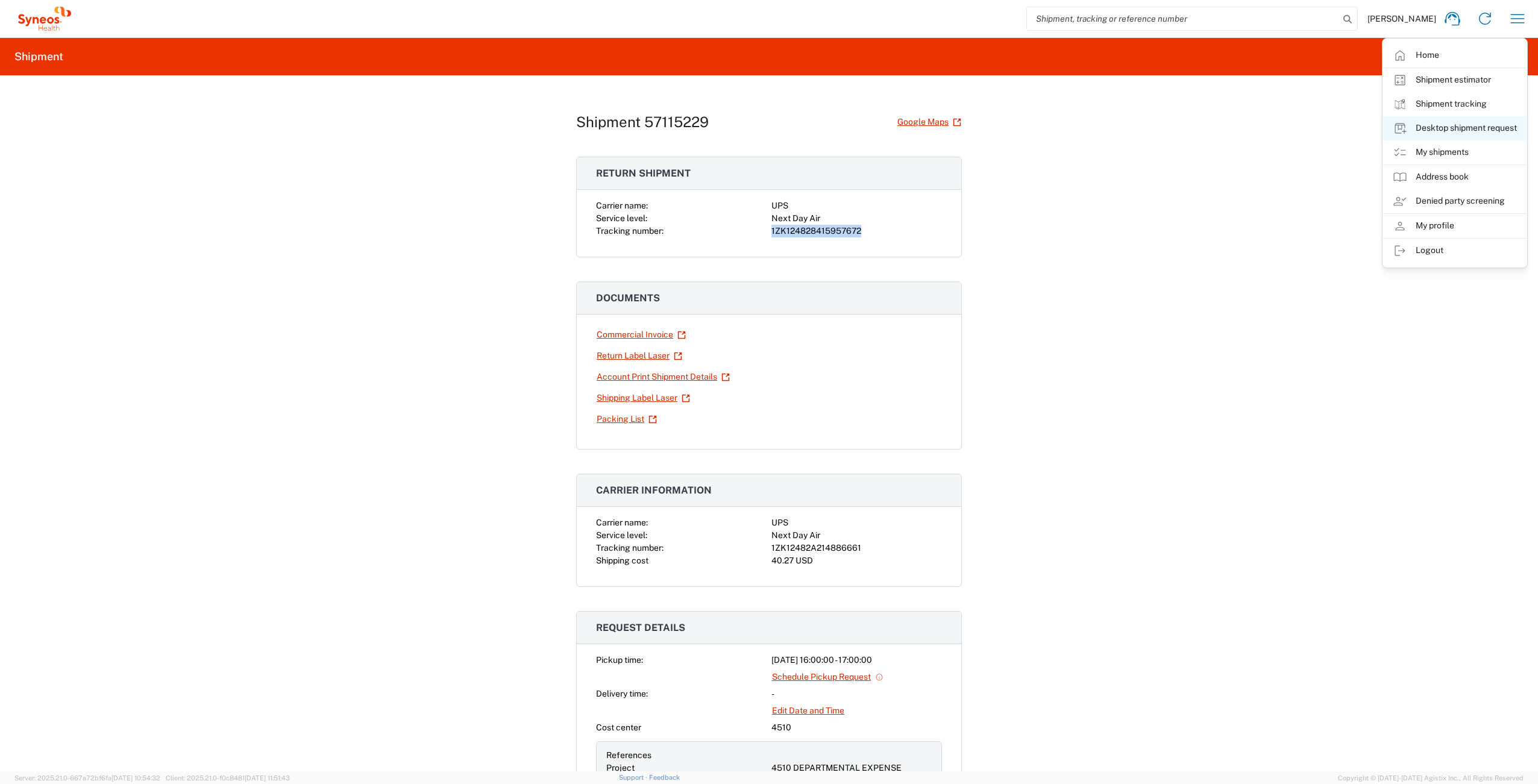
click at [1487, 126] on link "Desktop shipment request" at bounding box center [1455, 128] width 144 height 24
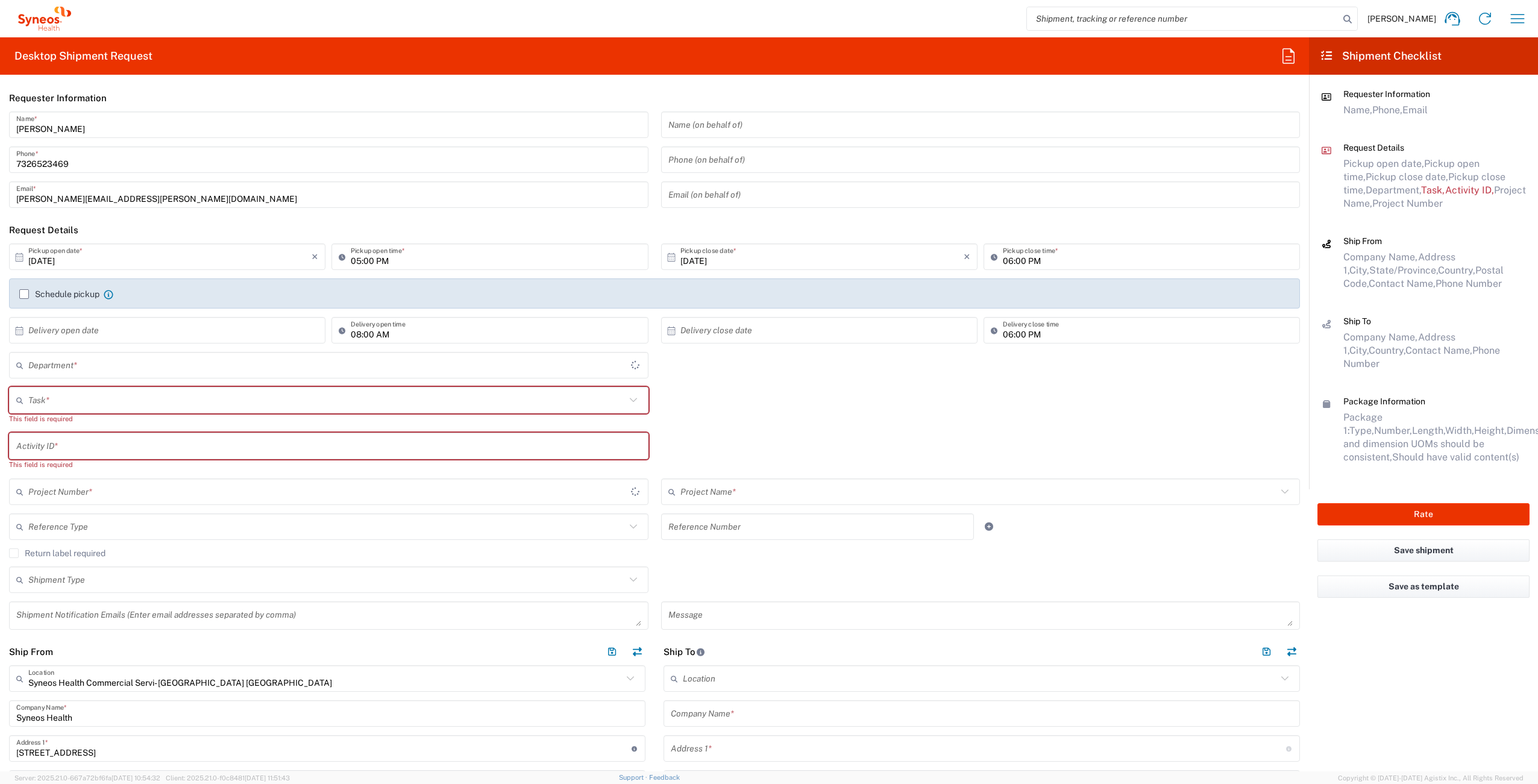
type input "New Jersey"
type input "4510"
click at [1519, 19] on icon "button" at bounding box center [1517, 18] width 19 height 19
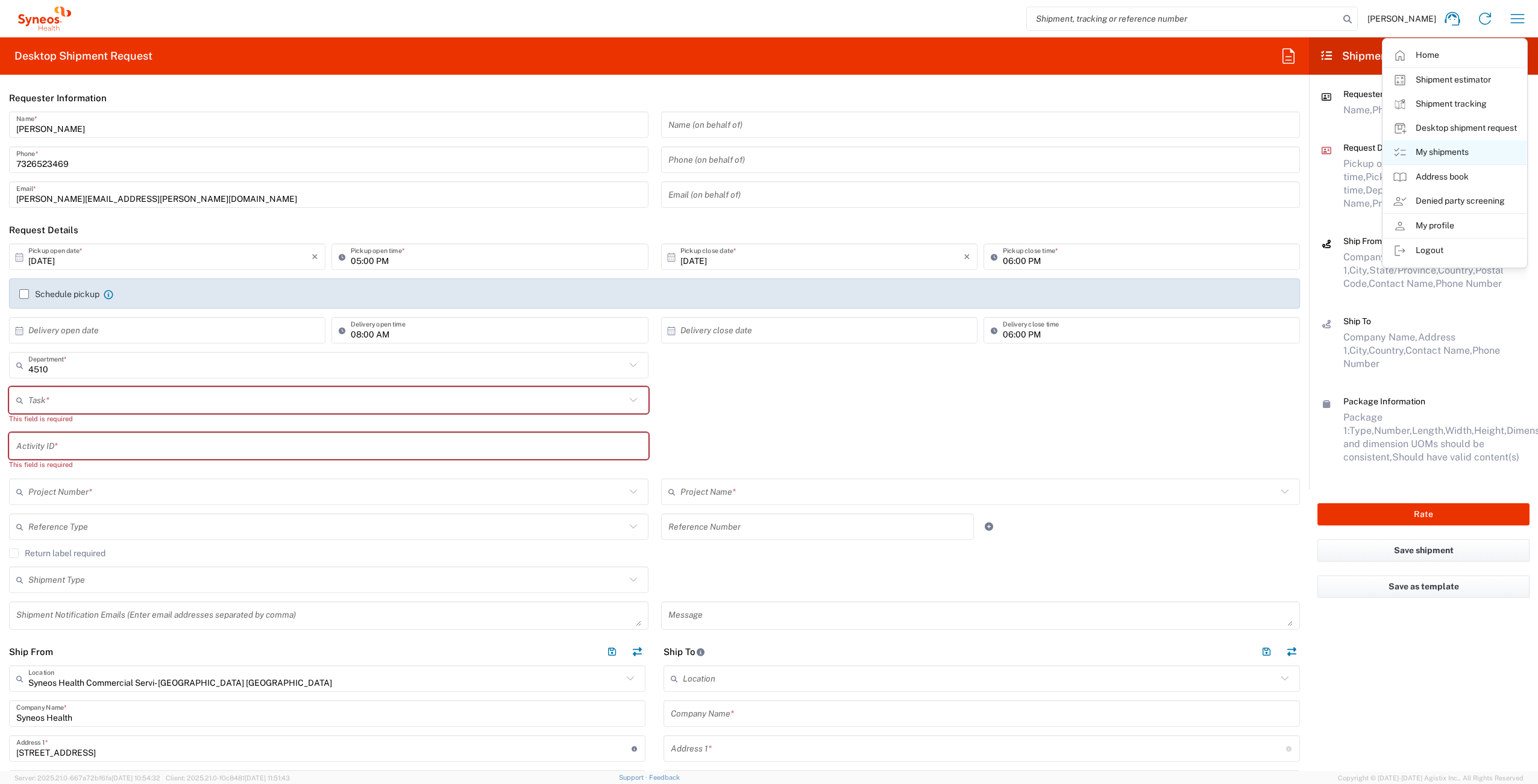
click at [1466, 155] on link "My shipments" at bounding box center [1455, 153] width 144 height 24
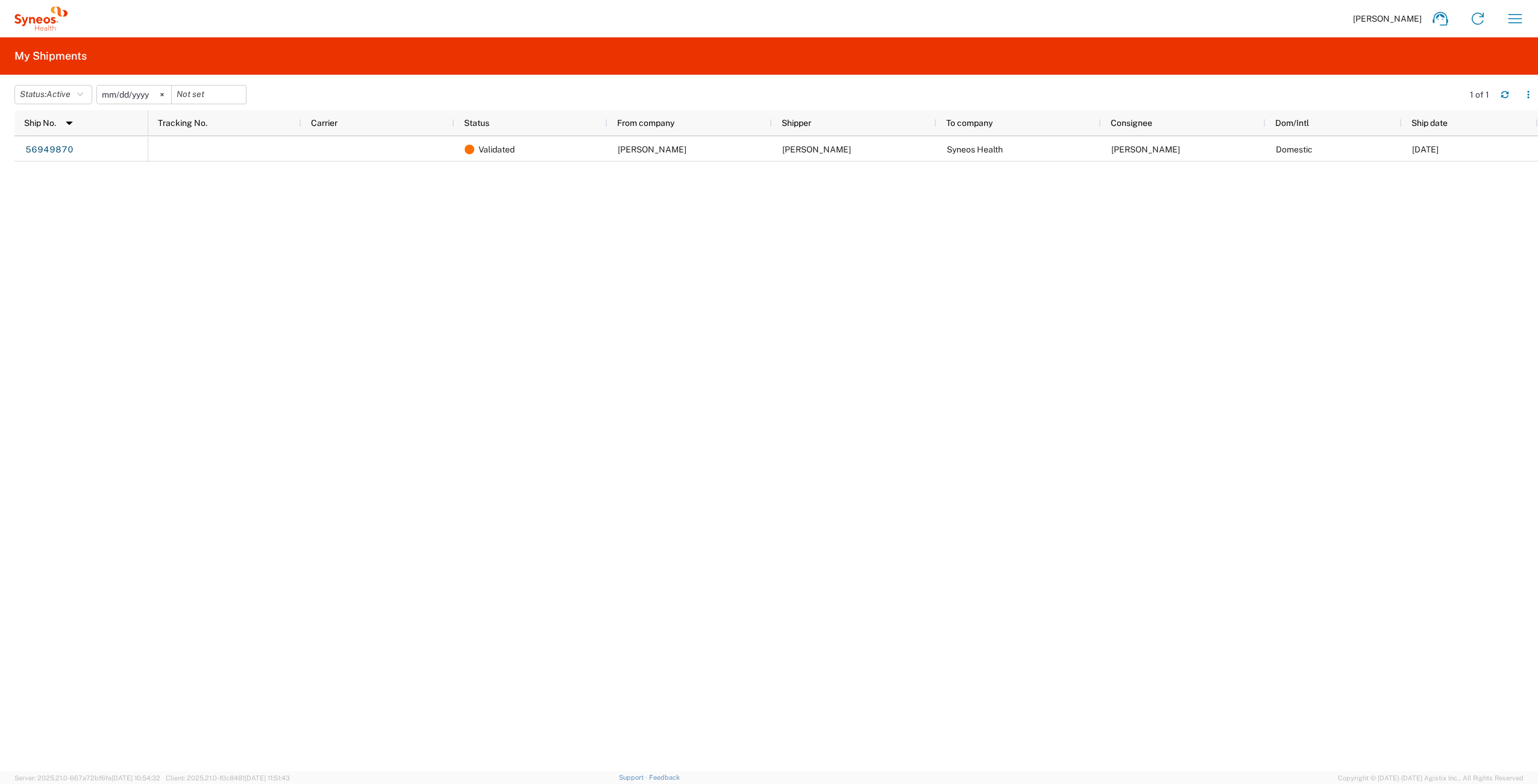
click at [56, 104] on header "Status: Active Active All Approved Booked Canceled Delivered Denied New On Hold…" at bounding box center [776, 93] width 1523 height 34
click at [59, 95] on span "Active" at bounding box center [59, 94] width 24 height 10
click at [53, 157] on span "All" at bounding box center [85, 158] width 141 height 18
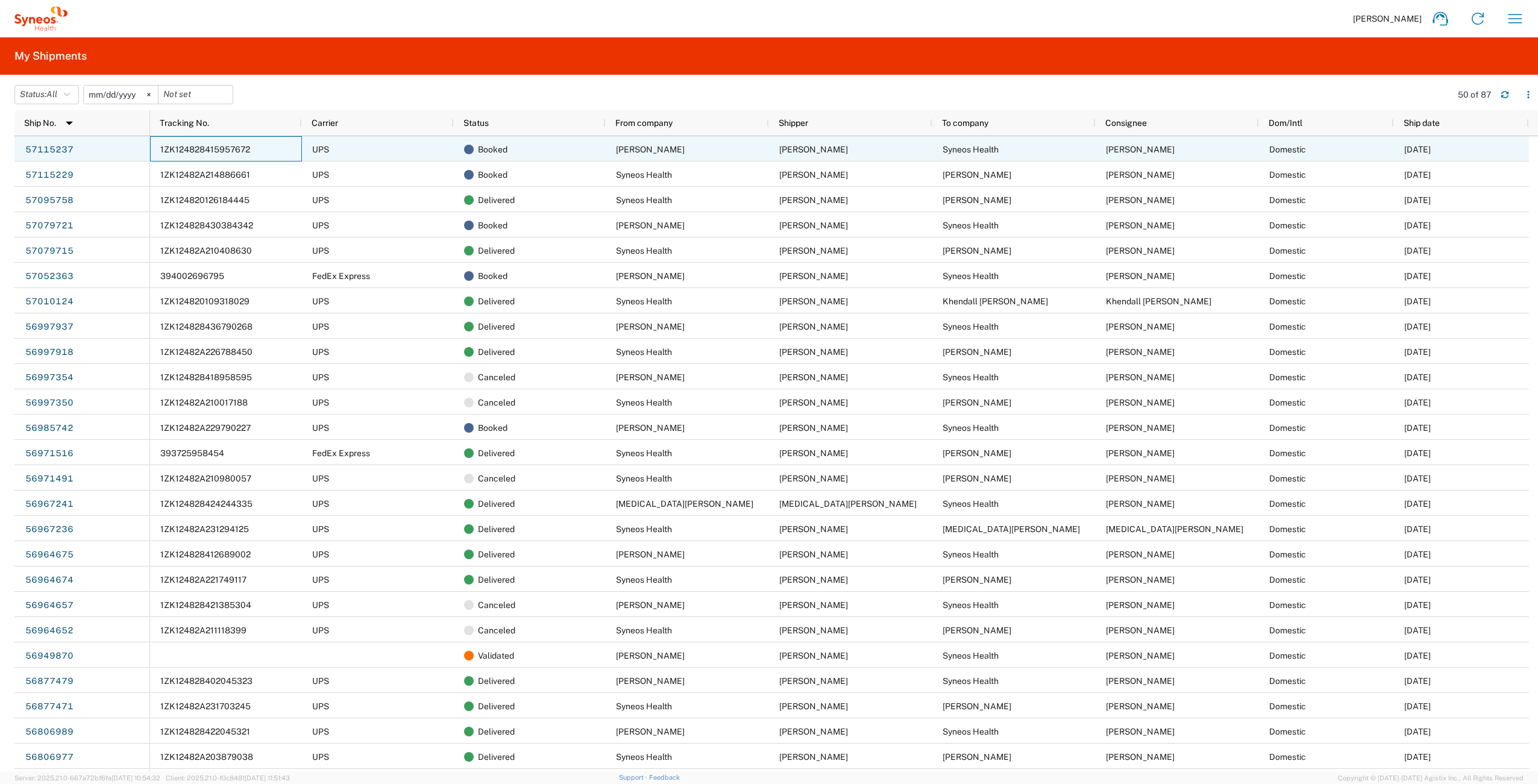
click at [232, 152] on span "1ZK124828415957672" at bounding box center [205, 149] width 90 height 10
click at [59, 149] on link "57115237" at bounding box center [49, 150] width 49 height 19
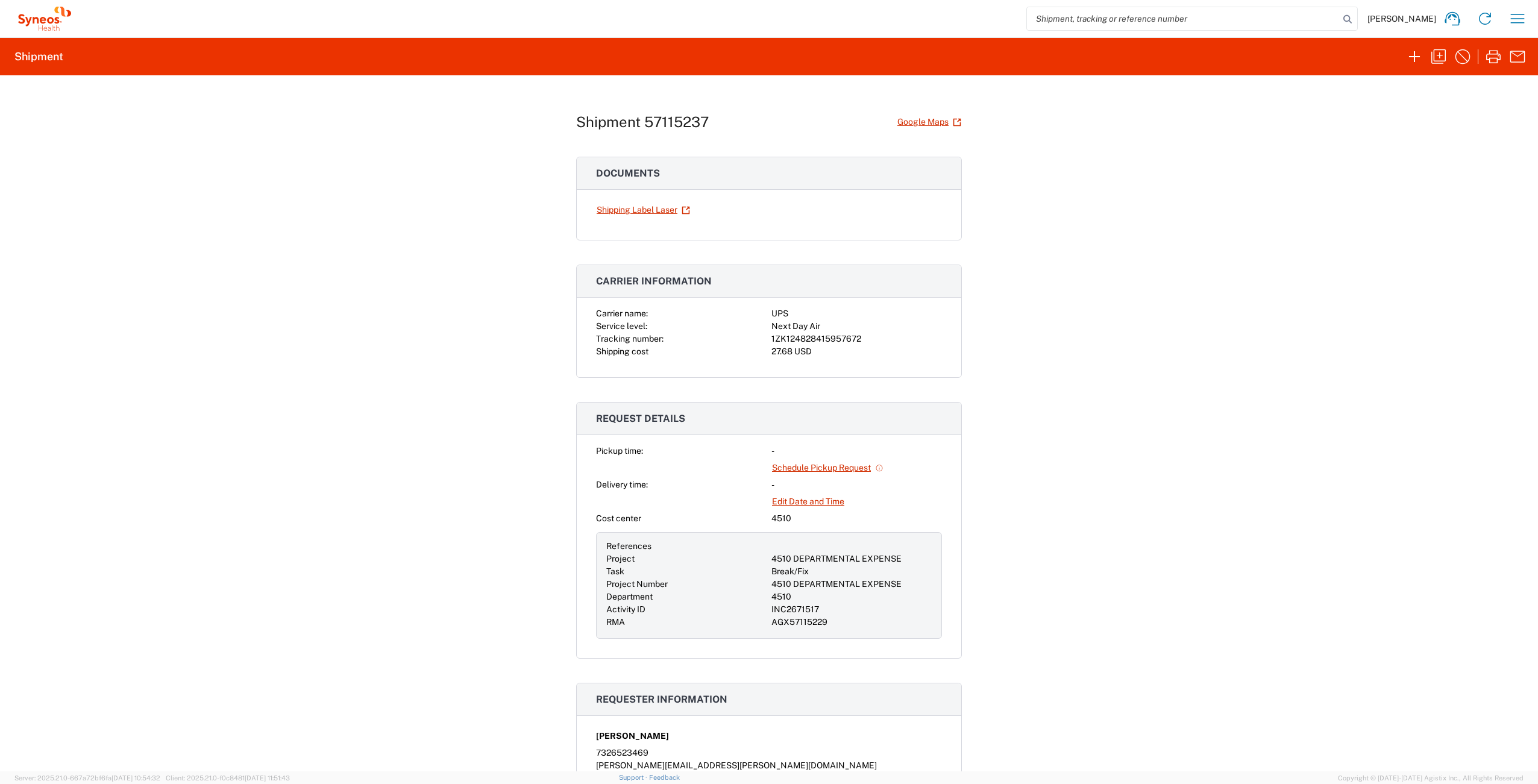
drag, startPoint x: 1461, startPoint y: 60, endPoint x: 1225, endPoint y: 337, distance: 363.9
click at [1232, 343] on agx-shipment-request-result-v2 "Shipment Shipment 57115237 Google Maps Documents Shipping Label Laser Carrier i…" at bounding box center [769, 404] width 1538 height 734
click at [1461, 59] on icon "button" at bounding box center [1462, 56] width 19 height 19
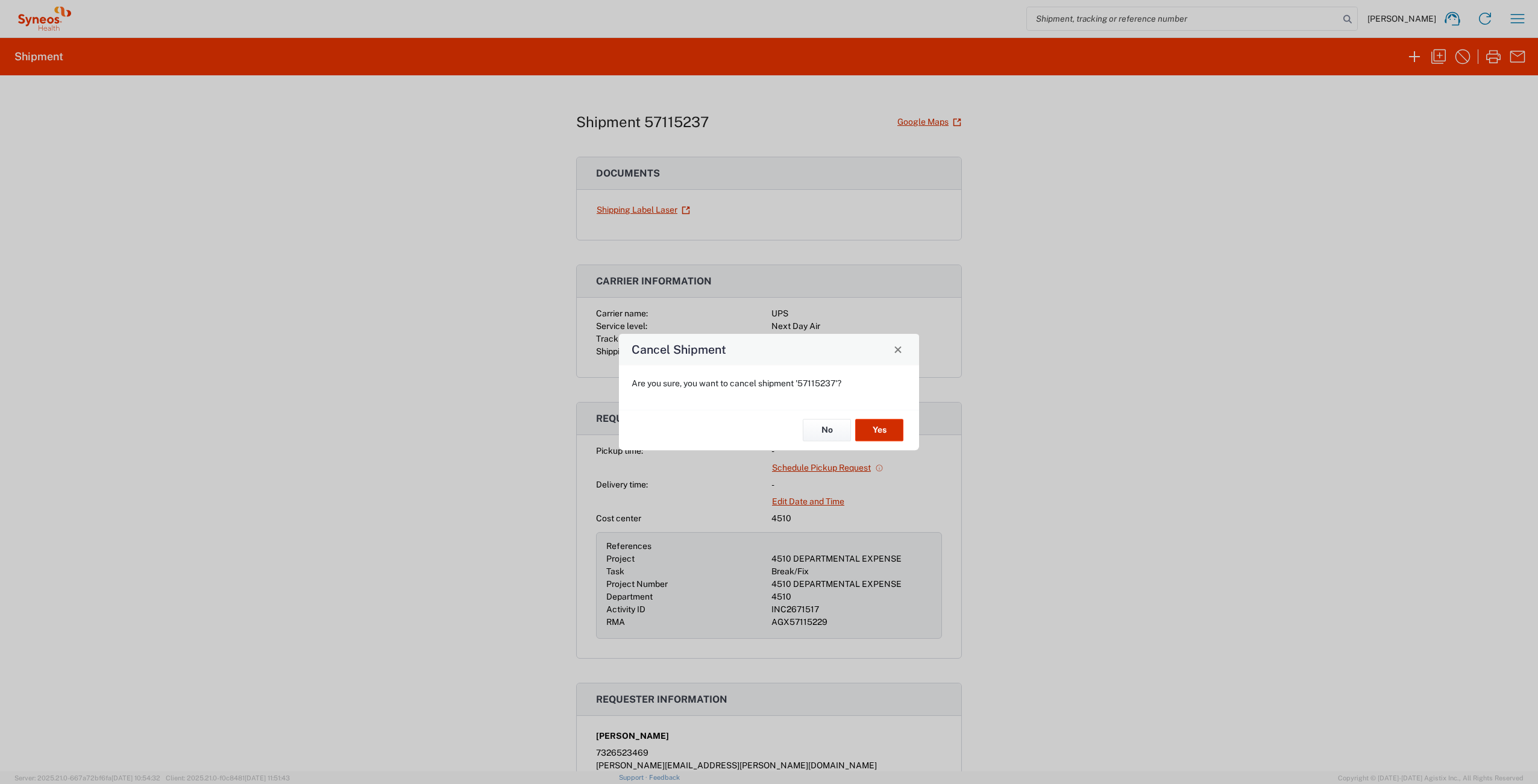
click at [884, 435] on button "Yes" at bounding box center [879, 431] width 48 height 22
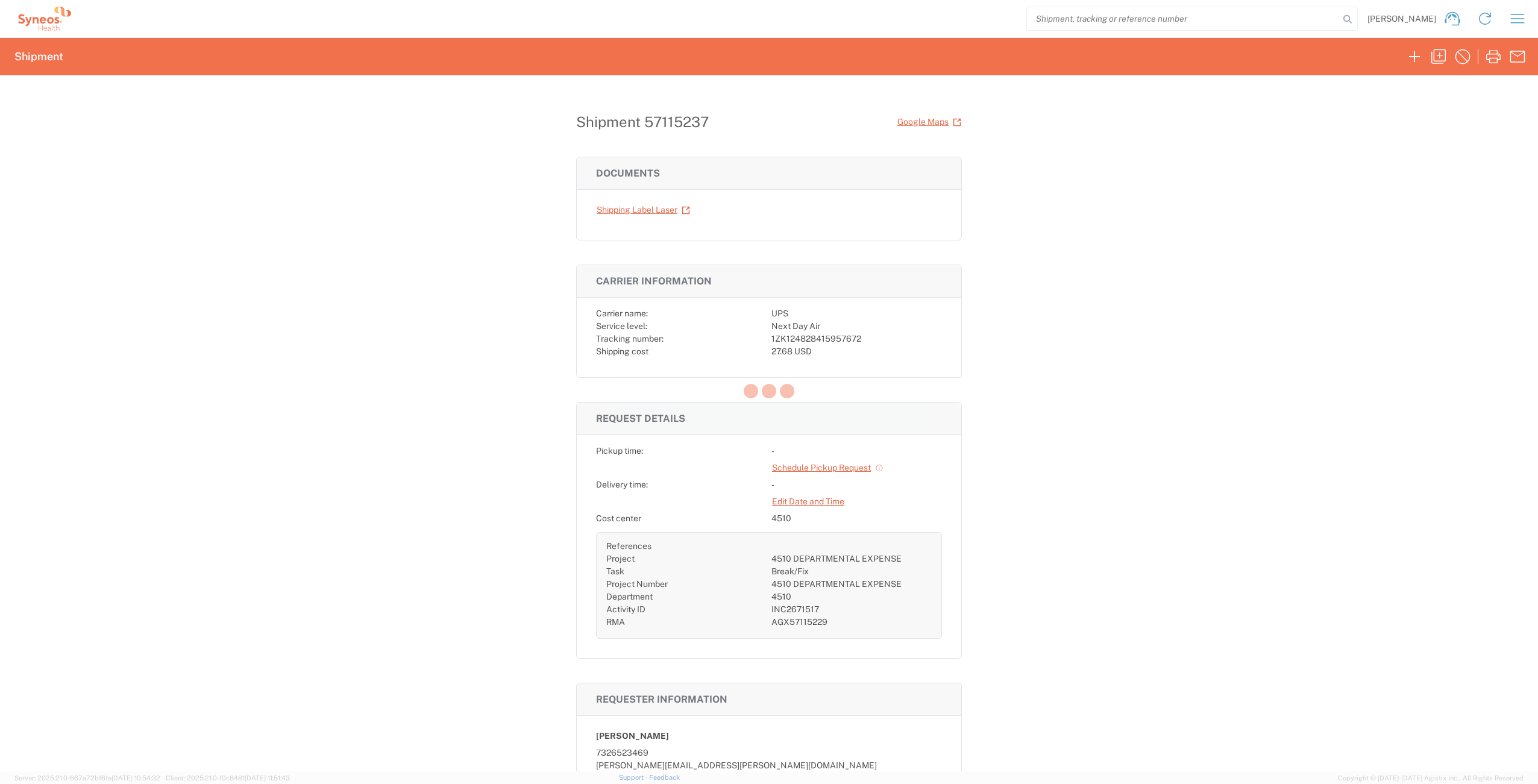
click at [1515, 19] on div at bounding box center [769, 392] width 1538 height 784
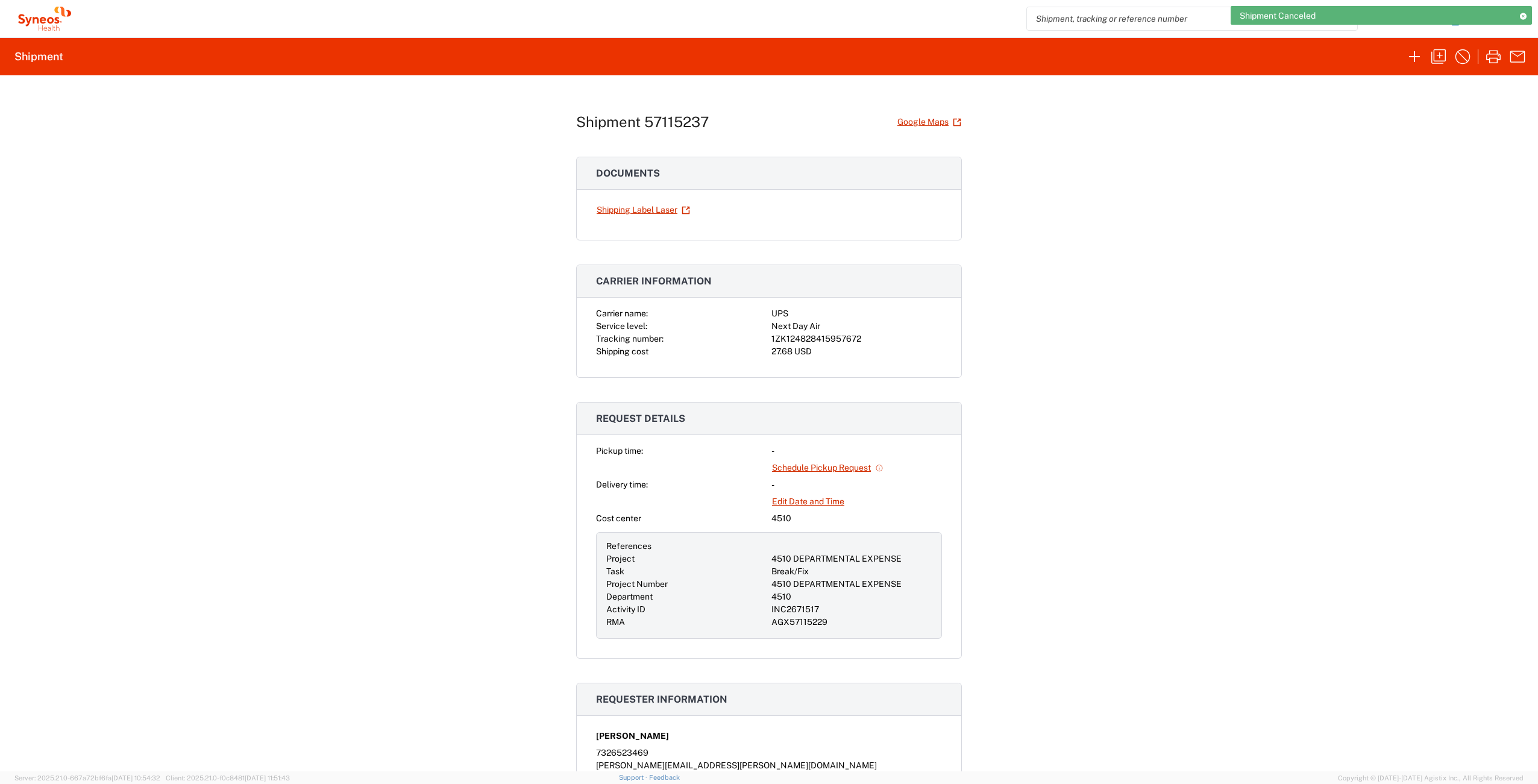
click at [1522, 16] on icon at bounding box center [1522, 16] width 8 height 6
click at [1513, 18] on icon "button" at bounding box center [1518, 18] width 14 height 9
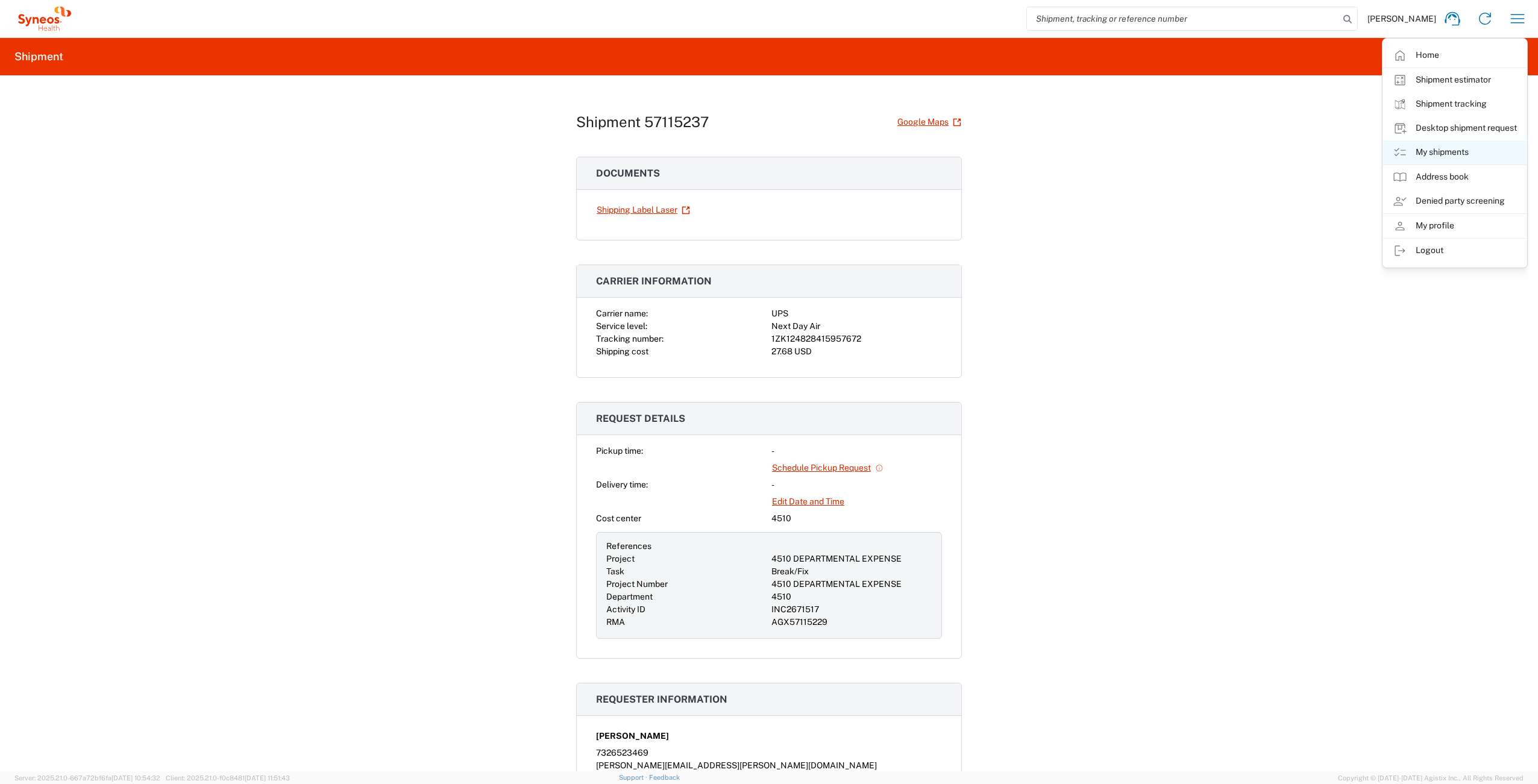
click at [1453, 153] on link "My shipments" at bounding box center [1455, 153] width 144 height 24
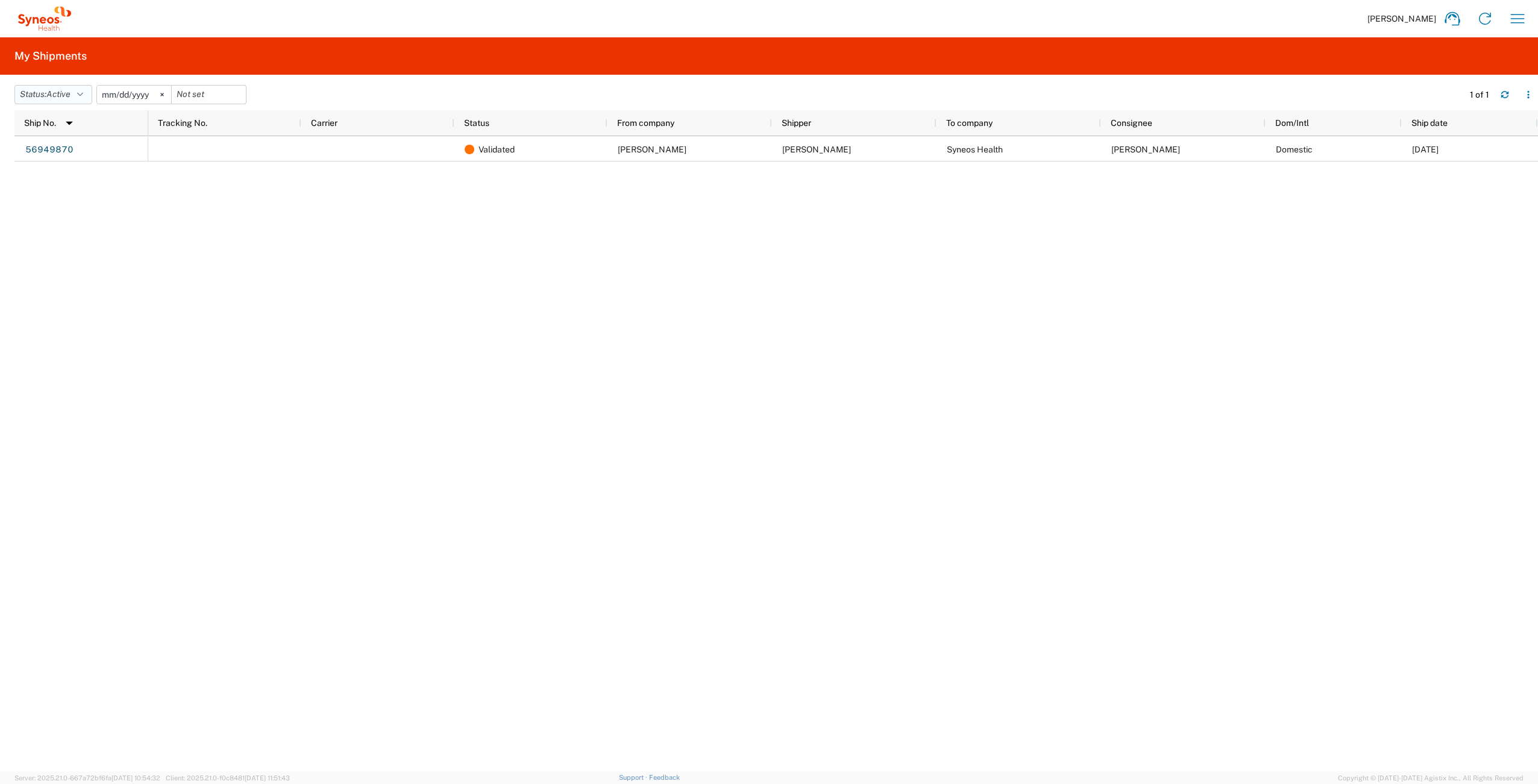
click at [52, 91] on span "Active" at bounding box center [59, 94] width 24 height 10
click at [70, 155] on span "All" at bounding box center [85, 158] width 141 height 18
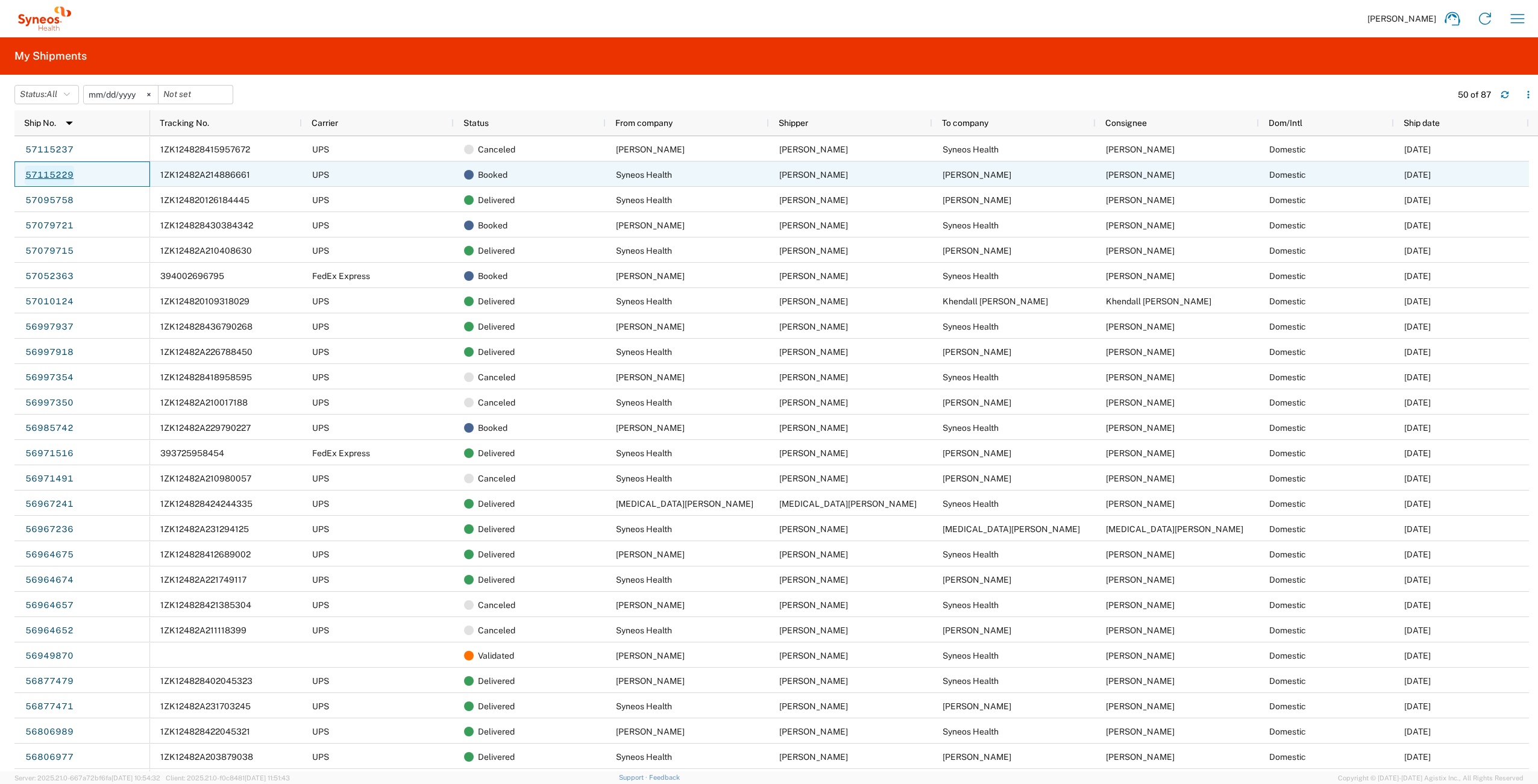
click at [51, 171] on link "57115229" at bounding box center [49, 175] width 49 height 19
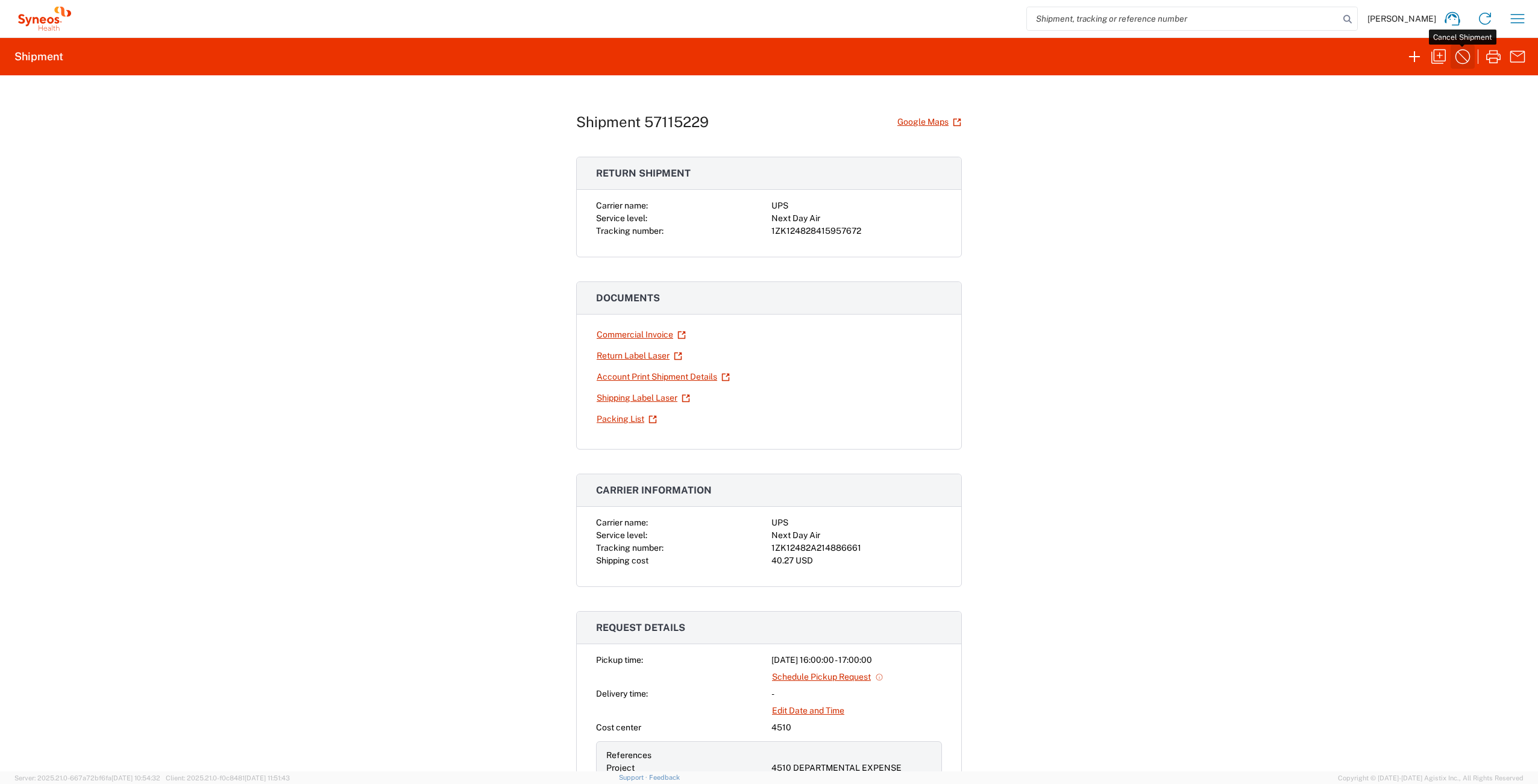
click at [1461, 55] on icon "button" at bounding box center [1463, 57] width 15 height 15
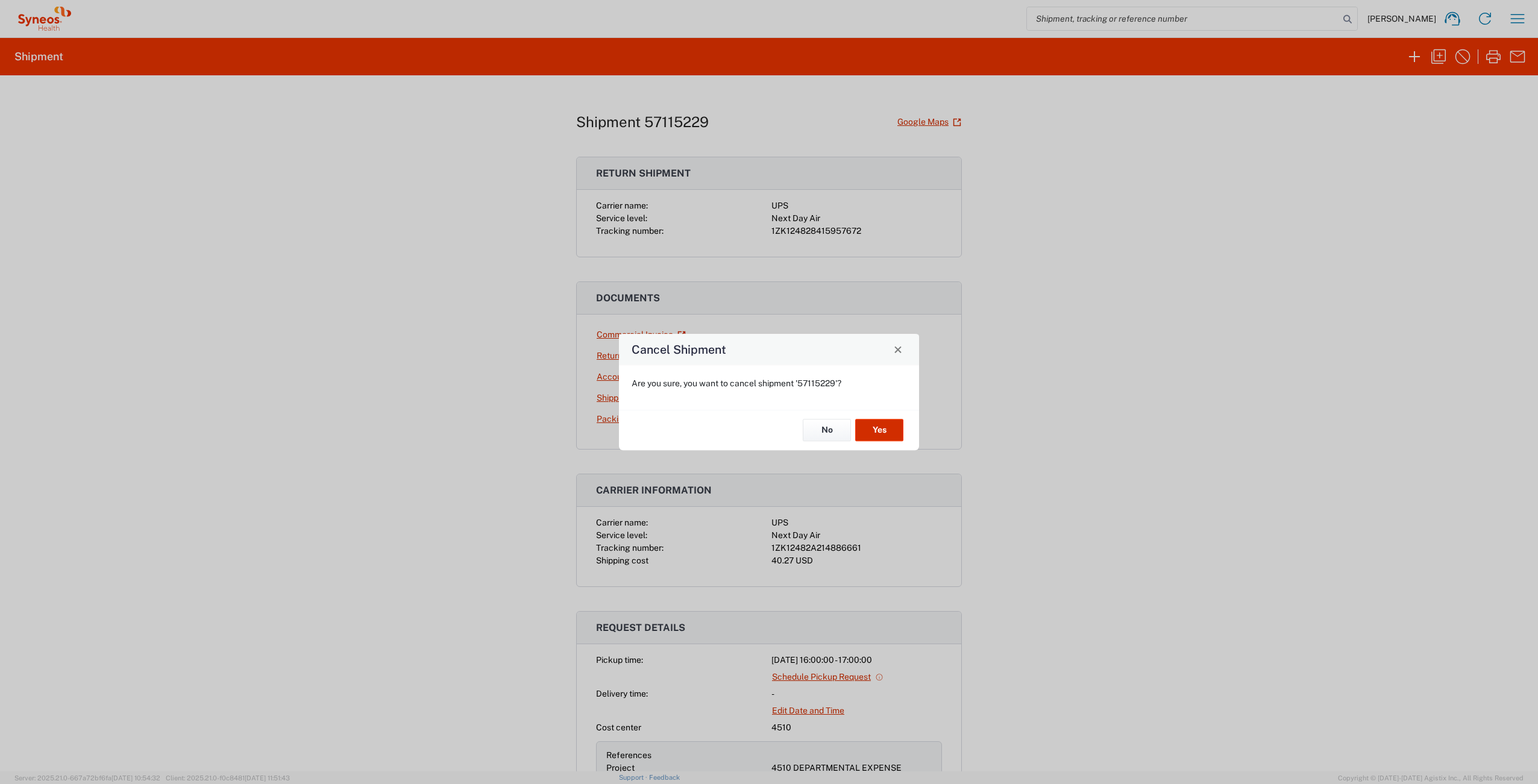
click at [883, 425] on button "Yes" at bounding box center [879, 431] width 48 height 22
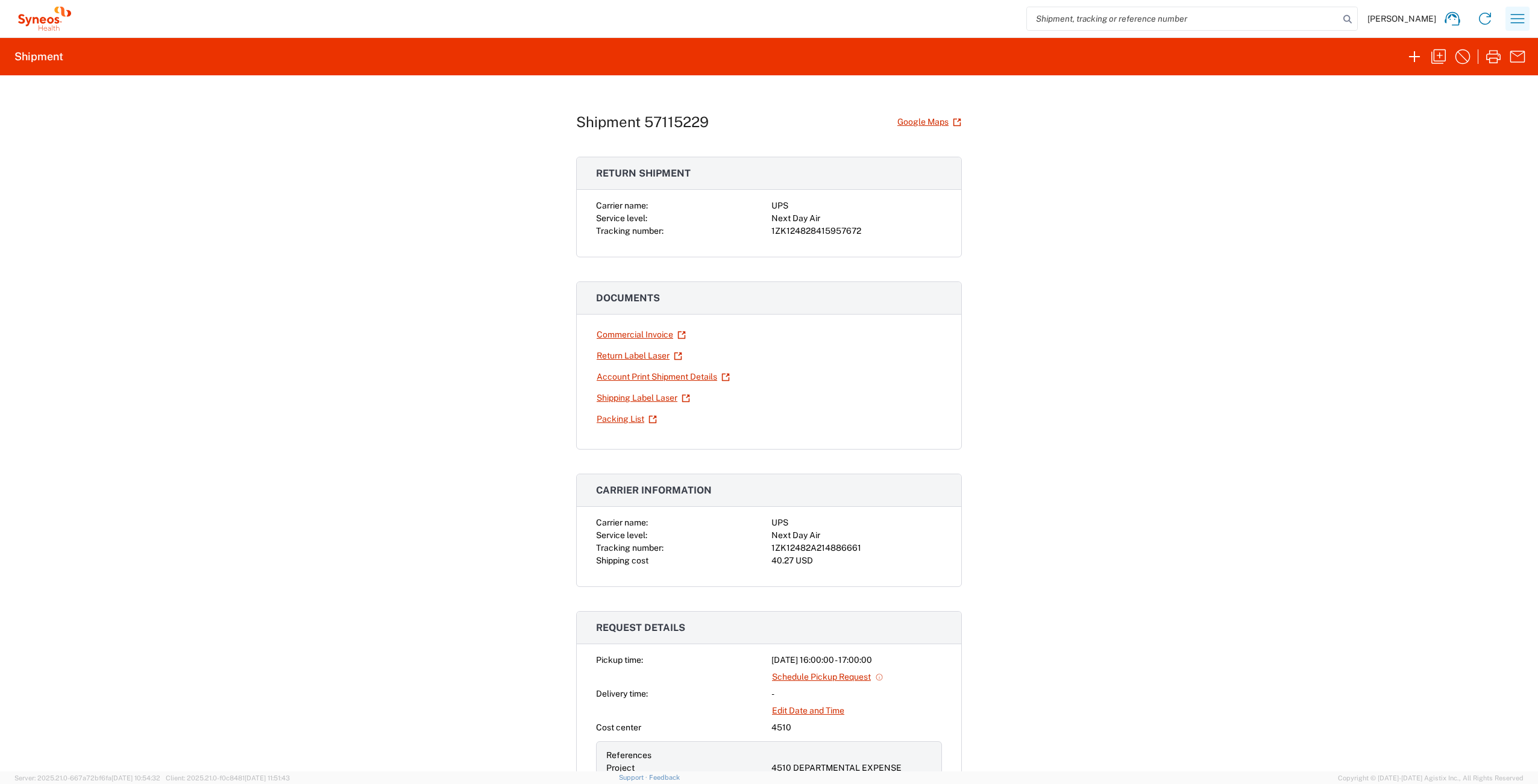
click at [1514, 15] on icon "button" at bounding box center [1518, 18] width 14 height 9
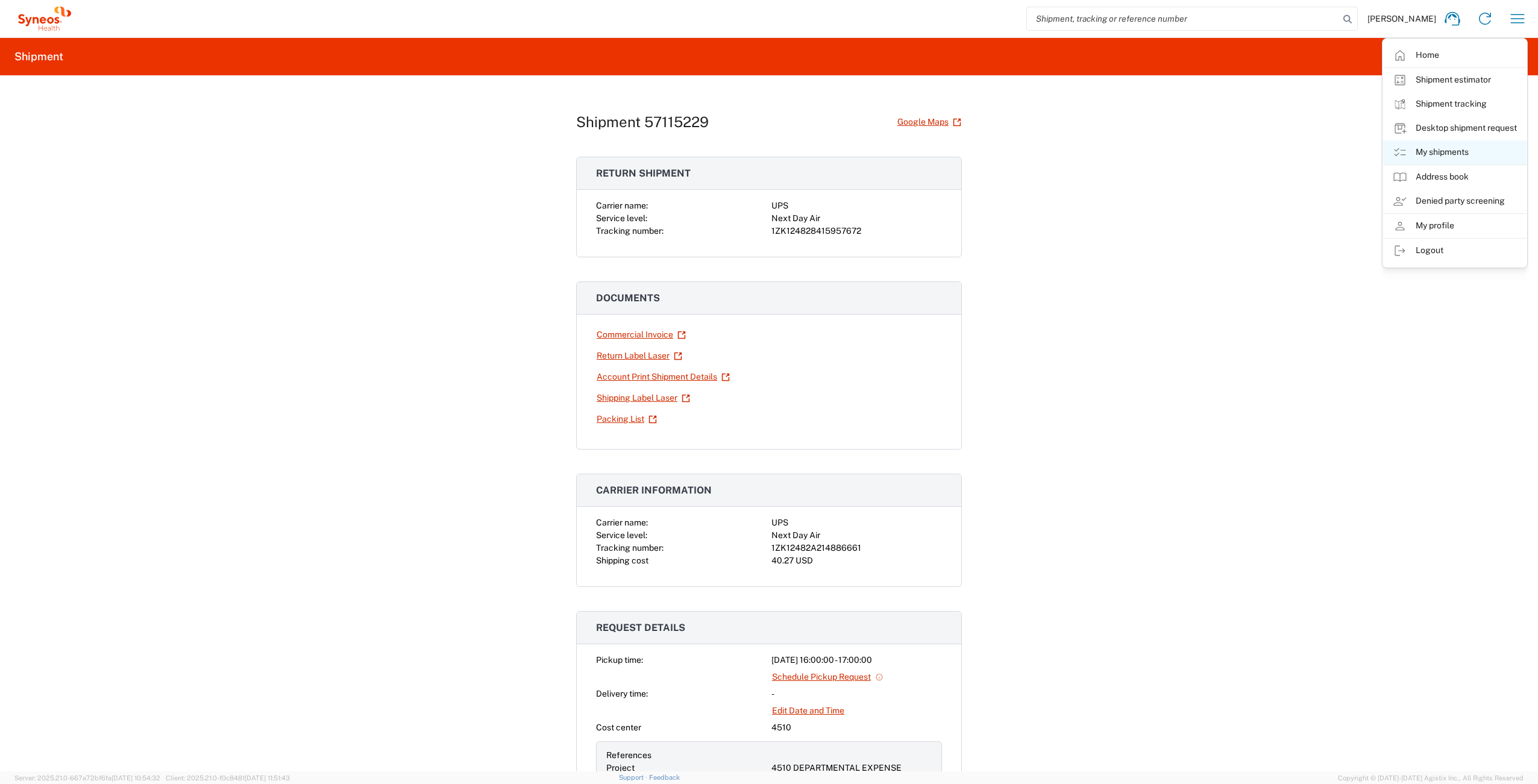
click at [1449, 149] on link "My shipments" at bounding box center [1455, 153] width 144 height 24
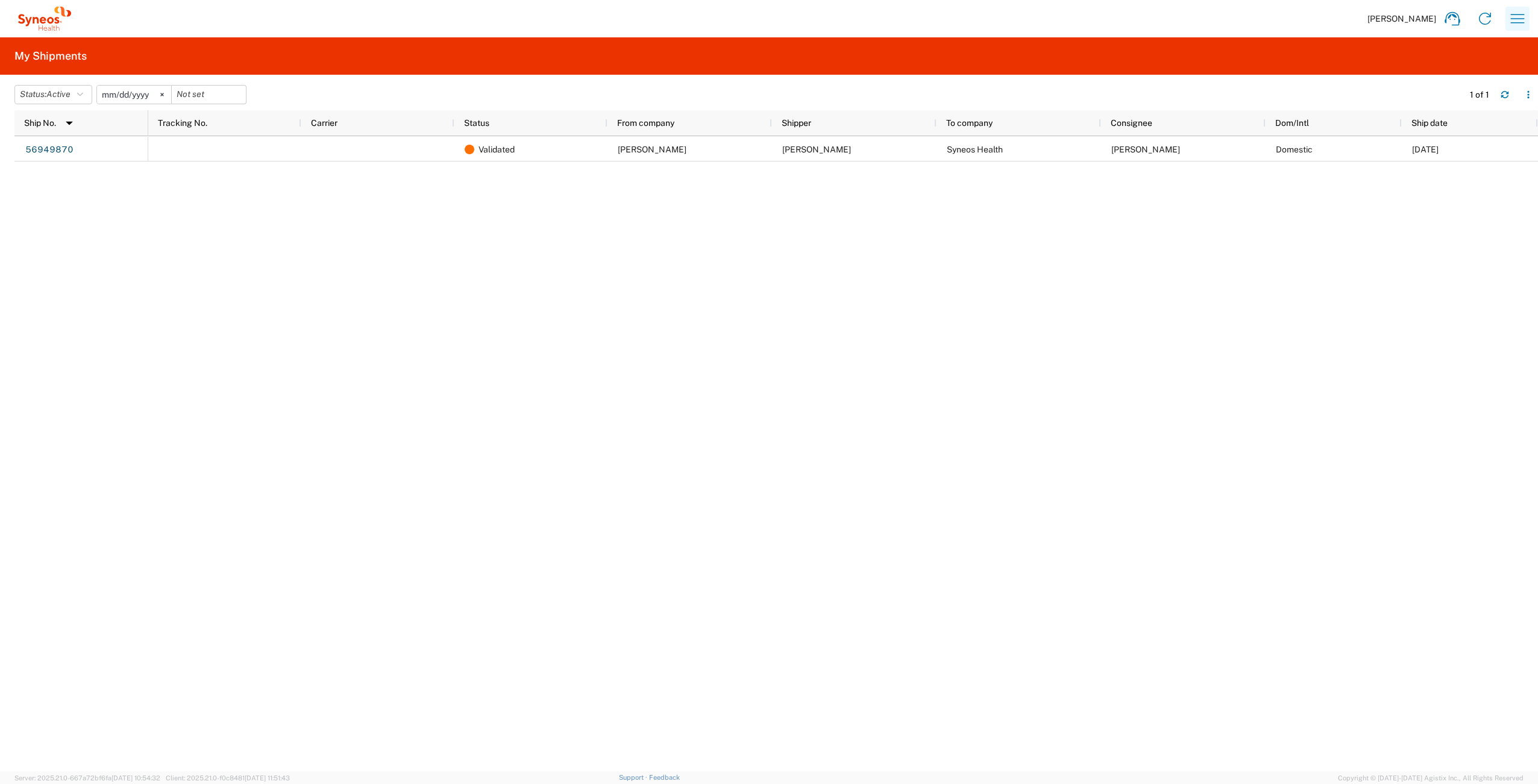
click at [1522, 12] on icon "button" at bounding box center [1517, 18] width 19 height 19
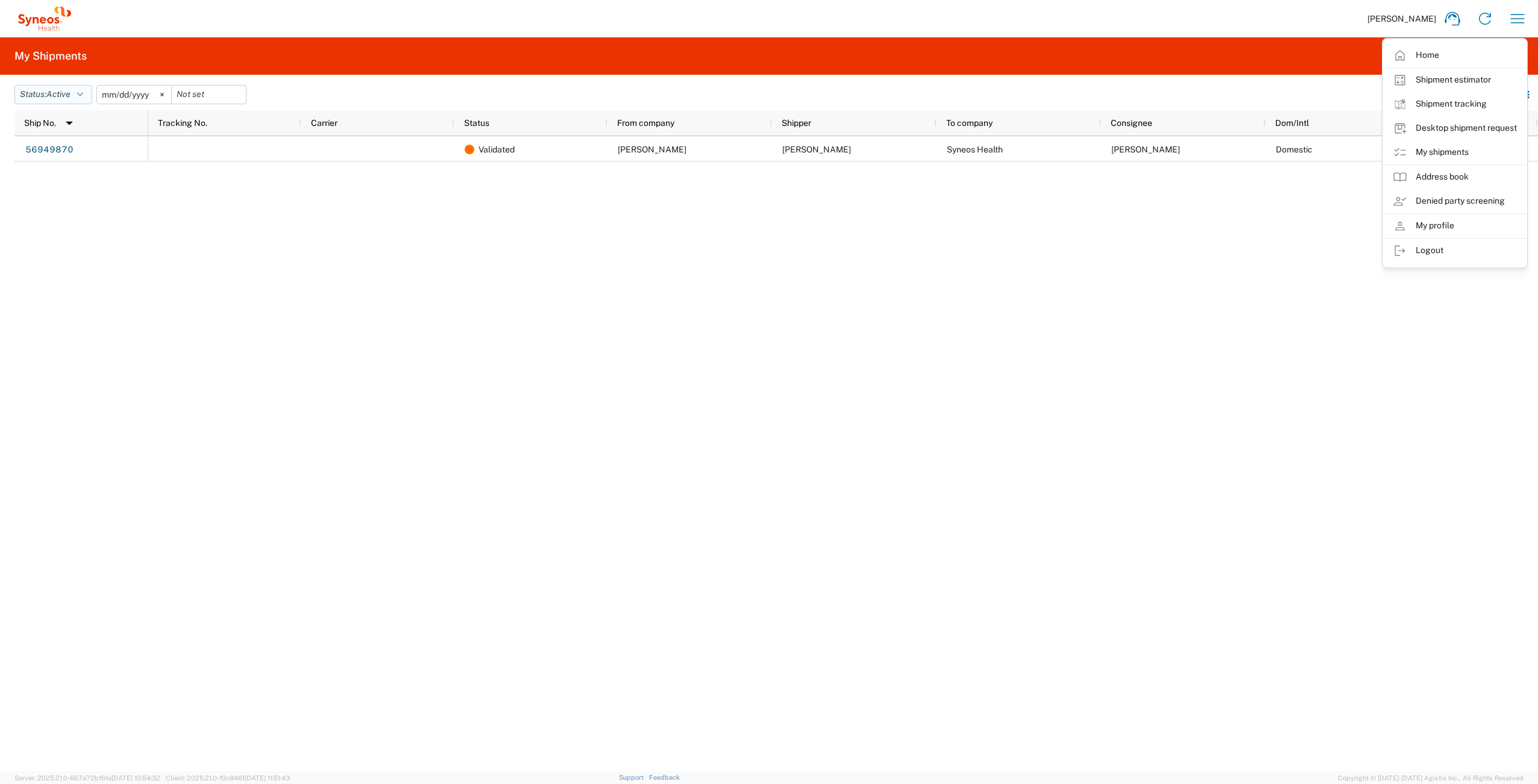
click at [37, 91] on button "Status: Active" at bounding box center [53, 94] width 78 height 19
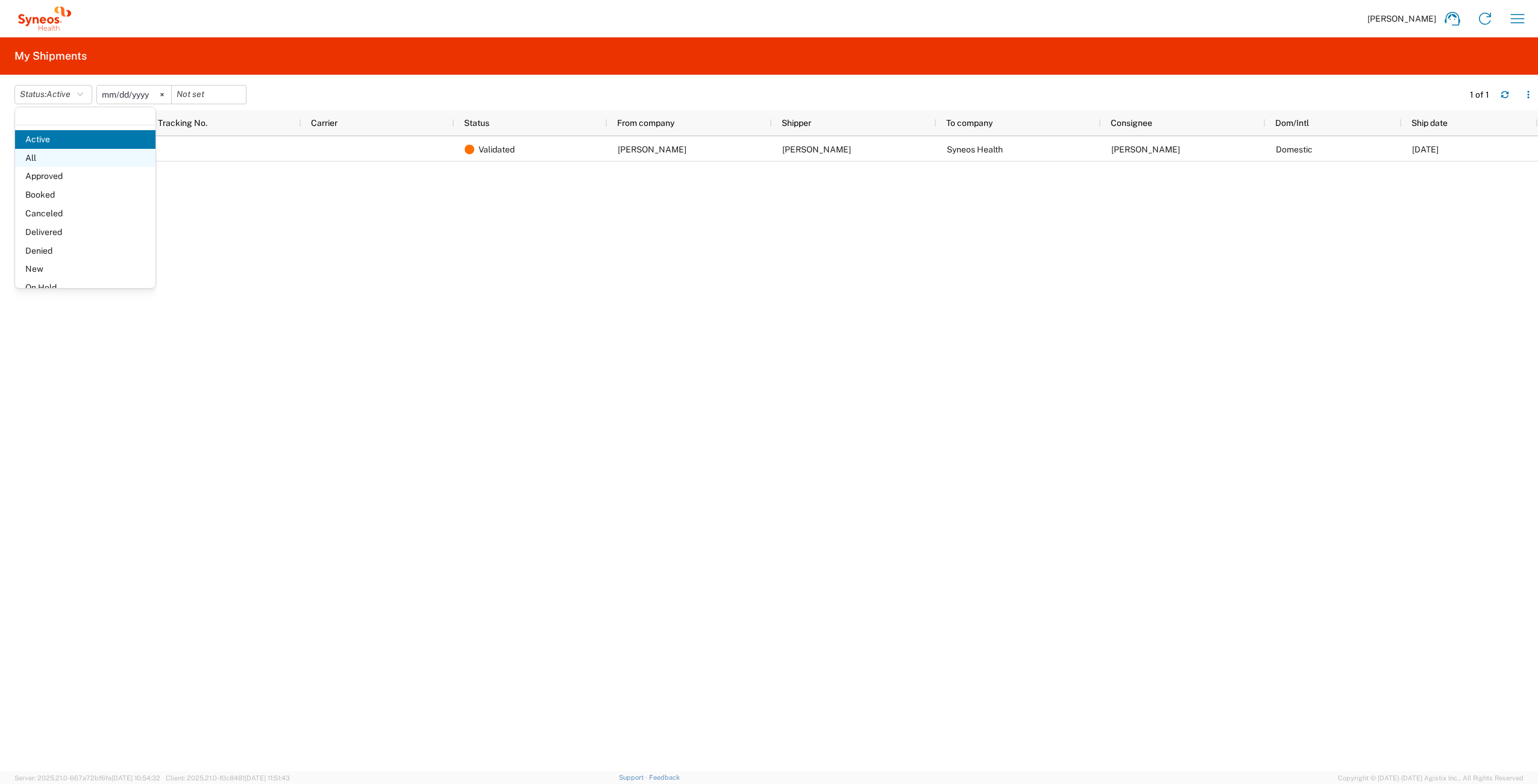
click at [65, 160] on span "All" at bounding box center [85, 158] width 141 height 18
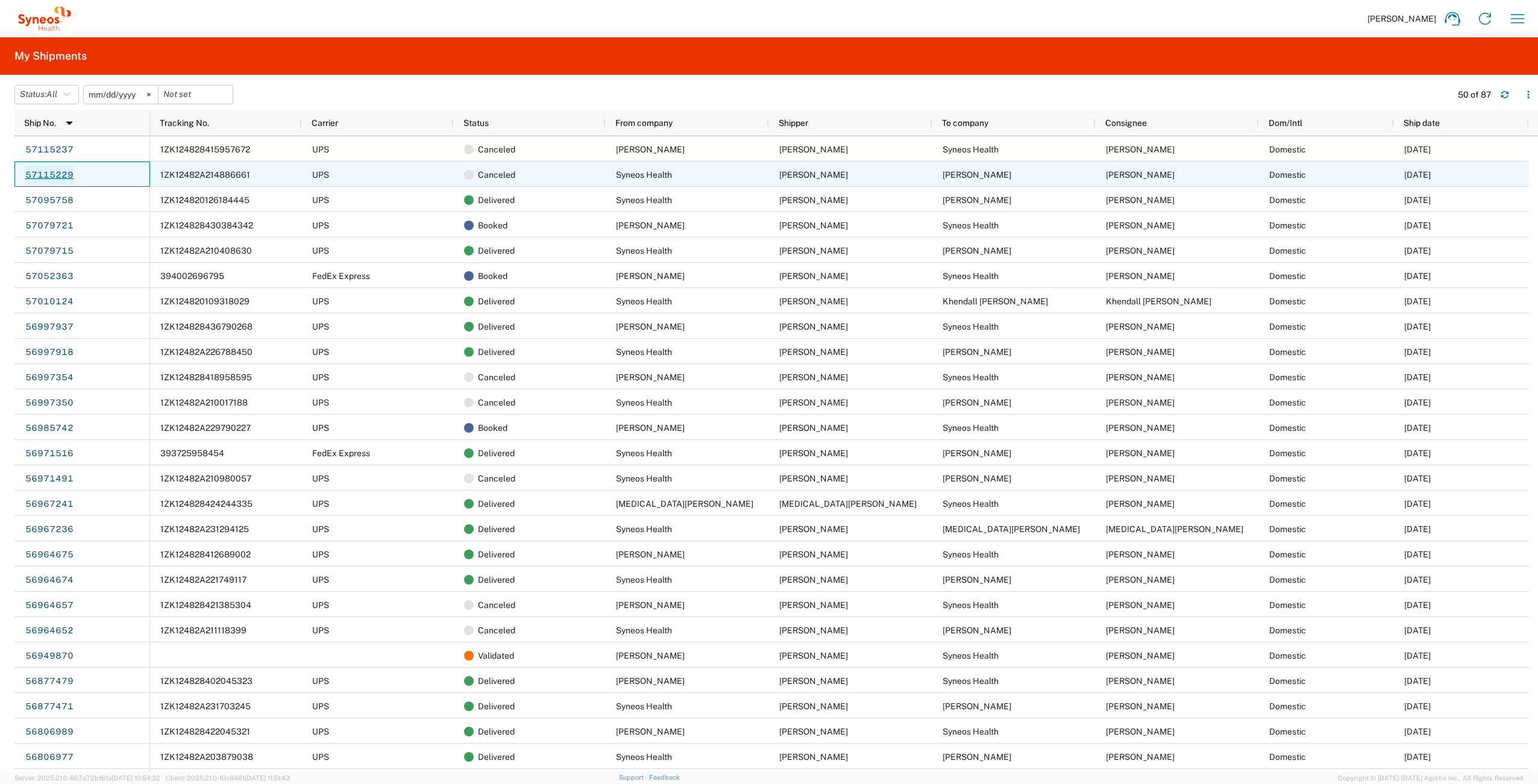
click at [54, 175] on link "57115229" at bounding box center [49, 175] width 49 height 19
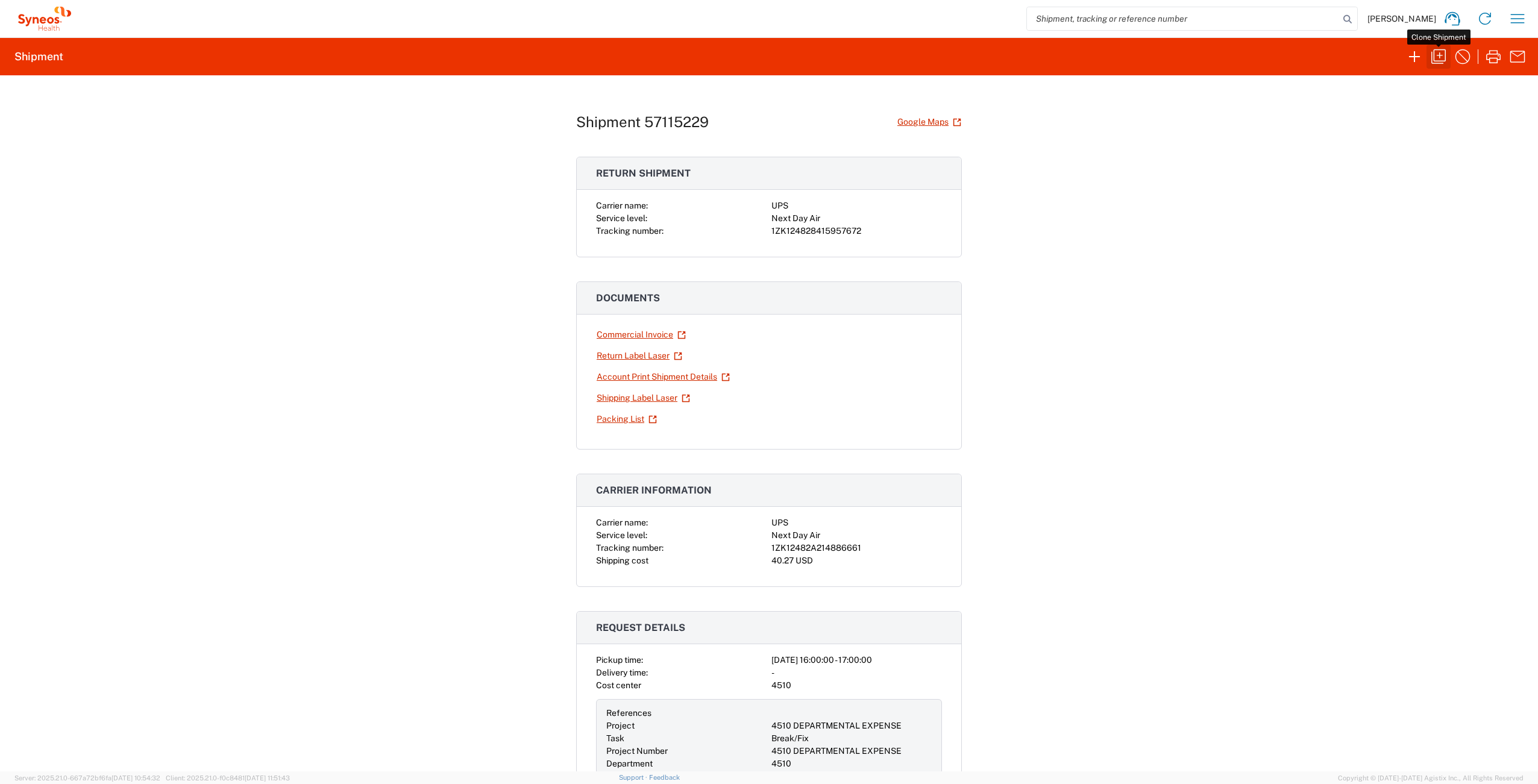
click at [1439, 59] on icon "button" at bounding box center [1438, 56] width 19 height 19
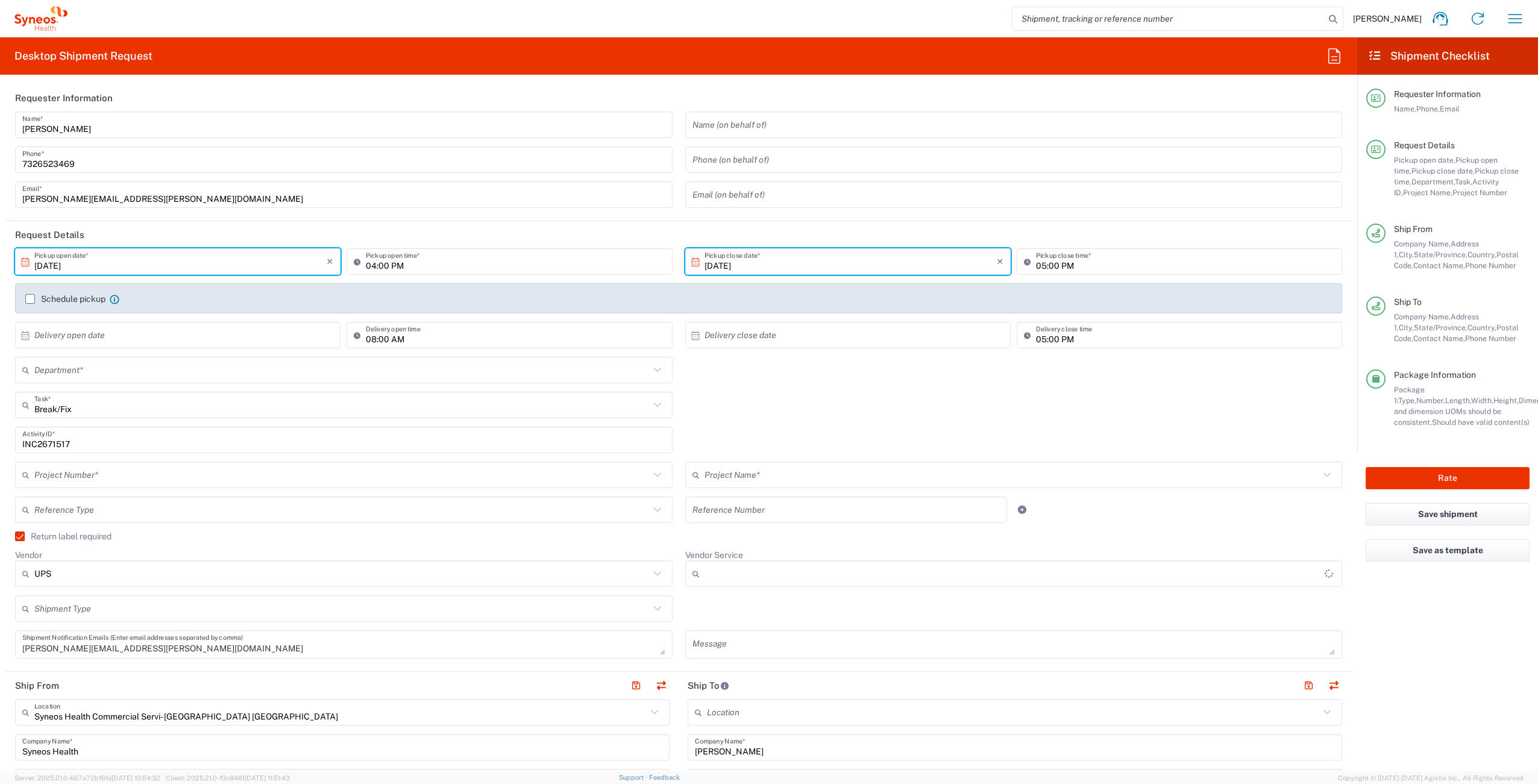
type input "New Jersey"
type input "Utah"
type input "4510 DEPARTMENTAL EXPENSE"
type input "Next Day Air"
type input "Your Packaging"
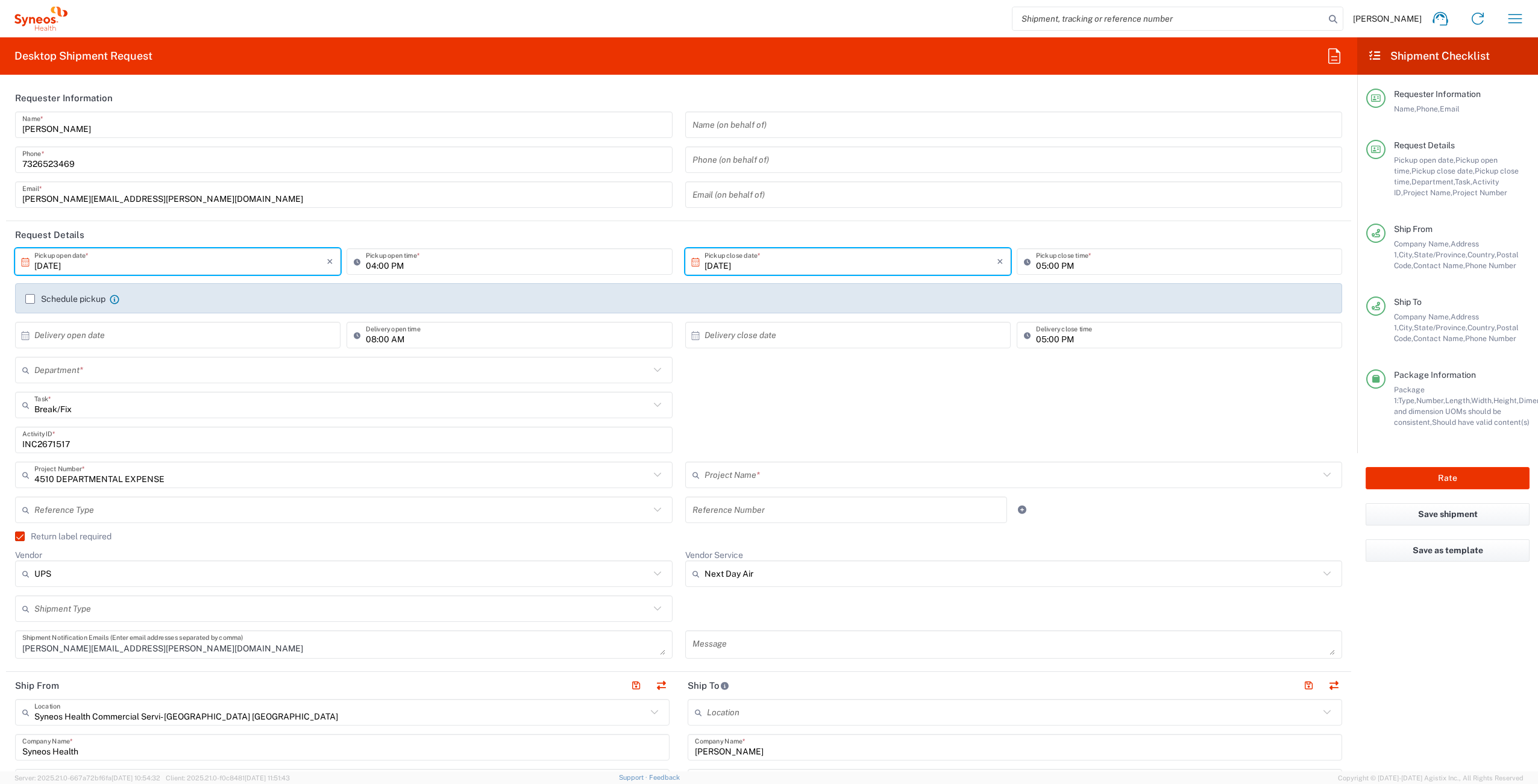
type input "4510 DEPARTMENTAL EXPENSE"
type input "4510"
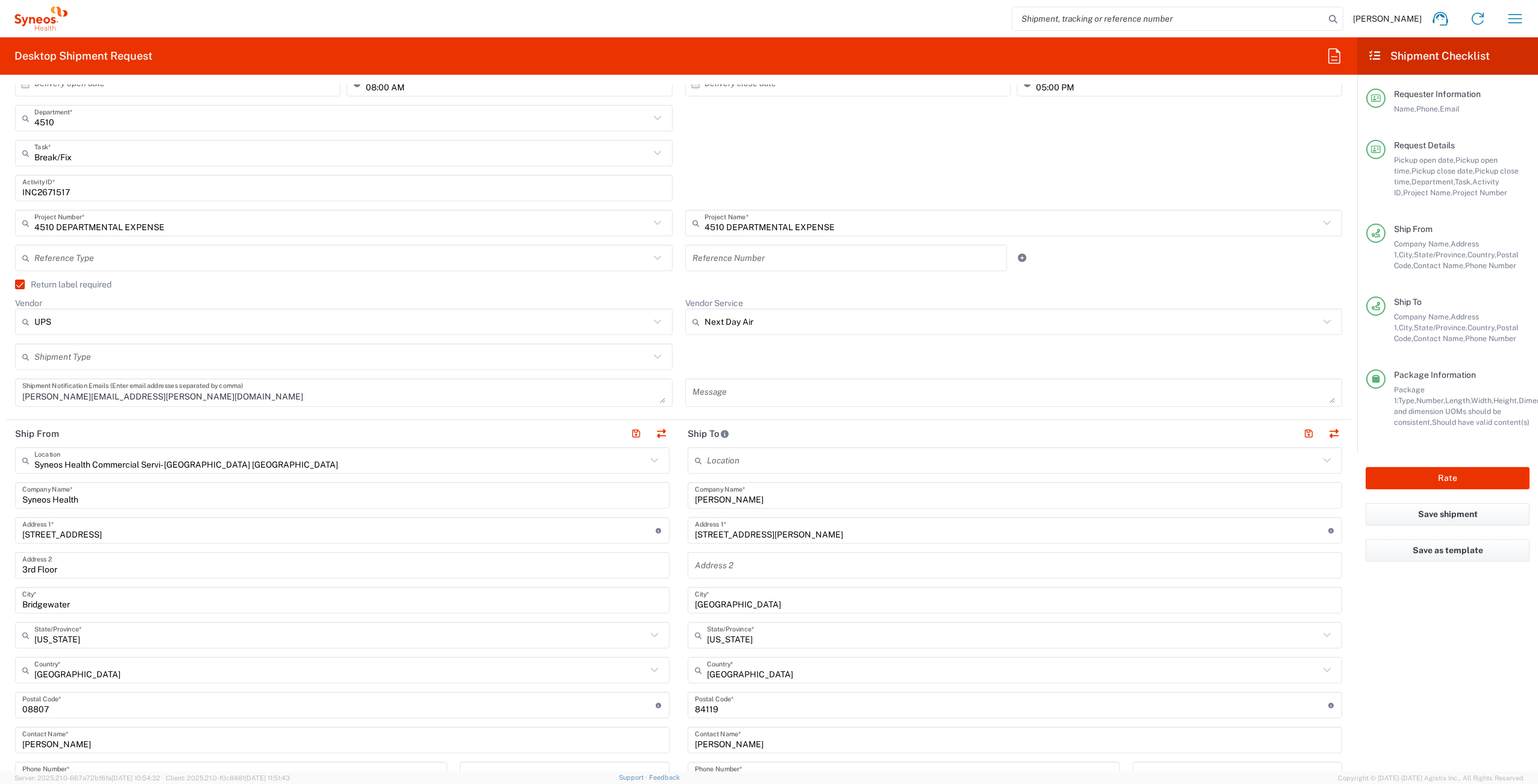
scroll to position [150, 0]
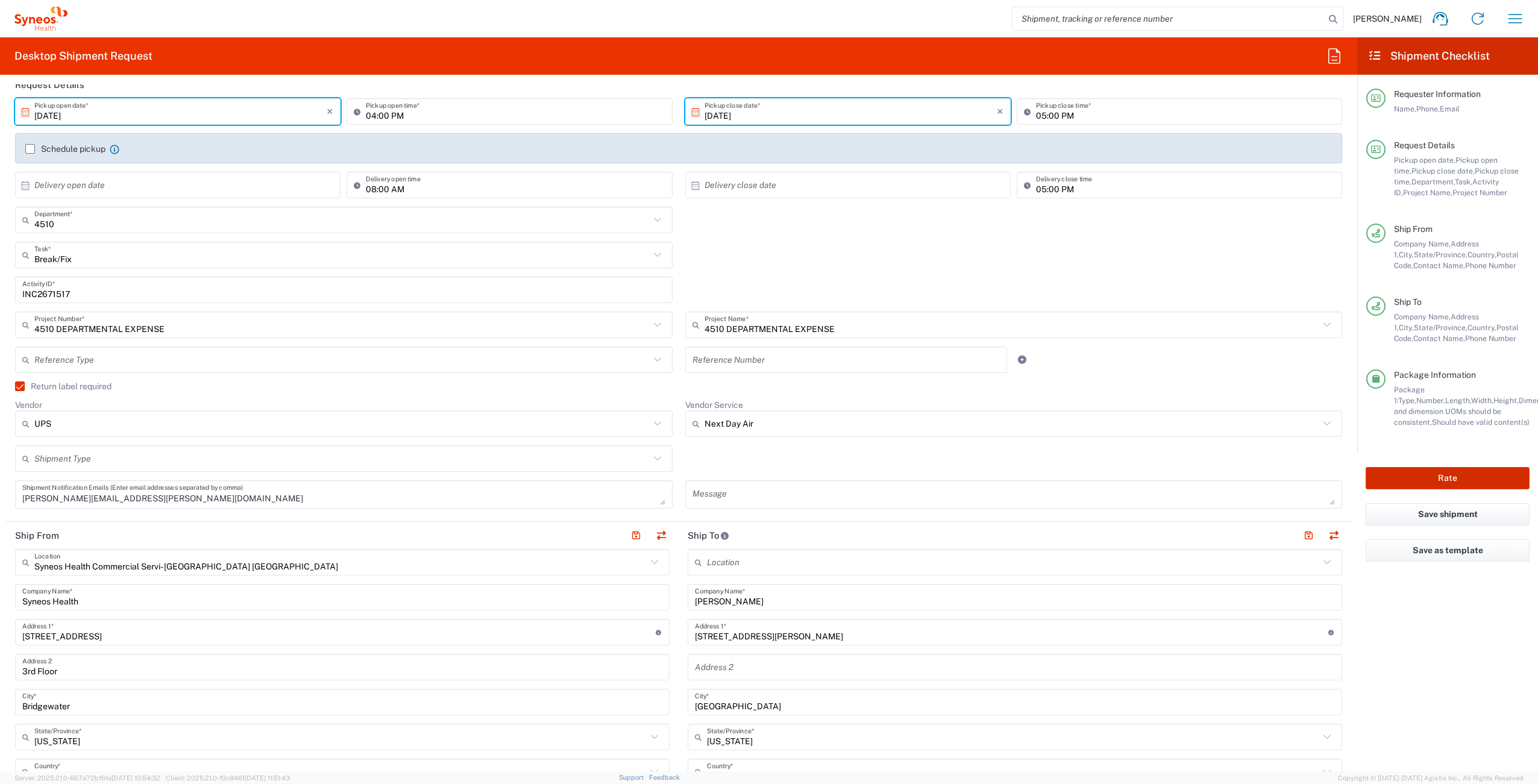
click at [1436, 478] on button "Rate" at bounding box center [1447, 478] width 164 height 22
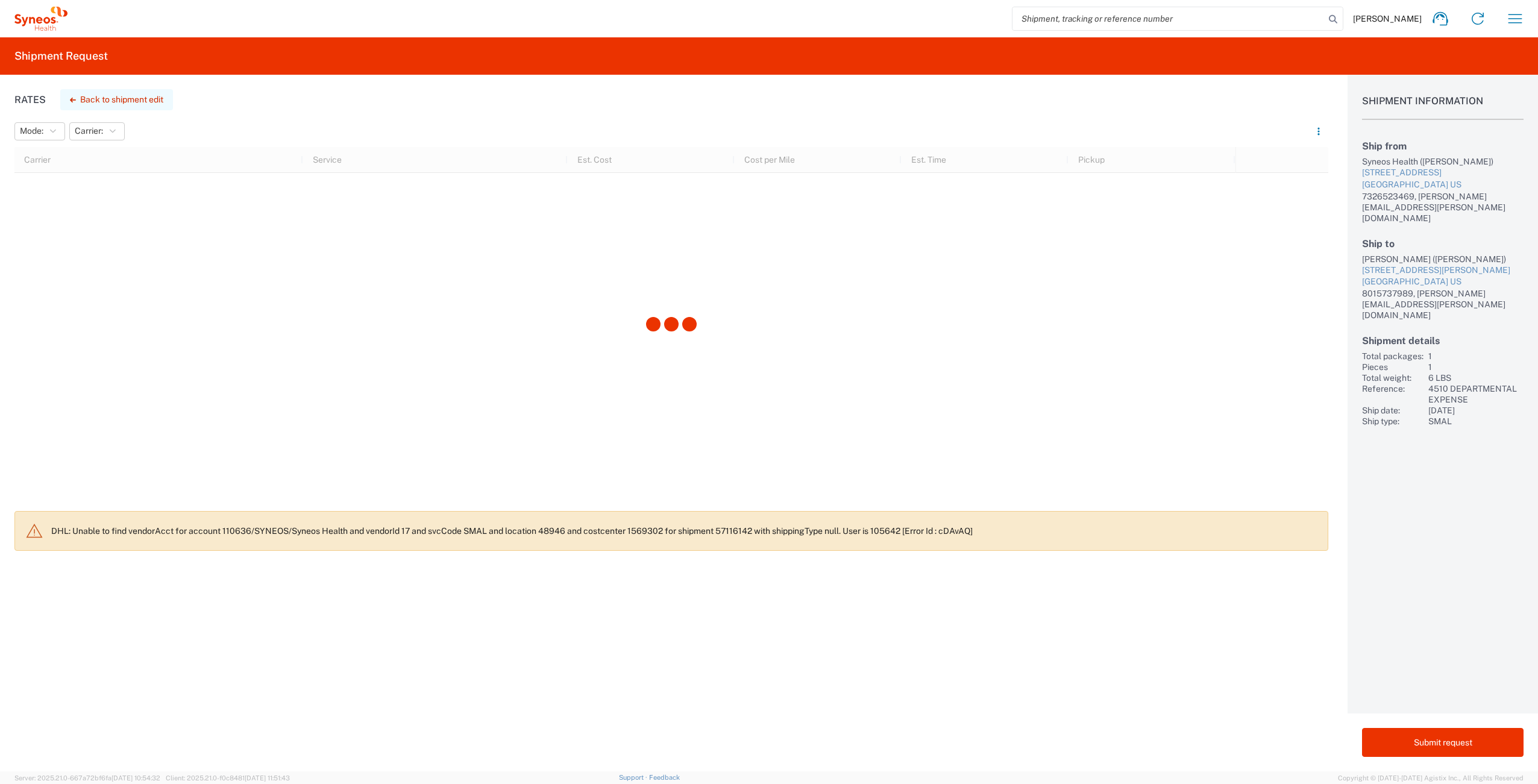
click at [104, 100] on button "Back to shipment edit" at bounding box center [116, 100] width 113 height 21
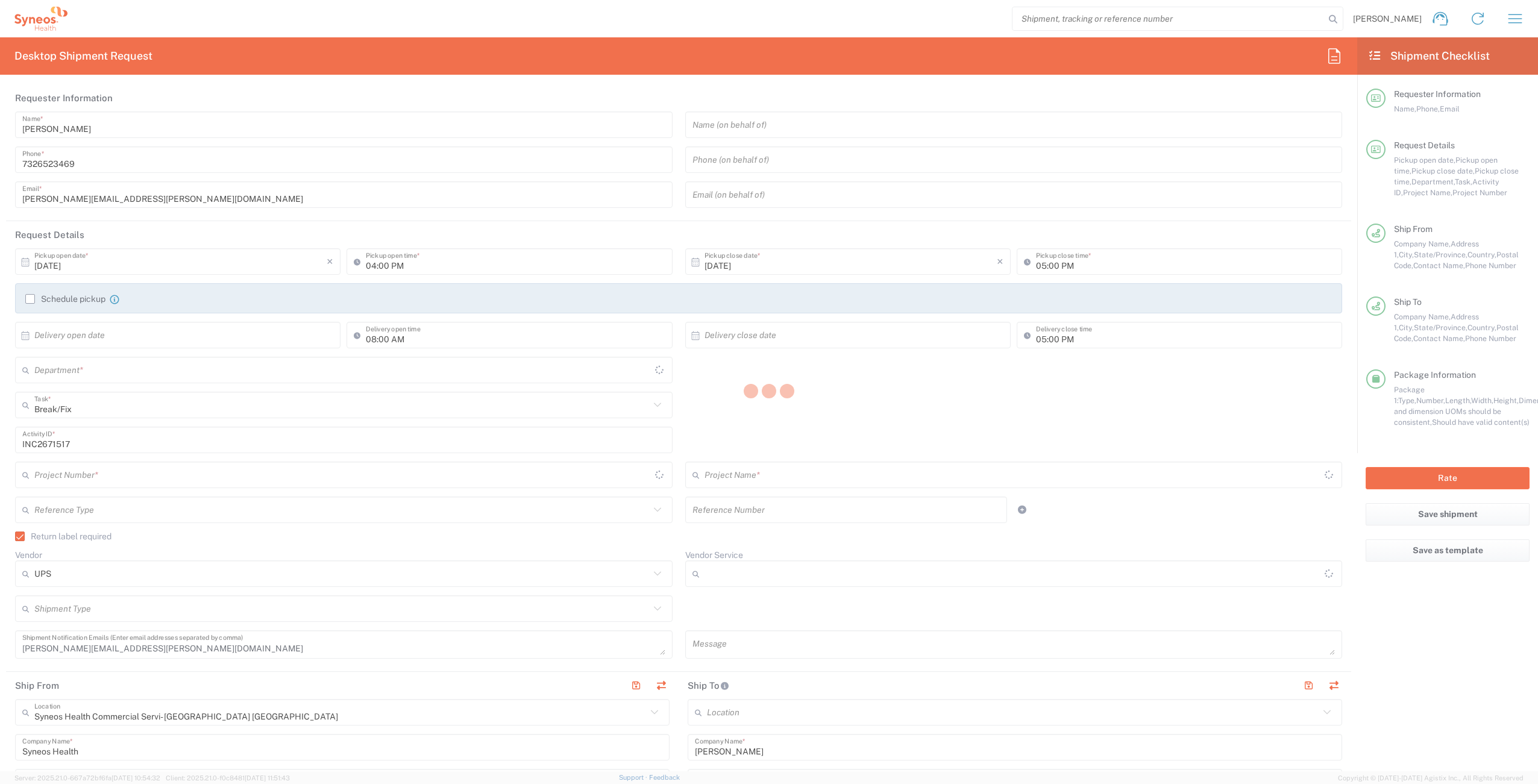
type input "Utah"
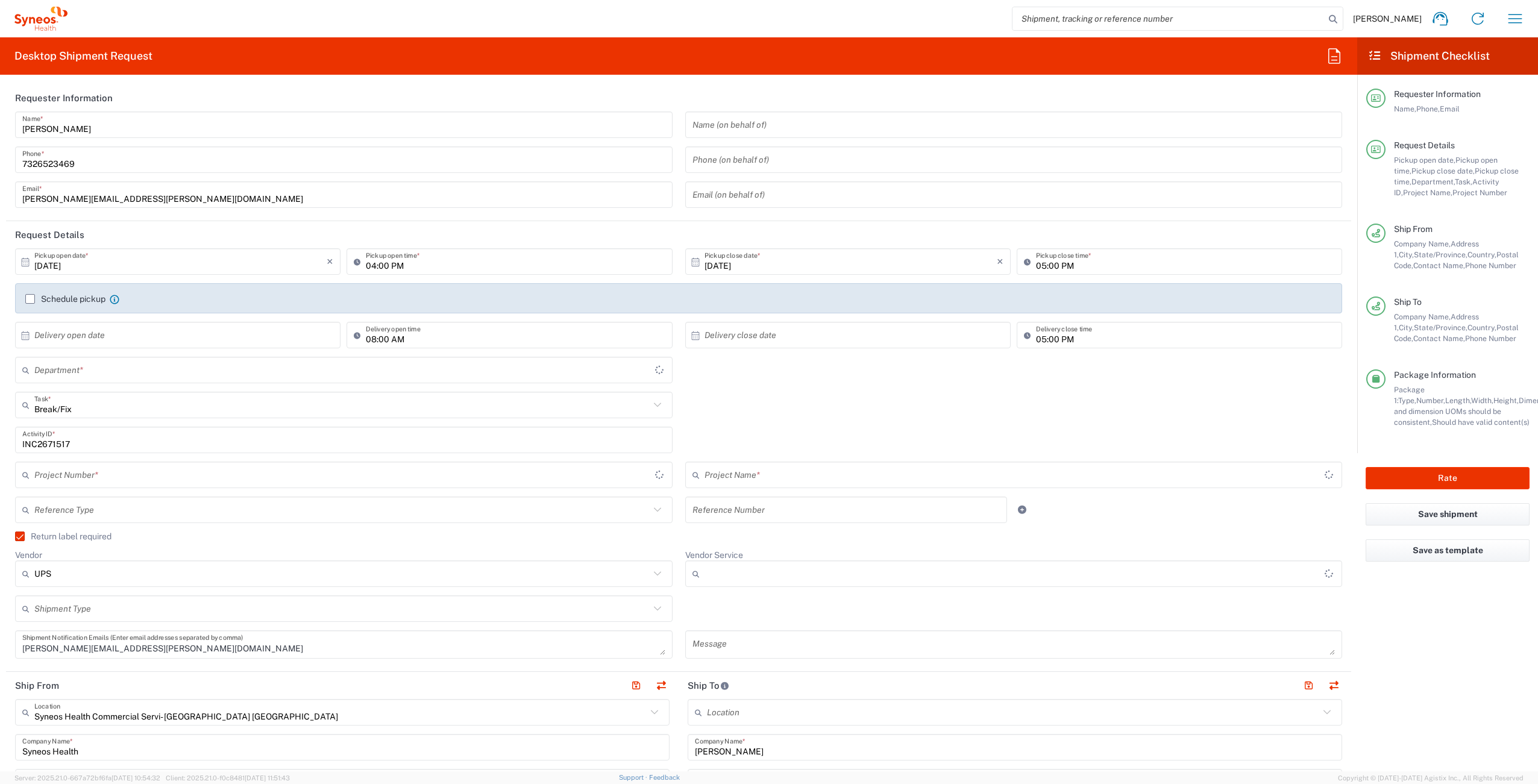
type input "4510 DEPARTMENTAL EXPENSE"
type input "Next Day Air"
type input "New Jersey"
type input "4510 DEPARTMENTAL EXPENSE"
type input "Your Packaging"
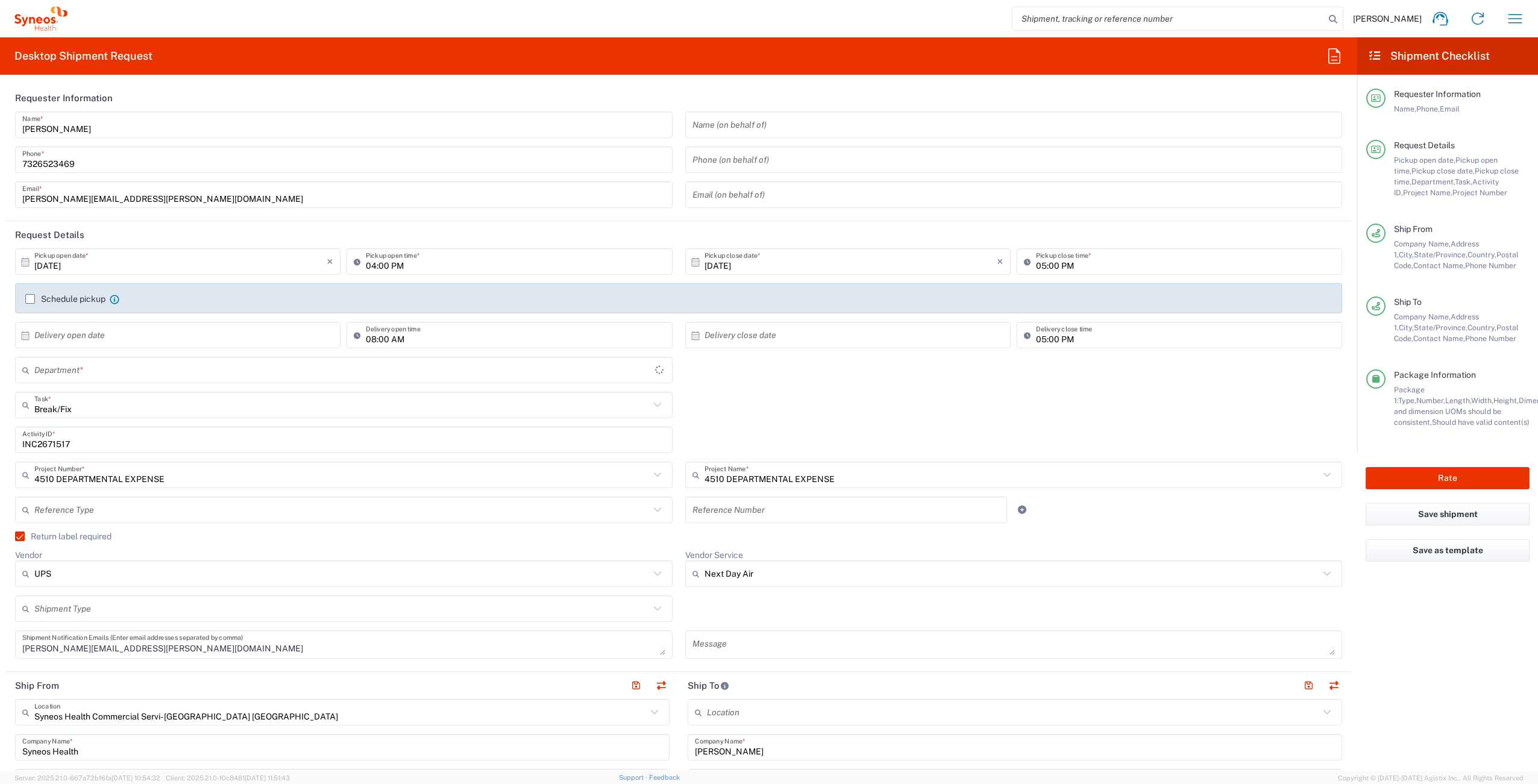
type input "4510"
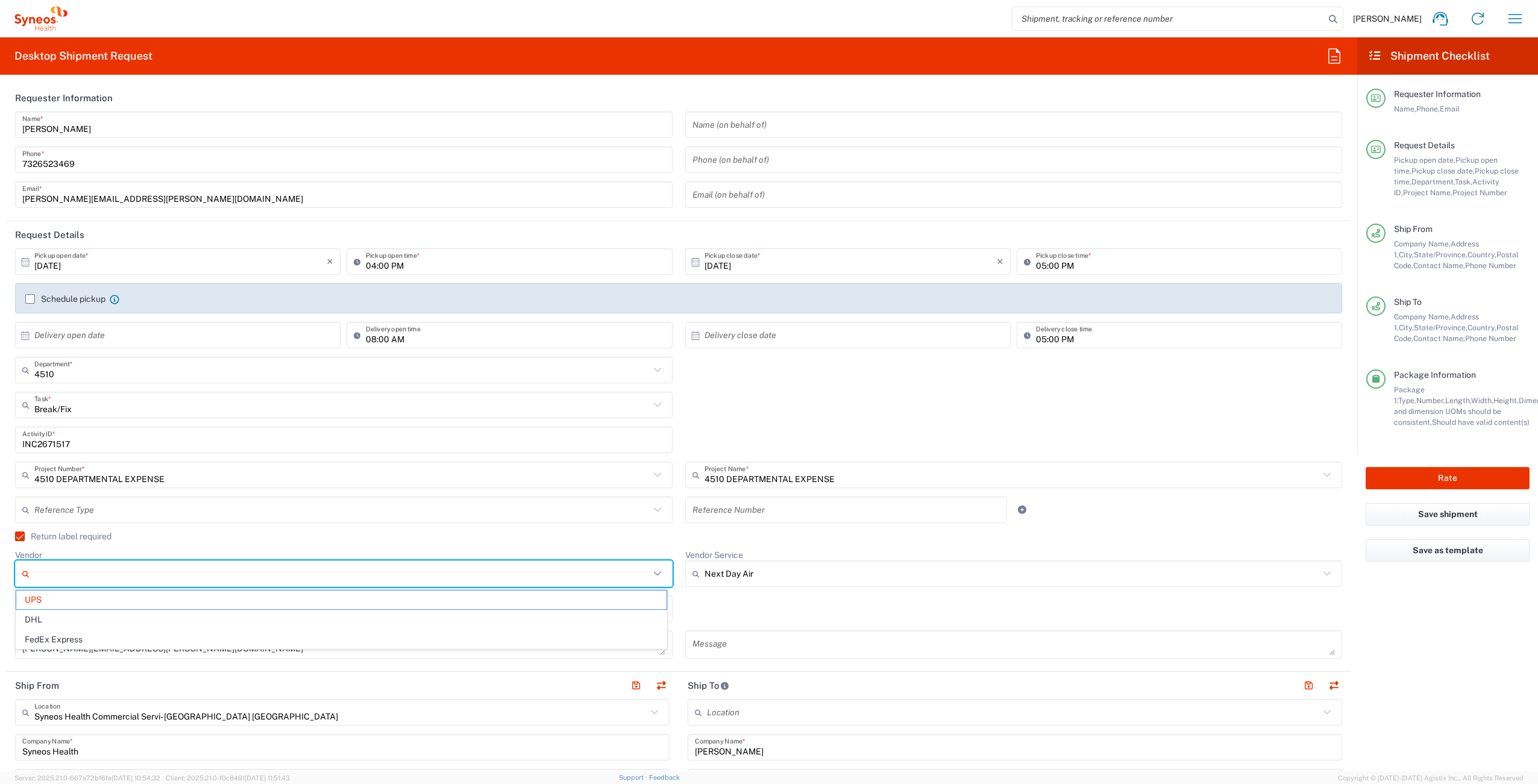
click at [156, 578] on input "Vendor" at bounding box center [342, 574] width 616 height 19
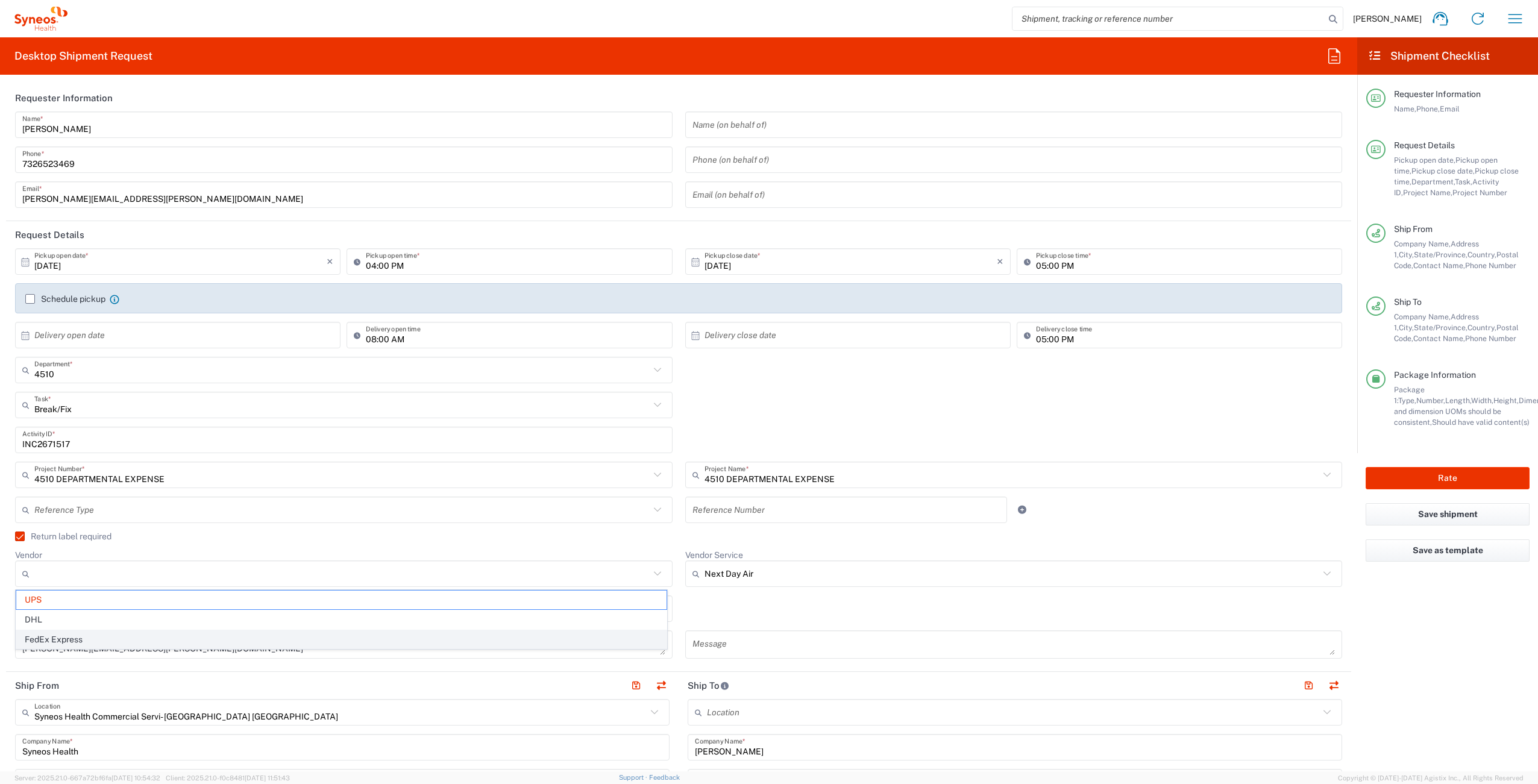
click at [90, 634] on span "FedEx Express" at bounding box center [341, 639] width 651 height 18
type input "FedEx Express"
click at [771, 572] on input "Vendor Service" at bounding box center [1012, 574] width 616 height 19
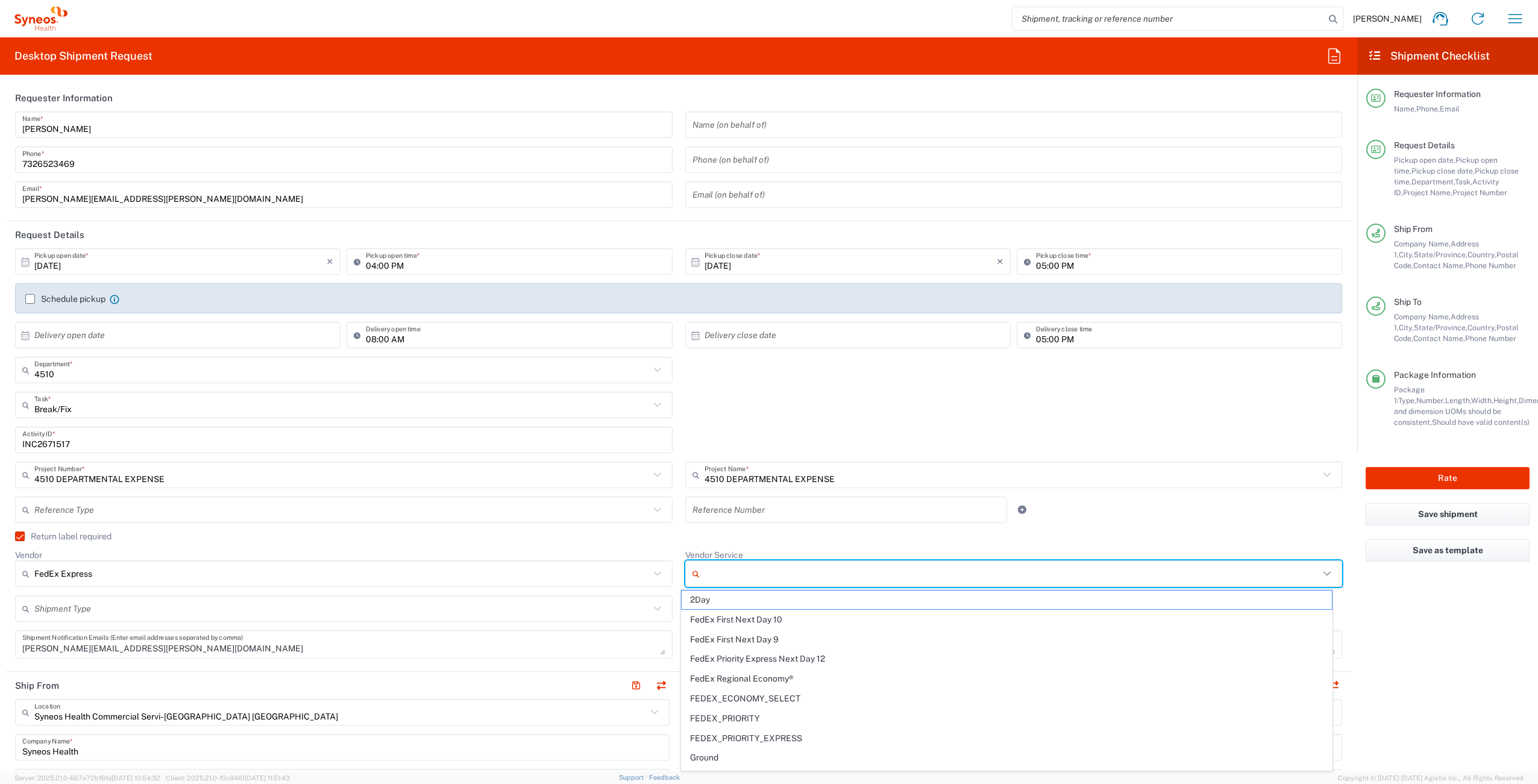
scroll to position [115, 0]
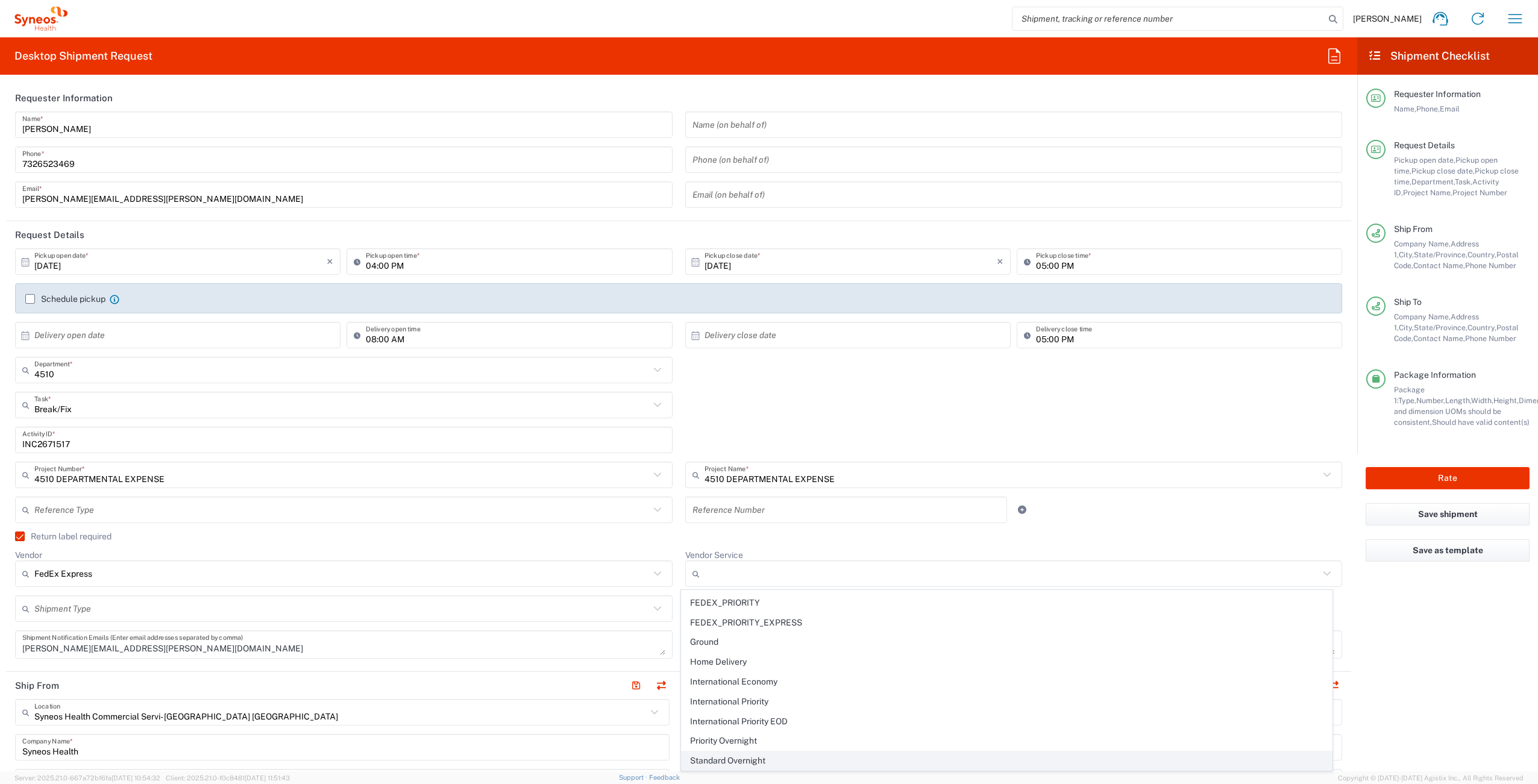
click at [808, 760] on span "Standard Overnight" at bounding box center [1006, 761] width 651 height 18
type input "Standard Overnight"
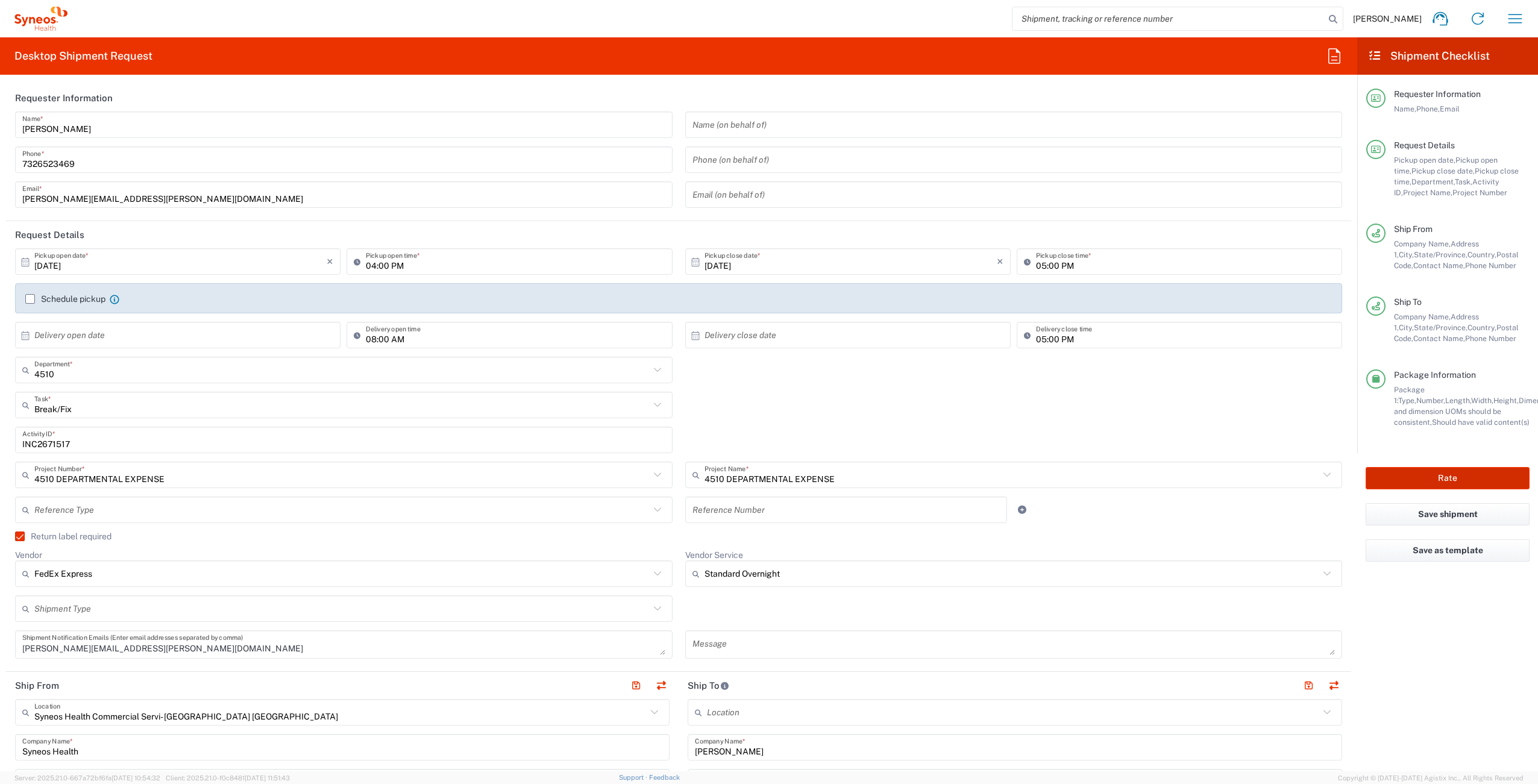
click at [1414, 478] on button "Rate" at bounding box center [1447, 478] width 164 height 22
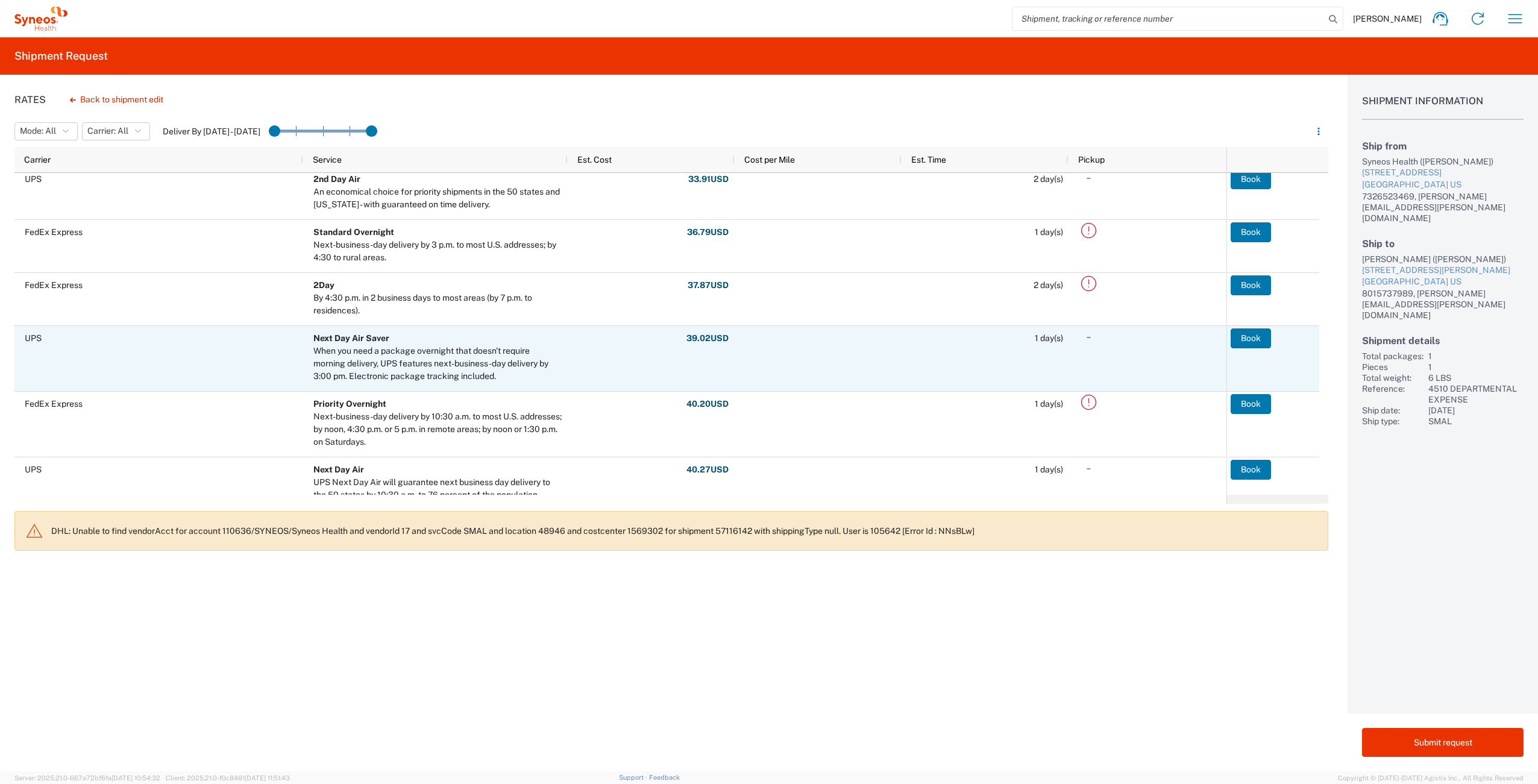
scroll to position [160, 0]
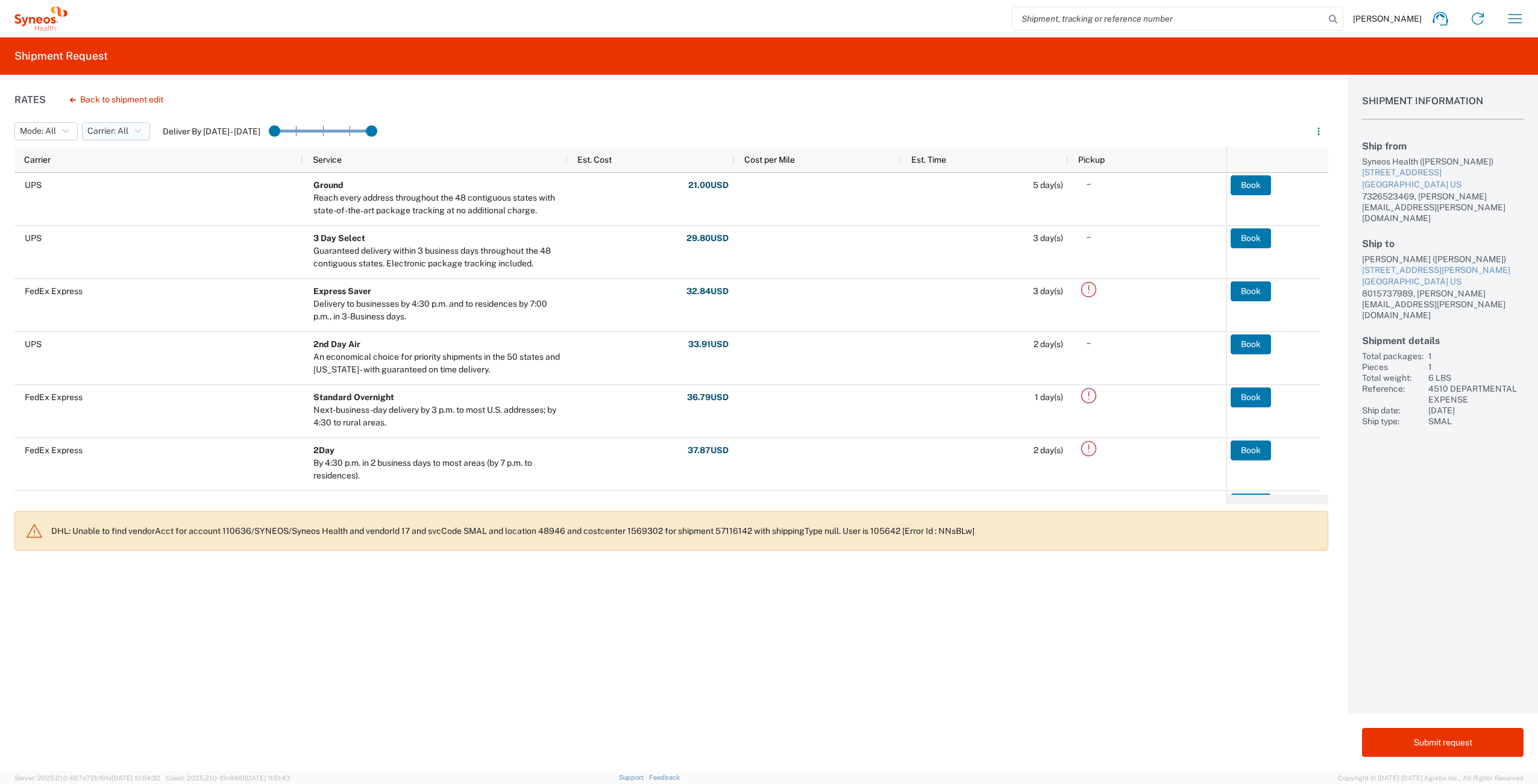
click at [113, 128] on span "Carrier: All" at bounding box center [108, 131] width 41 height 12
click at [130, 175] on span "FedEx Express" at bounding box center [154, 176] width 141 height 18
click at [306, 100] on div "Rates Back to shipment edit Mode: All All SMAL Carrier: All, FedEx Express All …" at bounding box center [664, 424] width 1328 height 697
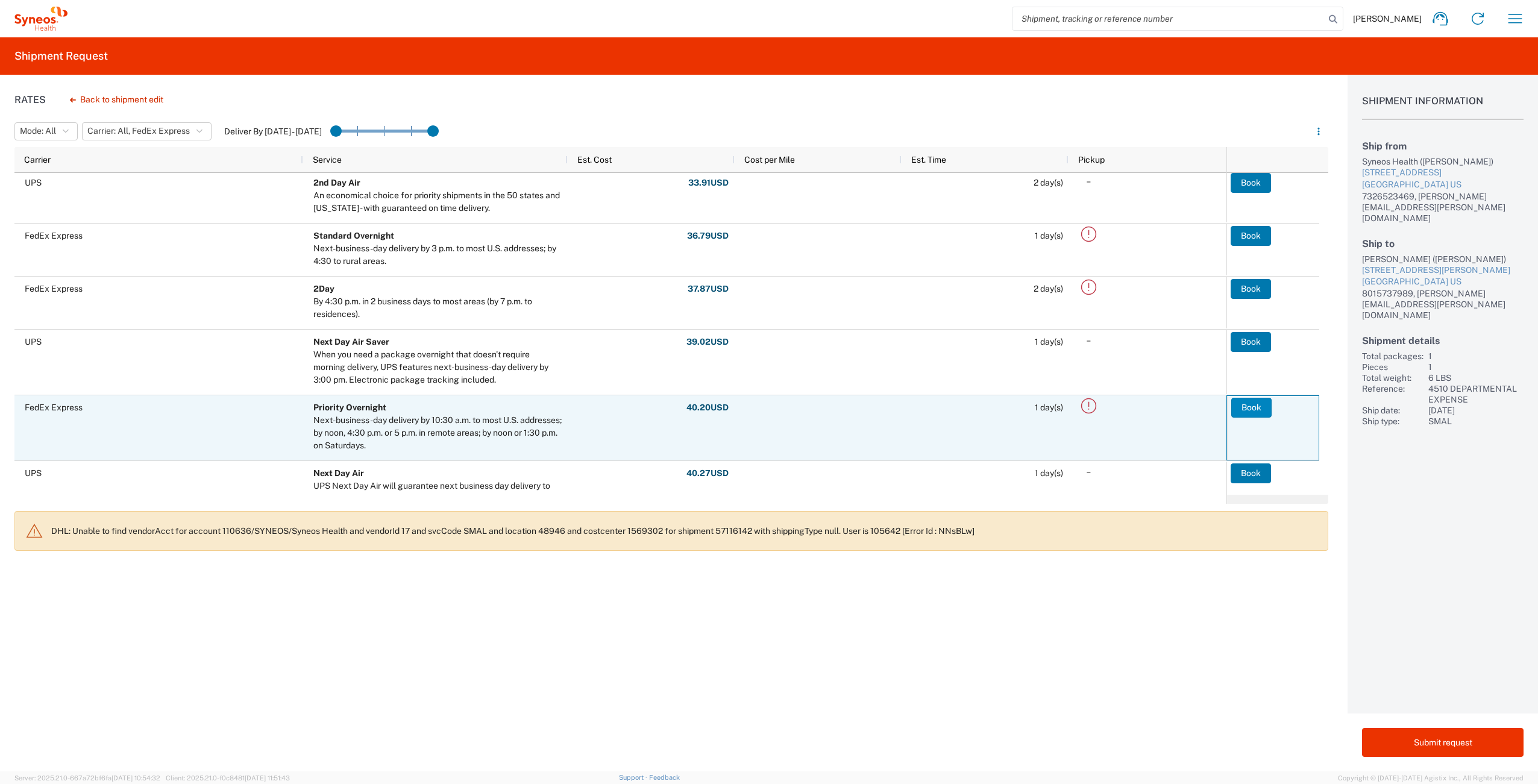
click at [1247, 403] on button "Book" at bounding box center [1252, 407] width 40 height 19
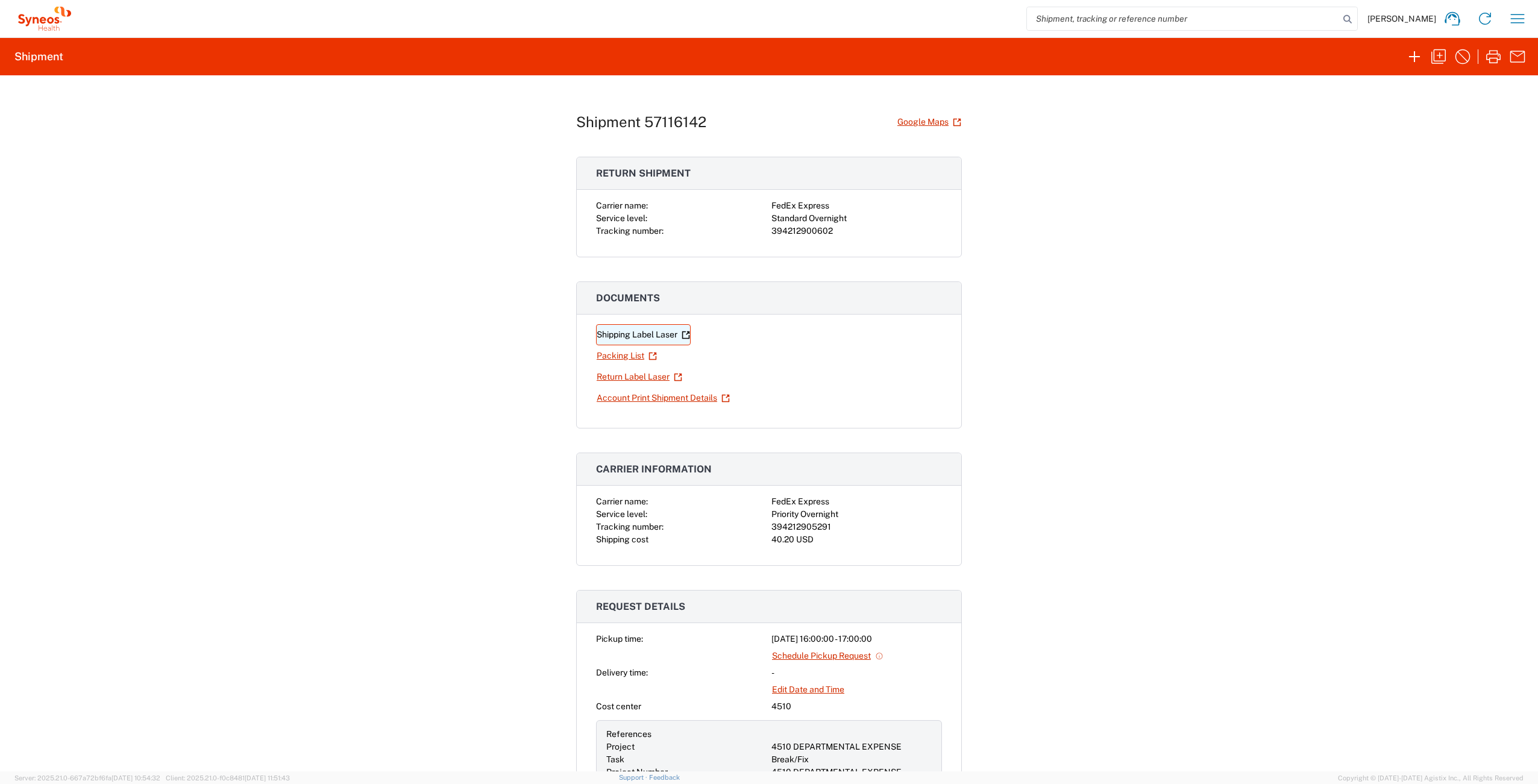
click at [642, 334] on link "Shipping Label Laser" at bounding box center [643, 334] width 94 height 21
click at [634, 377] on link "Return Label Laser" at bounding box center [640, 377] width 87 height 21
